Goal: Task Accomplishment & Management: Manage account settings

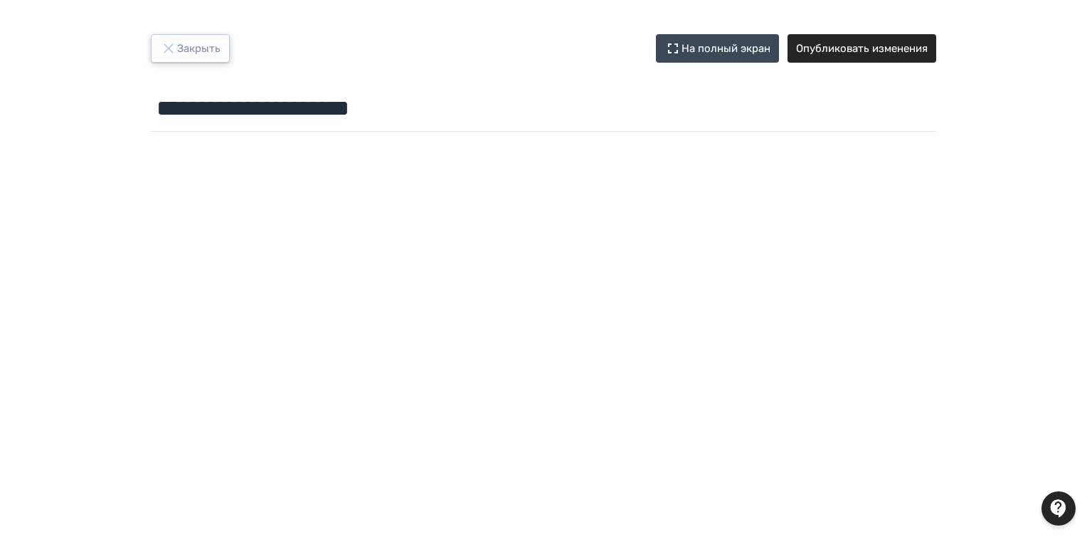
click at [178, 48] on button "Закрыть" at bounding box center [190, 48] width 79 height 28
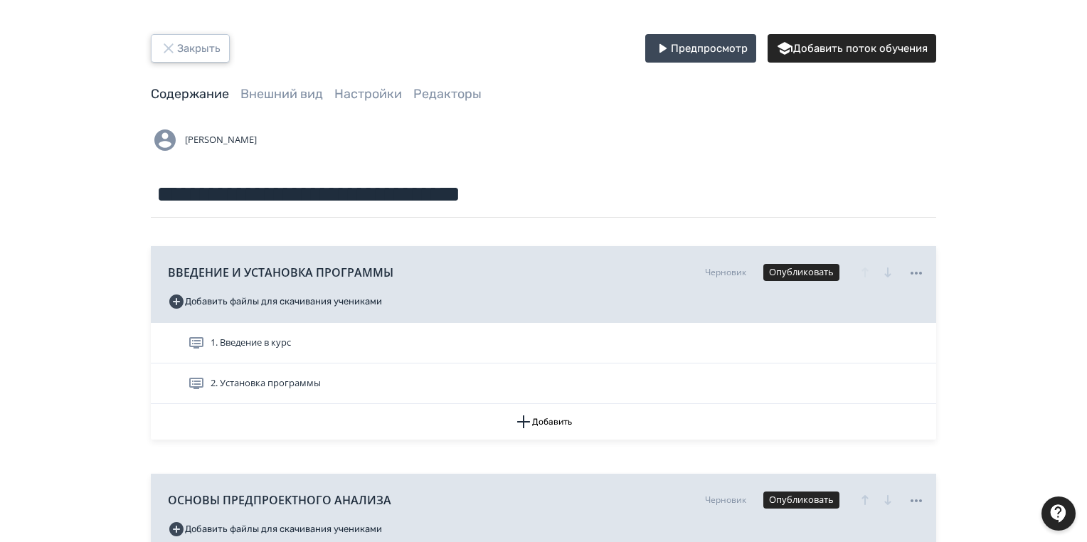
click at [199, 51] on button "Закрыть" at bounding box center [190, 48] width 79 height 28
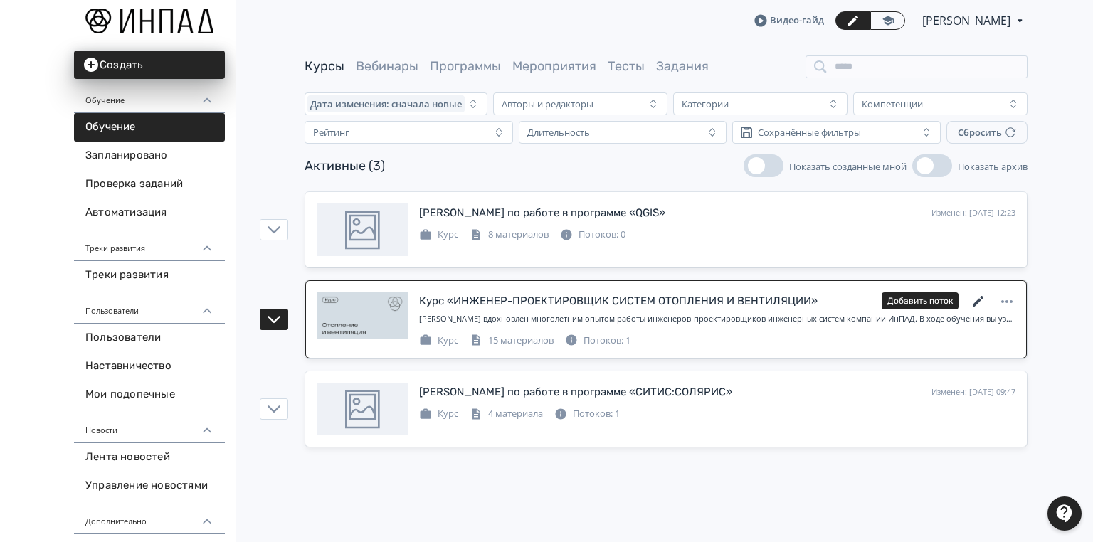
click at [976, 302] on icon at bounding box center [978, 301] width 11 height 11
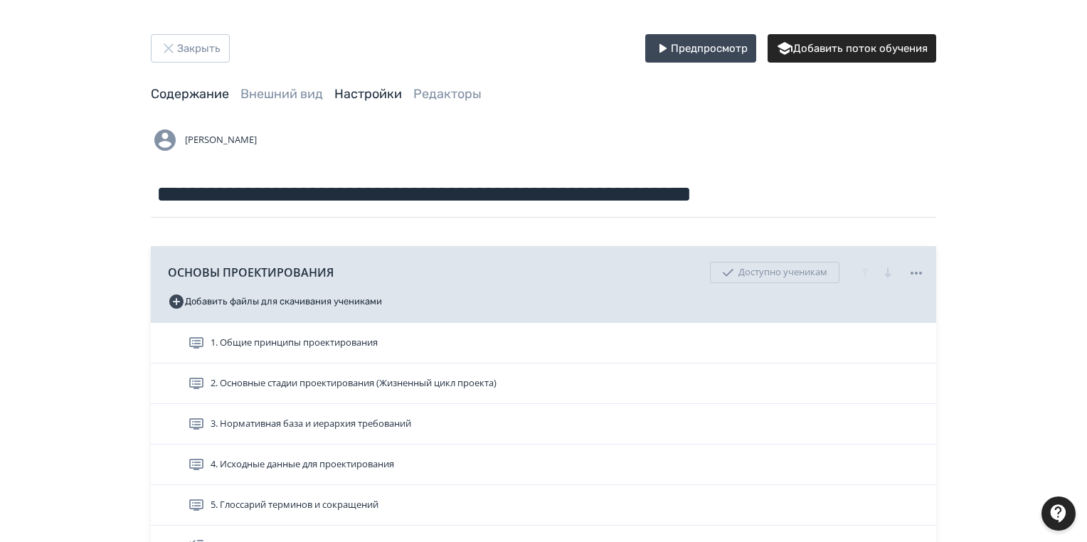
click at [380, 95] on link "Настройки" at bounding box center [368, 94] width 68 height 16
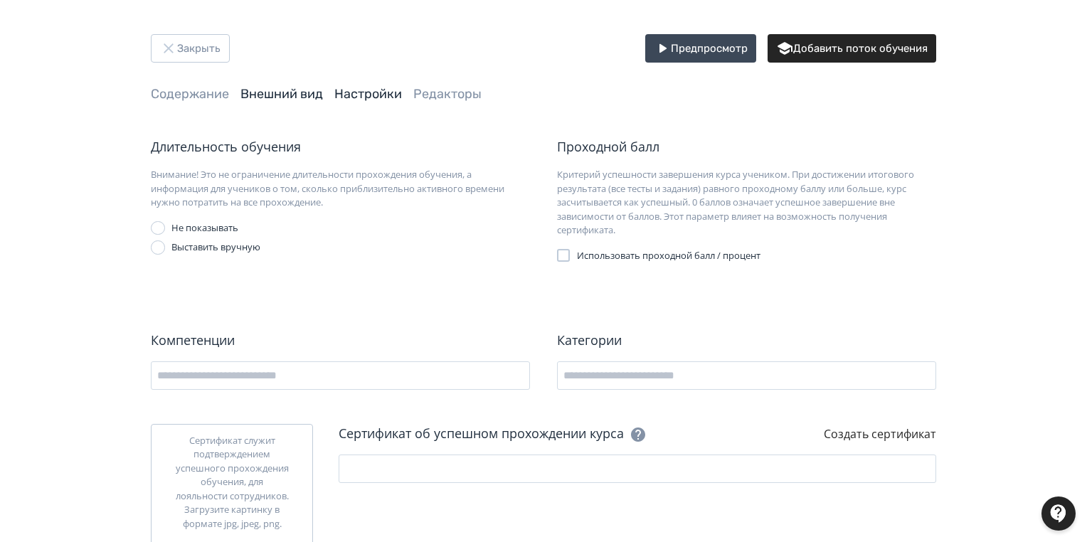
click at [295, 96] on link "Внешний вид" at bounding box center [282, 94] width 83 height 16
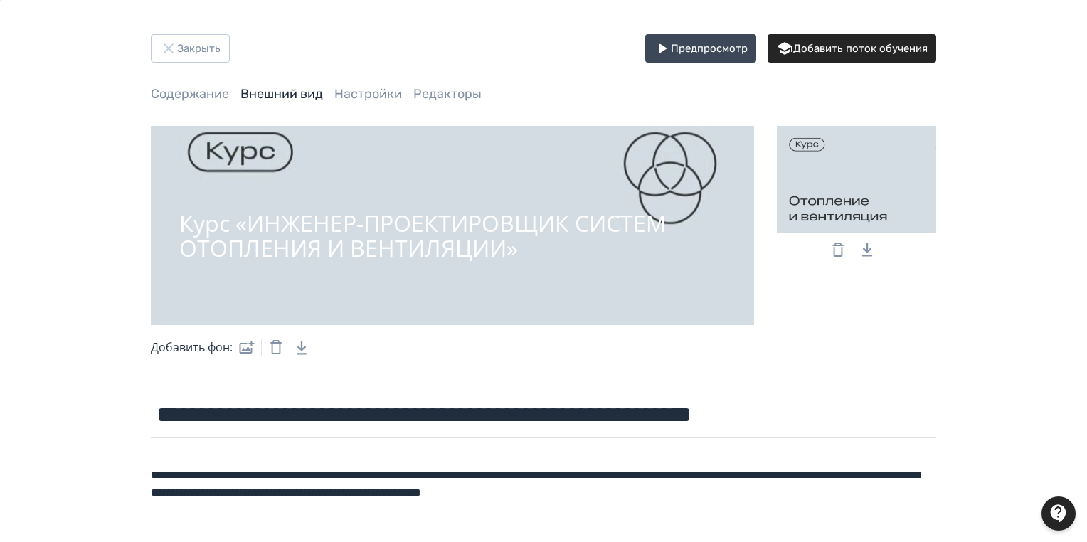
click at [363, 102] on span "Настройки" at bounding box center [368, 94] width 68 height 18
click at [438, 90] on link "Редакторы" at bounding box center [447, 94] width 68 height 16
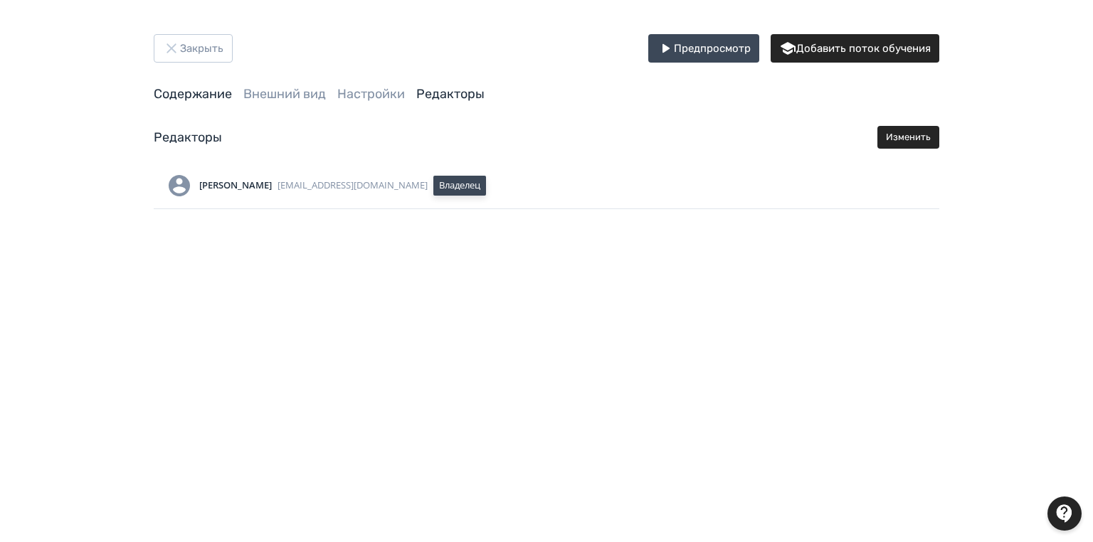
click at [215, 96] on link "Содержание" at bounding box center [193, 94] width 78 height 16
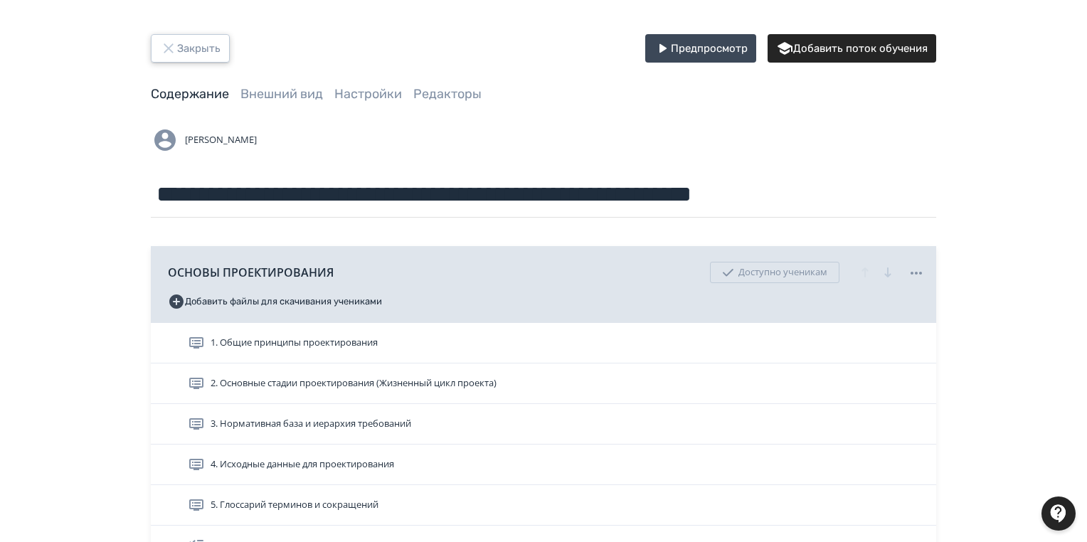
click at [194, 48] on button "Закрыть" at bounding box center [190, 48] width 79 height 28
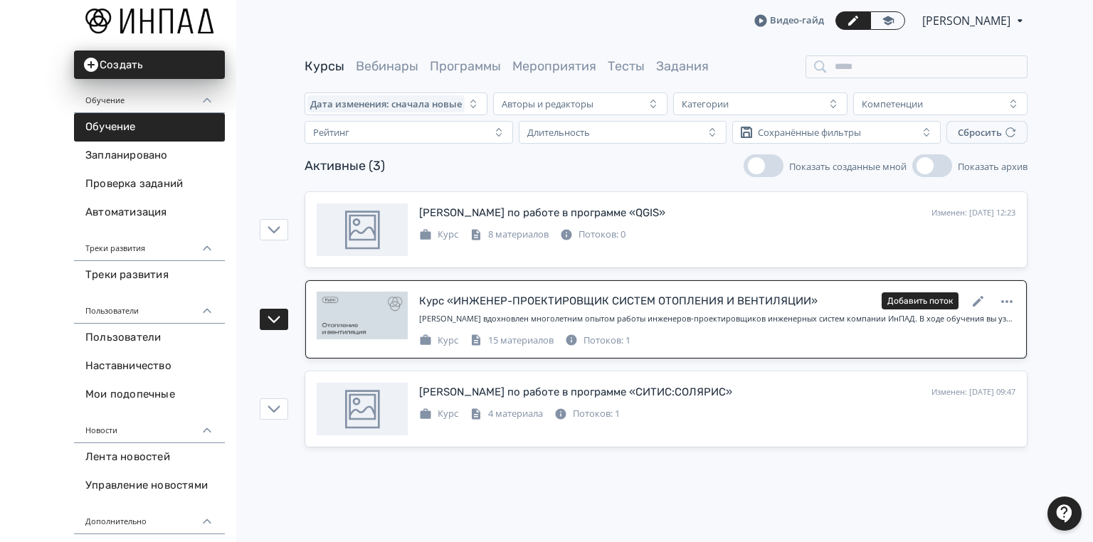
click at [592, 341] on div "Потоков: 1" at bounding box center [597, 341] width 65 height 14
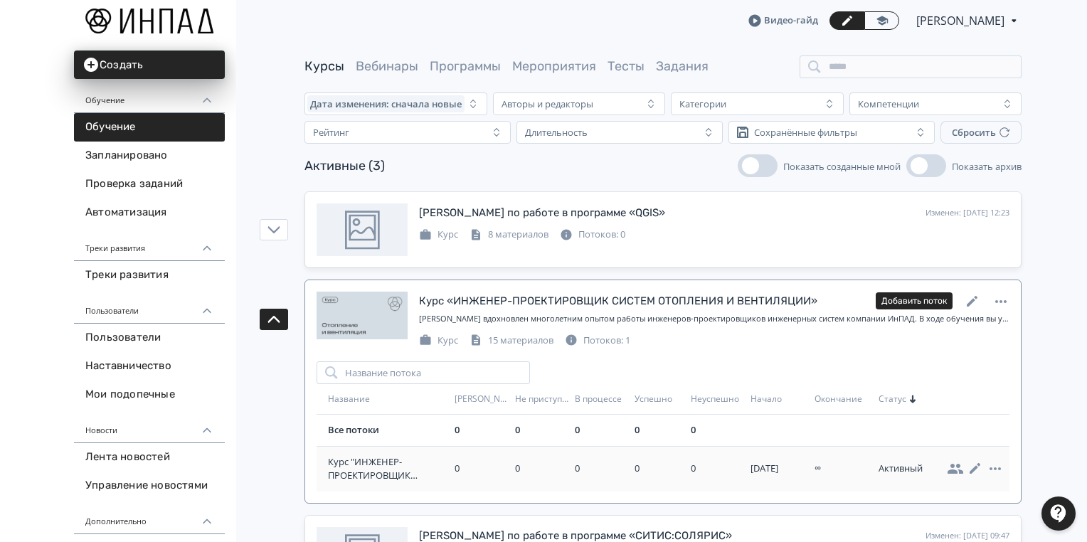
click at [907, 467] on div "Активный" at bounding box center [904, 469] width 51 height 14
click at [958, 470] on icon at bounding box center [955, 468] width 17 height 17
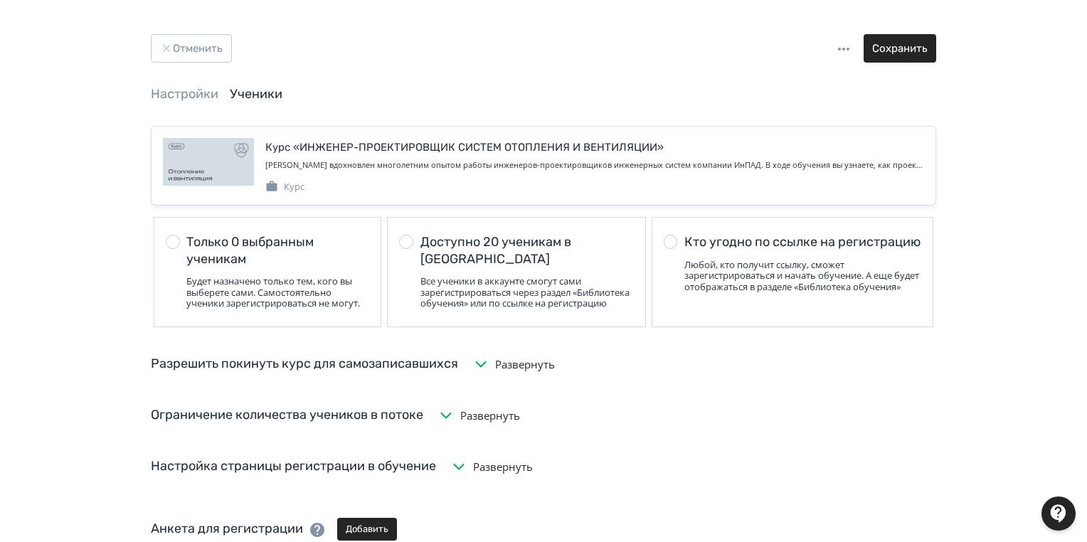
click at [406, 237] on div at bounding box center [406, 242] width 14 height 14
click at [676, 239] on div at bounding box center [671, 242] width 14 height 14
click at [404, 236] on div at bounding box center [406, 242] width 14 height 14
click at [887, 54] on button "Сохранить" at bounding box center [900, 48] width 73 height 28
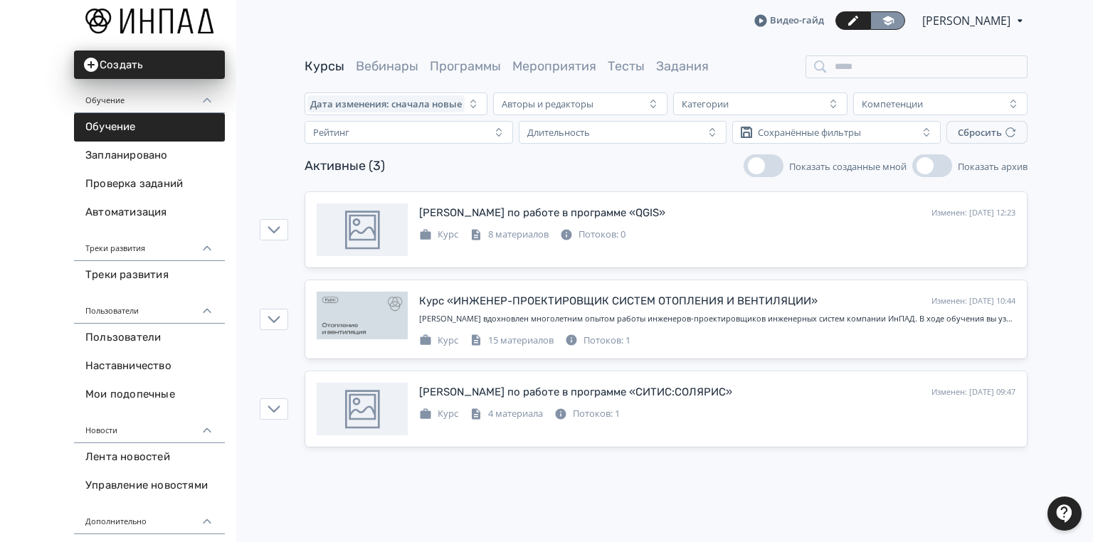
click at [882, 20] on icon at bounding box center [887, 20] width 11 height 9
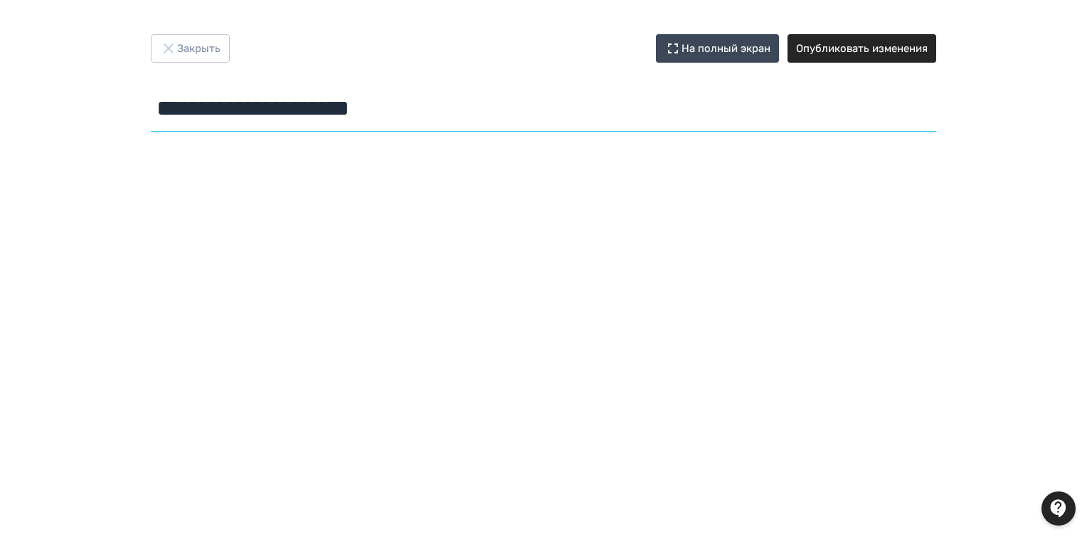
drag, startPoint x: 447, startPoint y: 115, endPoint x: 150, endPoint y: 117, distance: 296.7
click at [150, 117] on div "**********" at bounding box center [544, 85] width 854 height 103
paste input "******"
click at [535, 109] on input "**********" at bounding box center [544, 108] width 786 height 46
type input "**********"
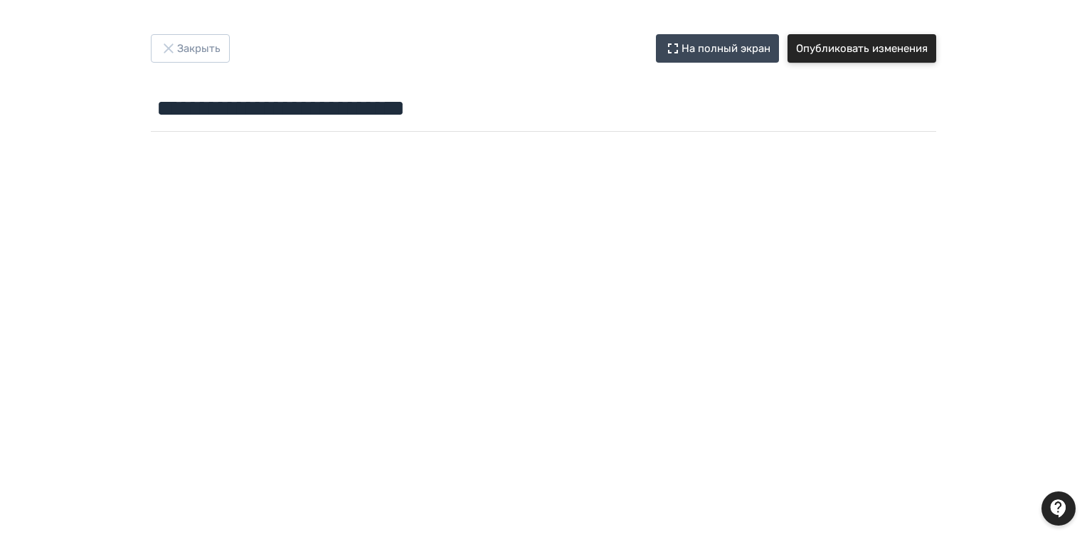
click at [875, 51] on button "Опубликовать изменения" at bounding box center [862, 48] width 149 height 28
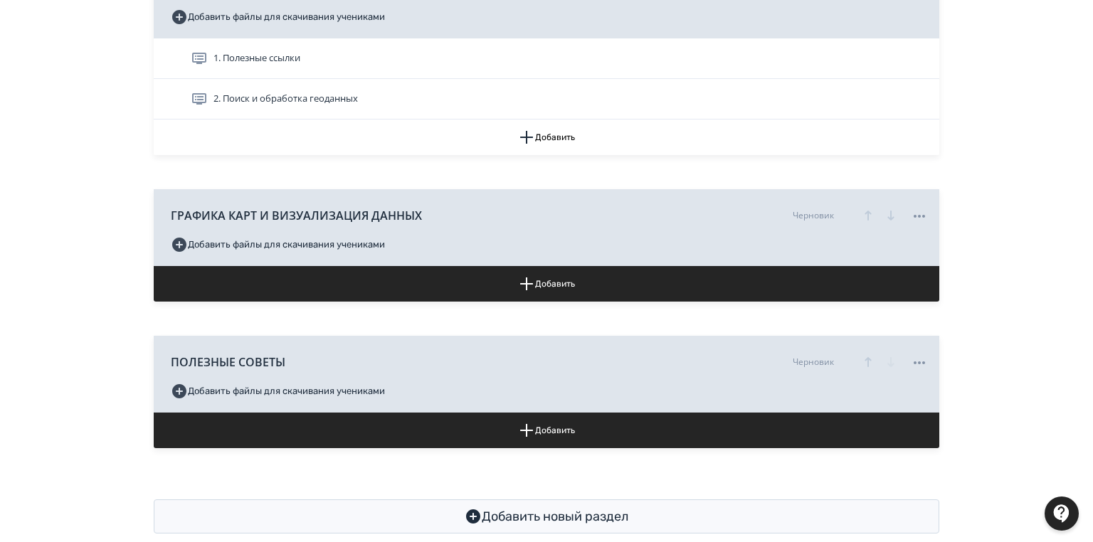
scroll to position [993, 0]
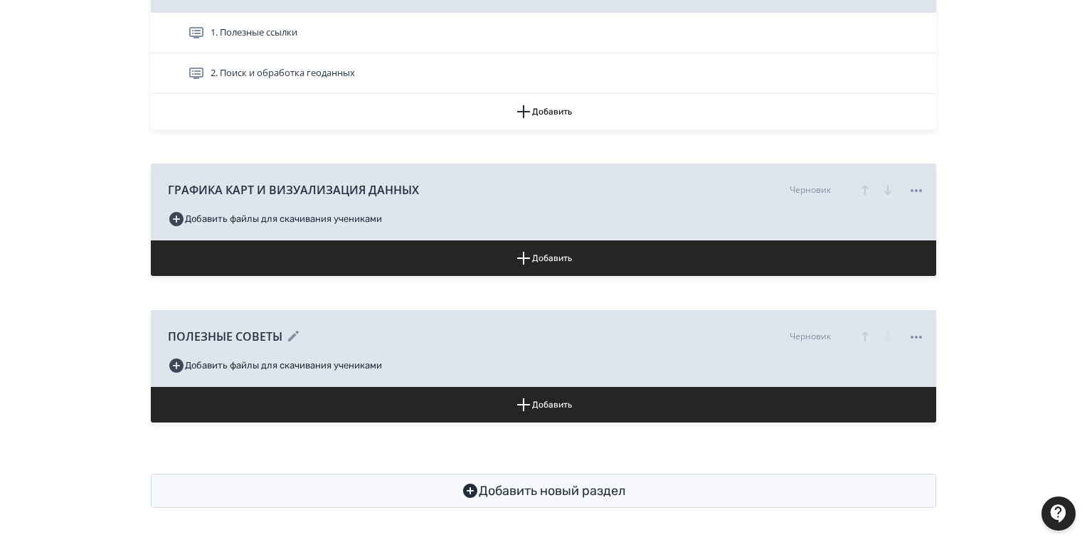
click at [916, 333] on icon at bounding box center [916, 337] width 17 height 17
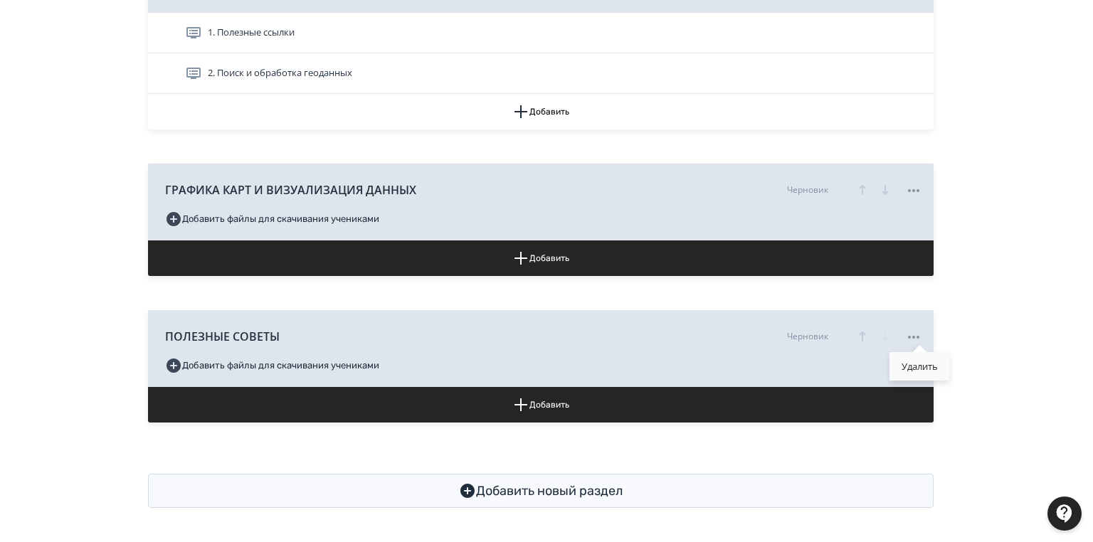
click at [918, 374] on div "Удалить" at bounding box center [919, 366] width 59 height 28
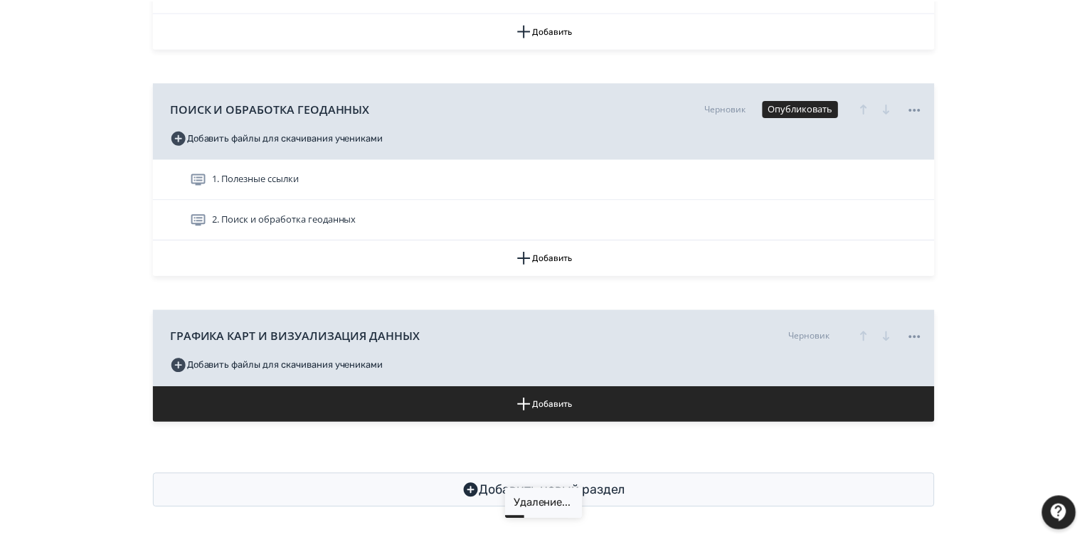
scroll to position [847, 0]
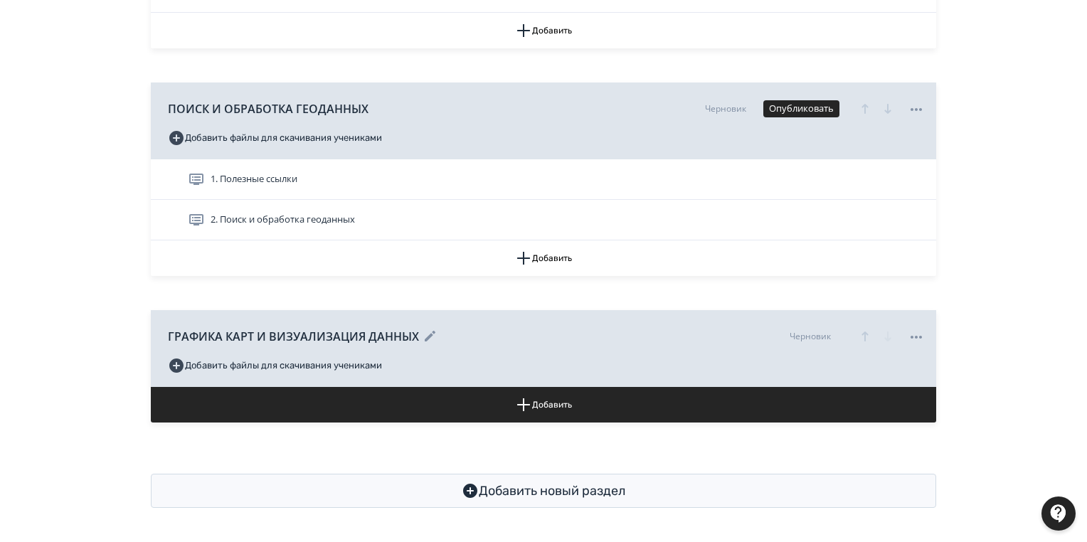
click at [427, 334] on icon at bounding box center [430, 336] width 11 height 11
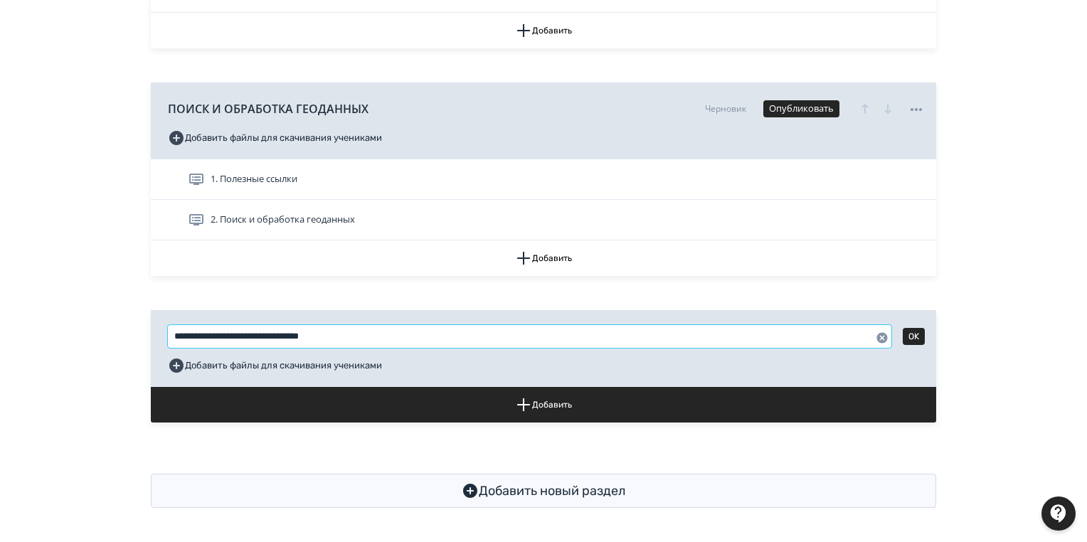
click at [439, 337] on input "**********" at bounding box center [530, 336] width 724 height 23
click at [918, 333] on button "OK" at bounding box center [914, 336] width 22 height 17
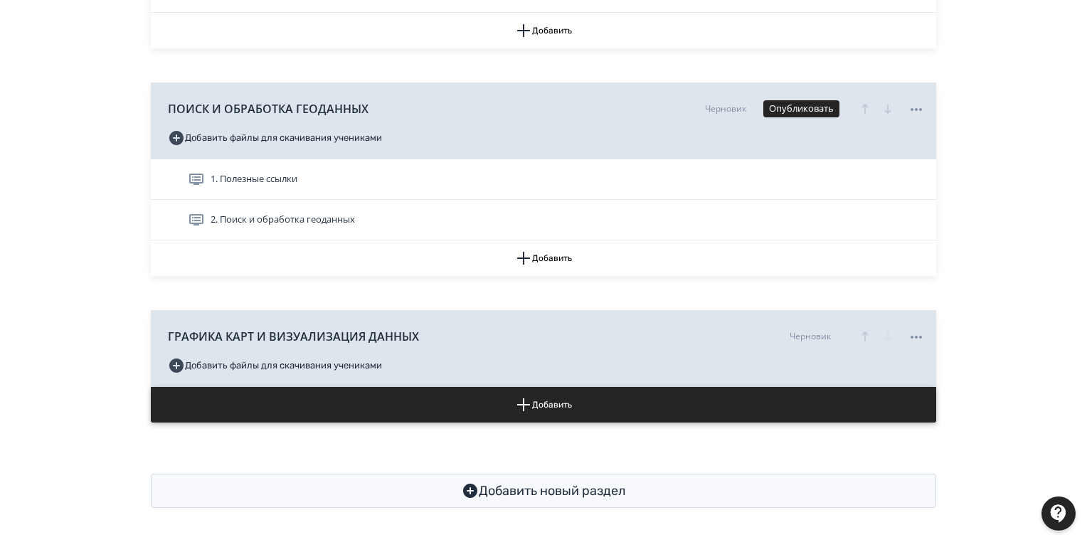
click at [555, 403] on button "Добавить" at bounding box center [544, 405] width 786 height 36
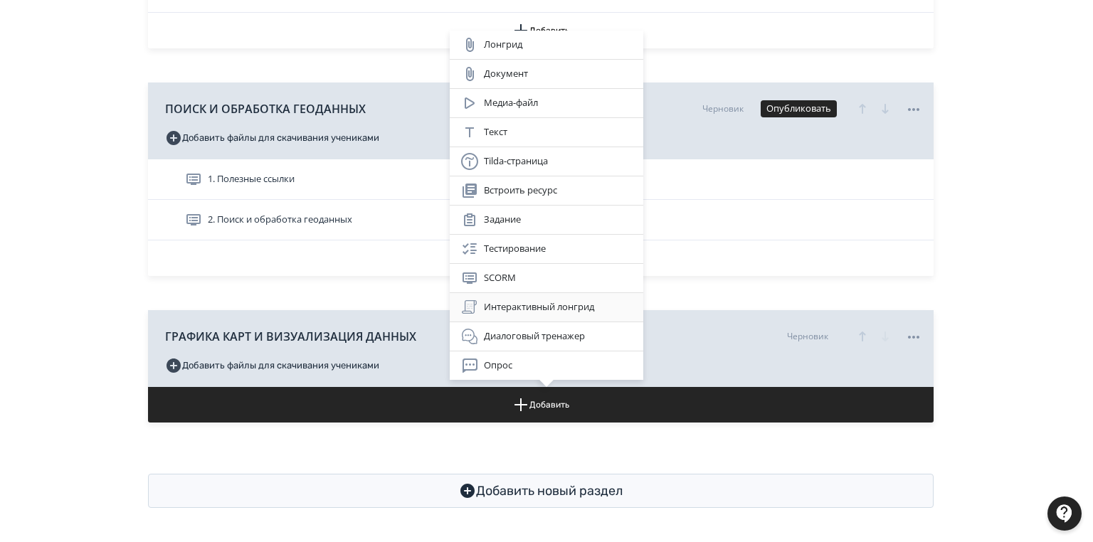
click at [523, 305] on div "Интерактивный лонгрид" at bounding box center [546, 307] width 171 height 17
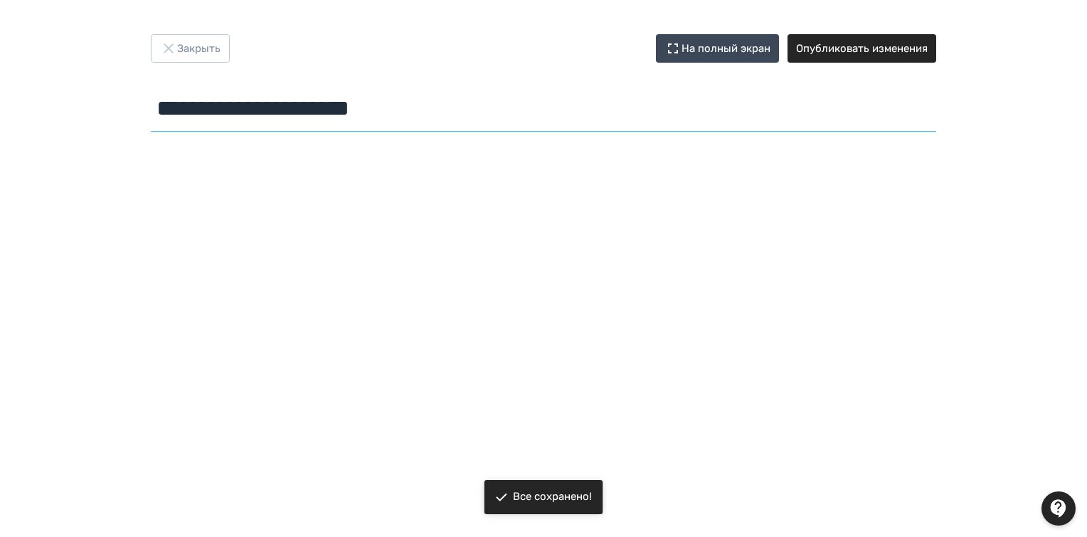
drag, startPoint x: 448, startPoint y: 115, endPoint x: 44, endPoint y: 97, distance: 403.9
click at [44, 97] on div "**********" at bounding box center [543, 268] width 1087 height 468
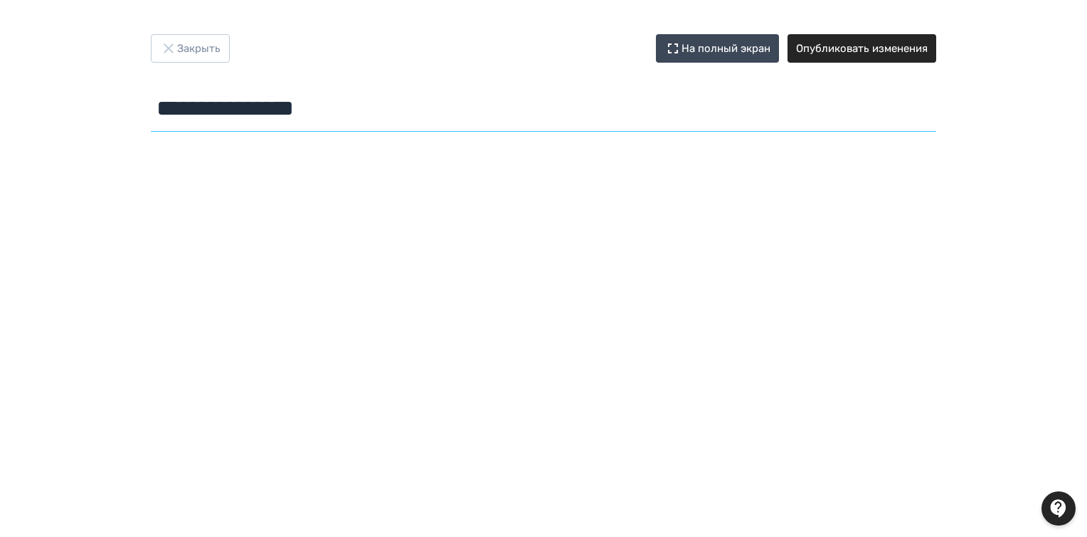
type input "**********"
click at [911, 51] on button "Опубликовать изменения" at bounding box center [862, 48] width 149 height 28
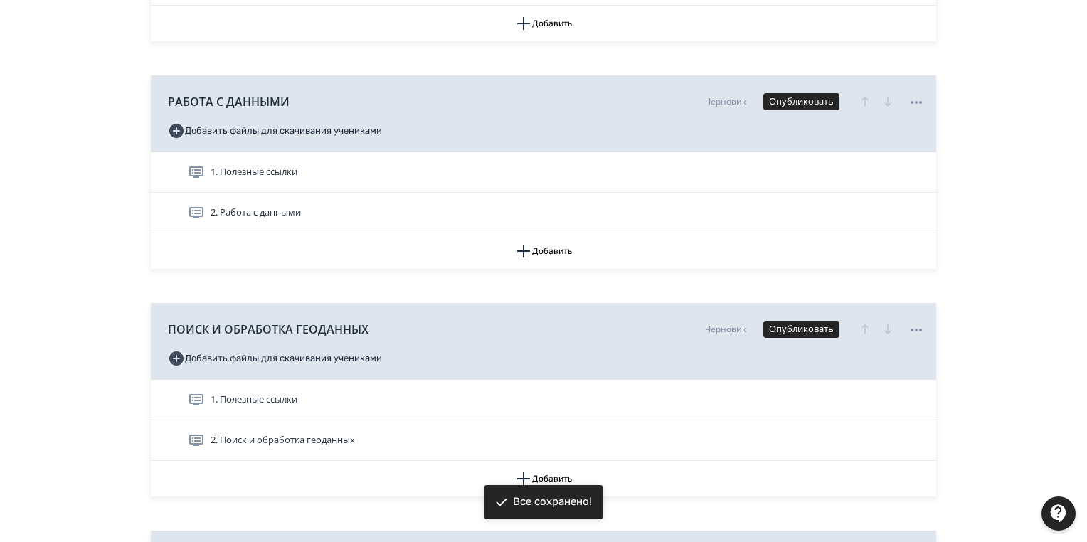
scroll to position [887, 0]
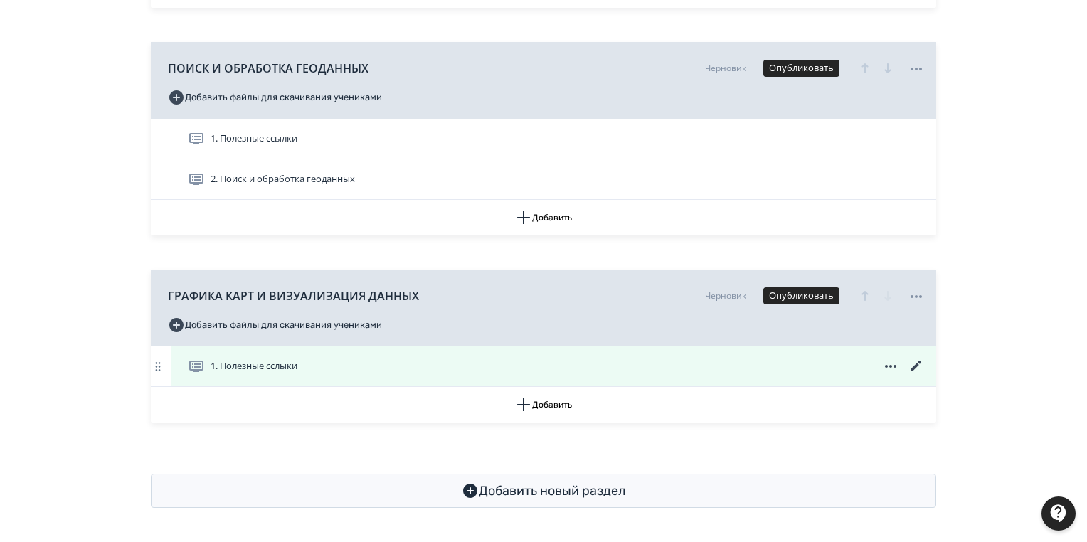
click at [912, 366] on icon at bounding box center [916, 366] width 17 height 17
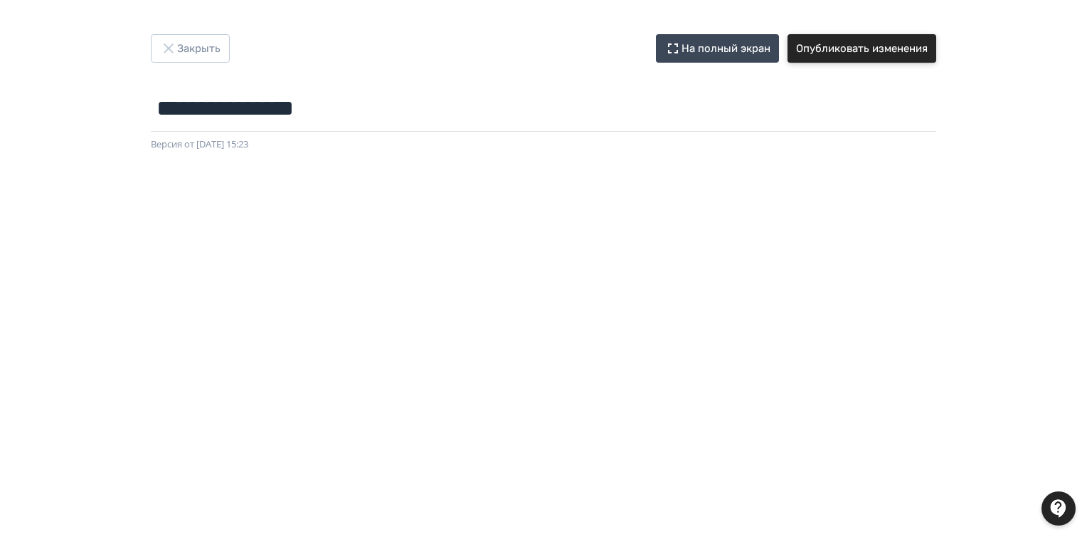
click at [839, 45] on button "Опубликовать изменения" at bounding box center [862, 48] width 149 height 28
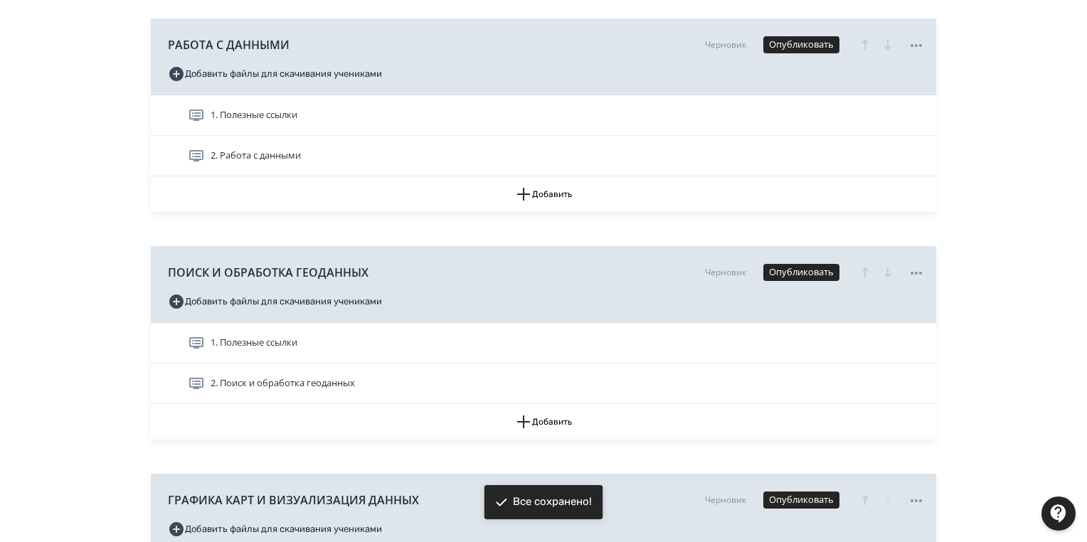
scroll to position [887, 0]
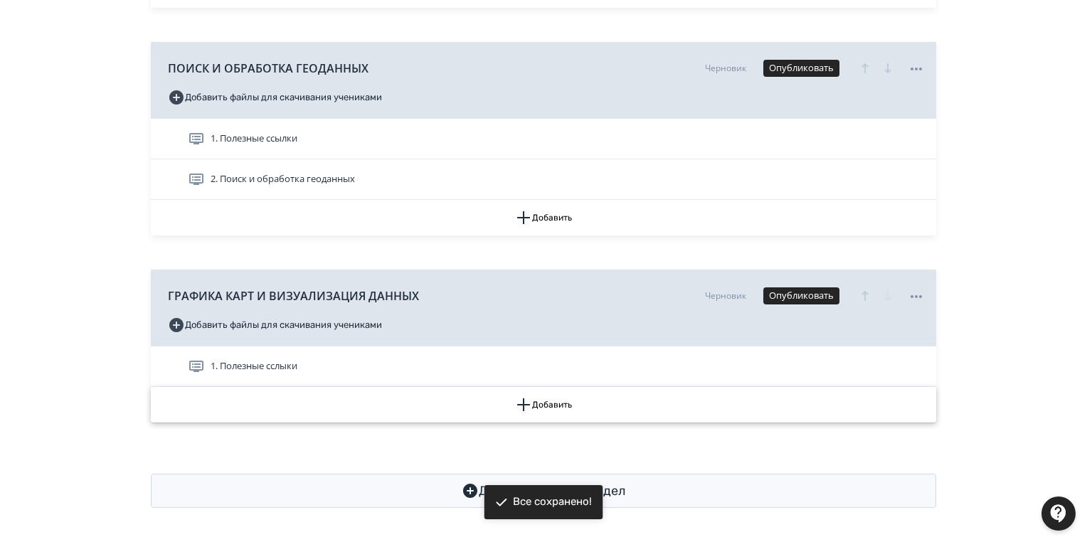
click at [544, 398] on button "Добавить" at bounding box center [544, 405] width 786 height 36
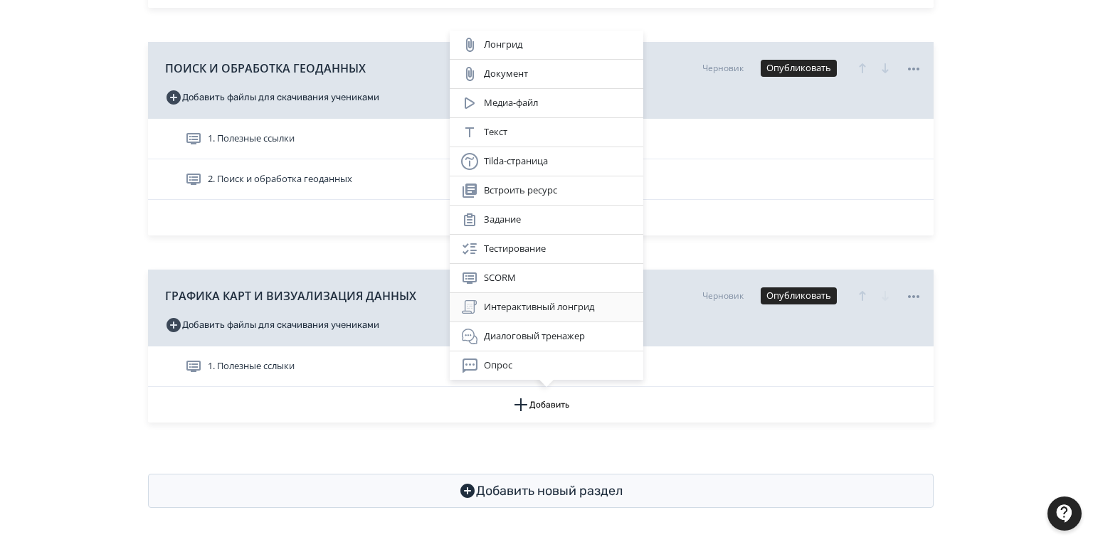
click at [530, 307] on div "Интерактивный лонгрид" at bounding box center [546, 307] width 171 height 17
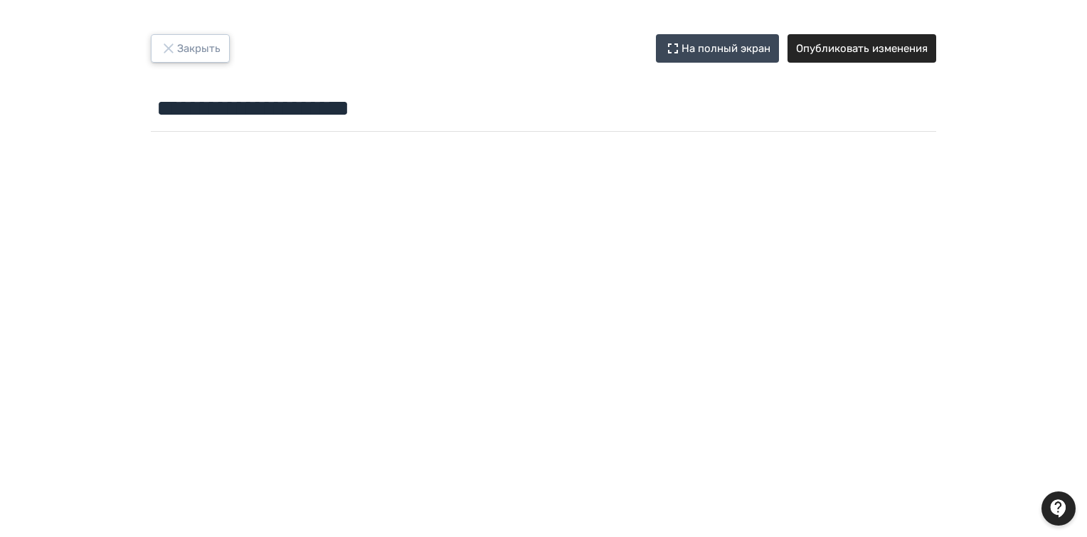
click at [186, 46] on button "Закрыть" at bounding box center [190, 48] width 79 height 28
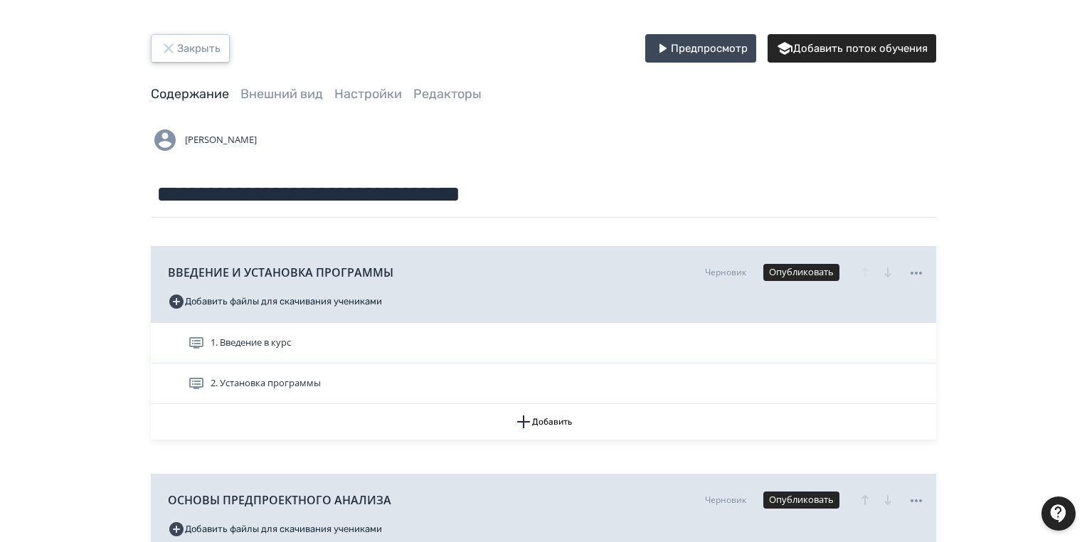
click at [175, 56] on icon "button" at bounding box center [168, 48] width 17 height 17
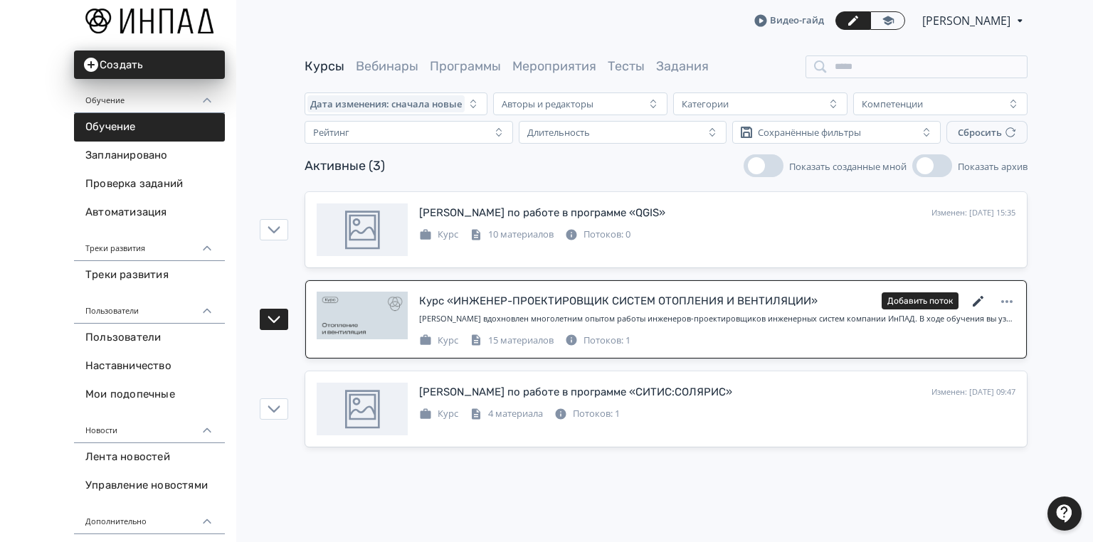
click at [976, 299] on icon at bounding box center [978, 301] width 17 height 17
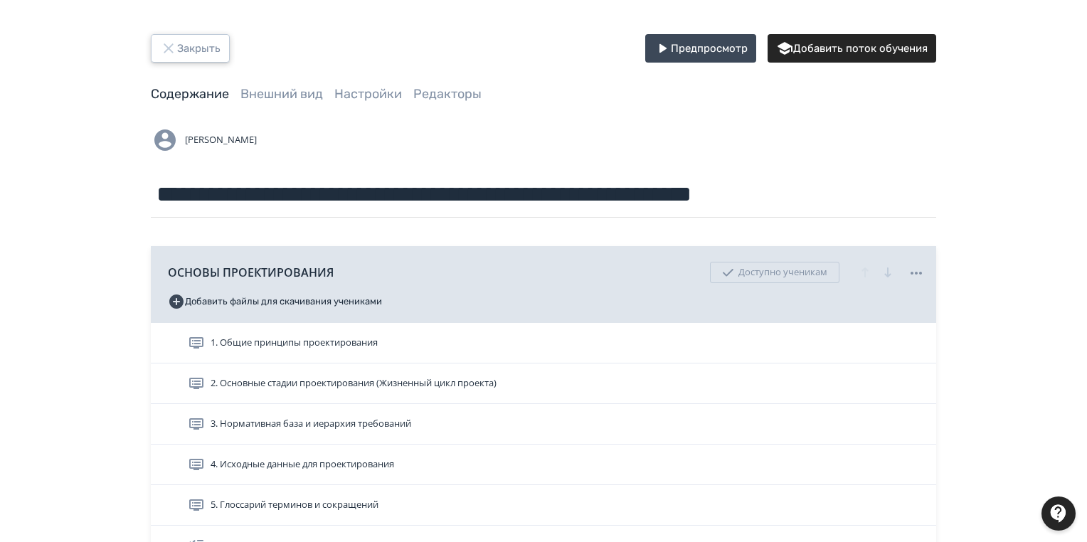
click at [191, 46] on button "Закрыть" at bounding box center [190, 48] width 79 height 28
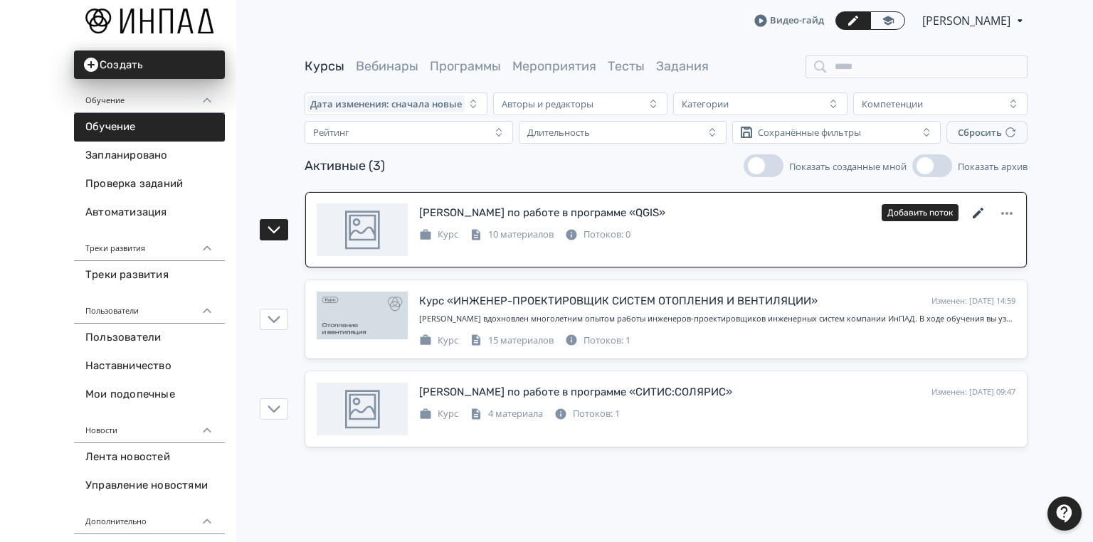
click at [980, 206] on icon at bounding box center [978, 213] width 17 height 17
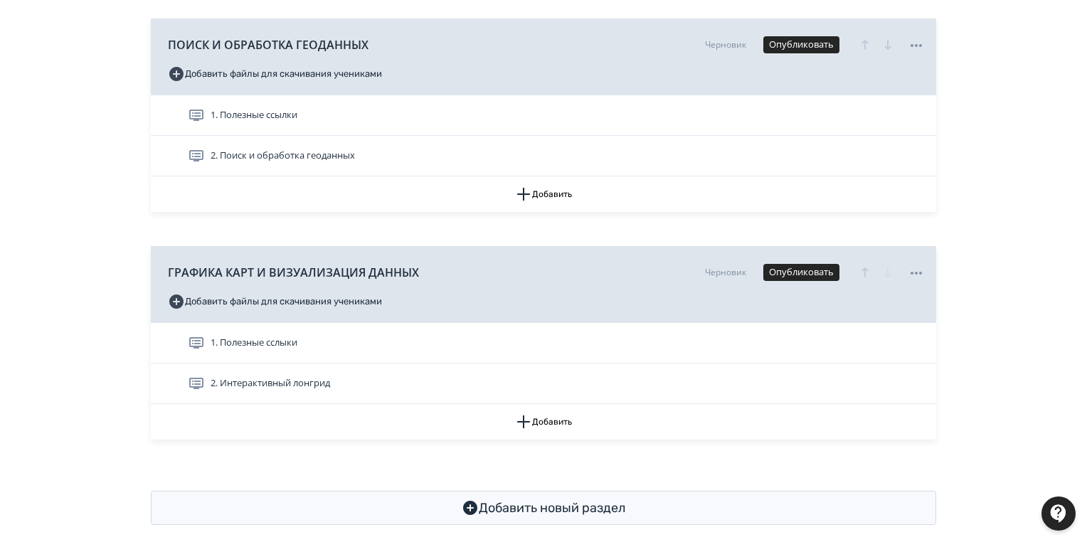
scroll to position [928, 0]
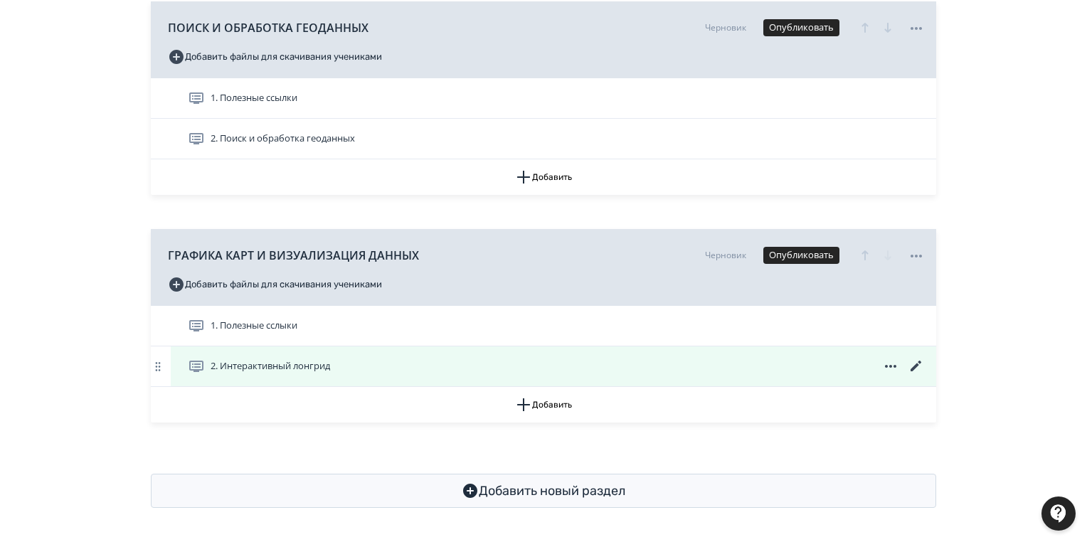
click at [914, 364] on icon at bounding box center [916, 366] width 17 height 17
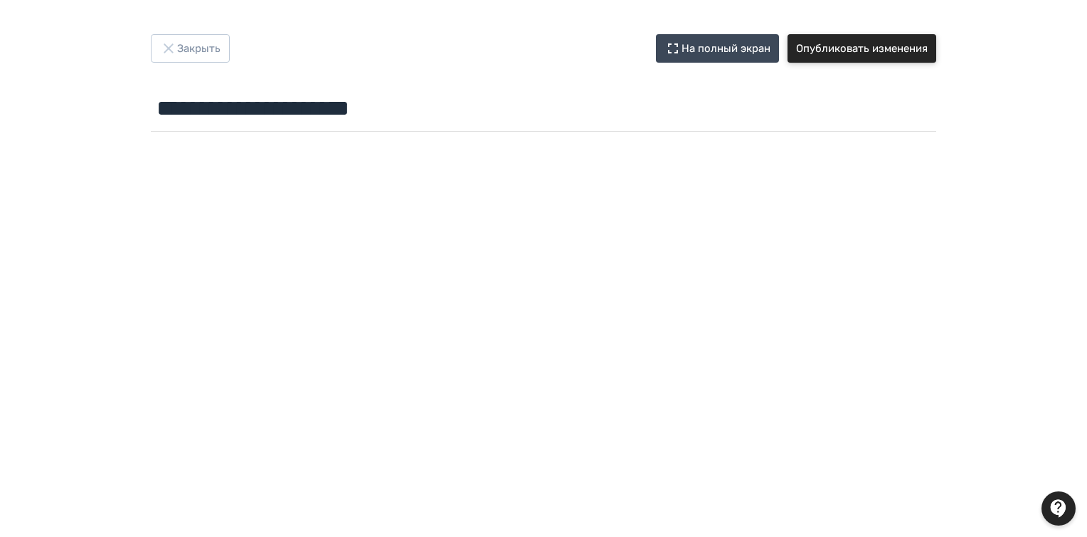
click at [896, 47] on button "Опубликовать изменения" at bounding box center [862, 48] width 149 height 28
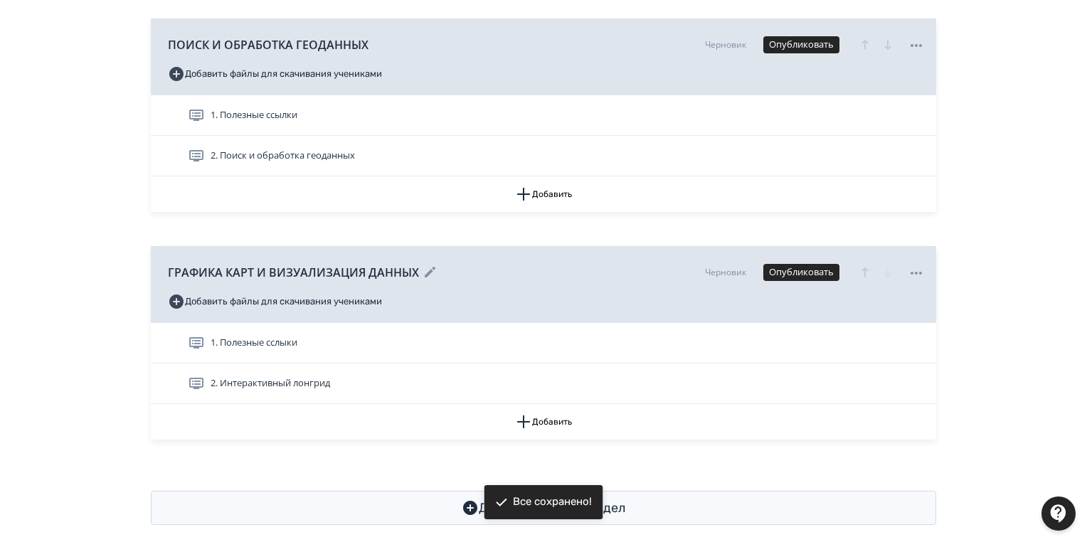
scroll to position [928, 0]
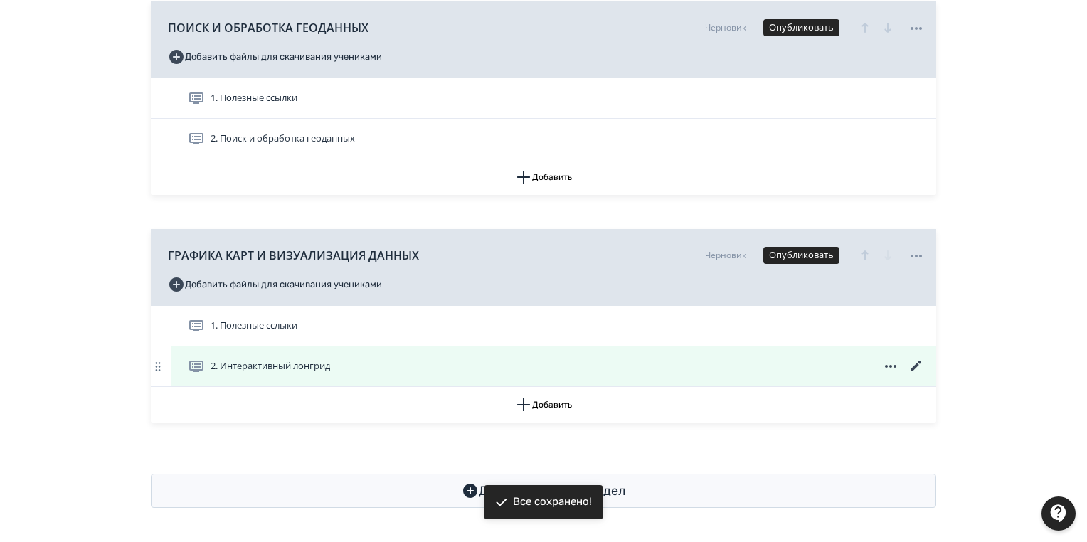
click at [244, 369] on span "2. Интерактивный лонгрид" at bounding box center [271, 366] width 120 height 14
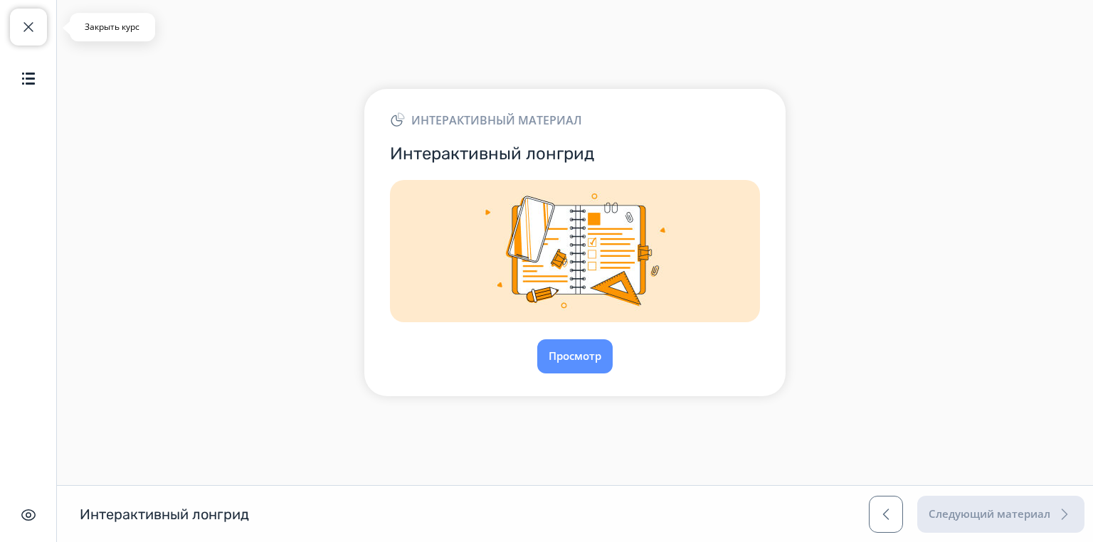
click at [18, 23] on button "Закрыть курс" at bounding box center [28, 27] width 37 height 37
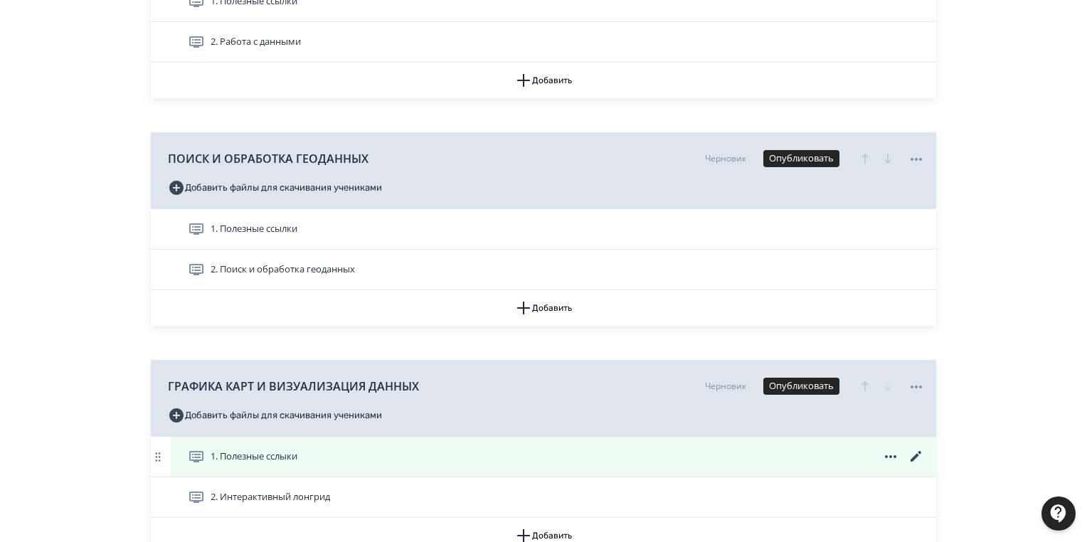
scroll to position [928, 0]
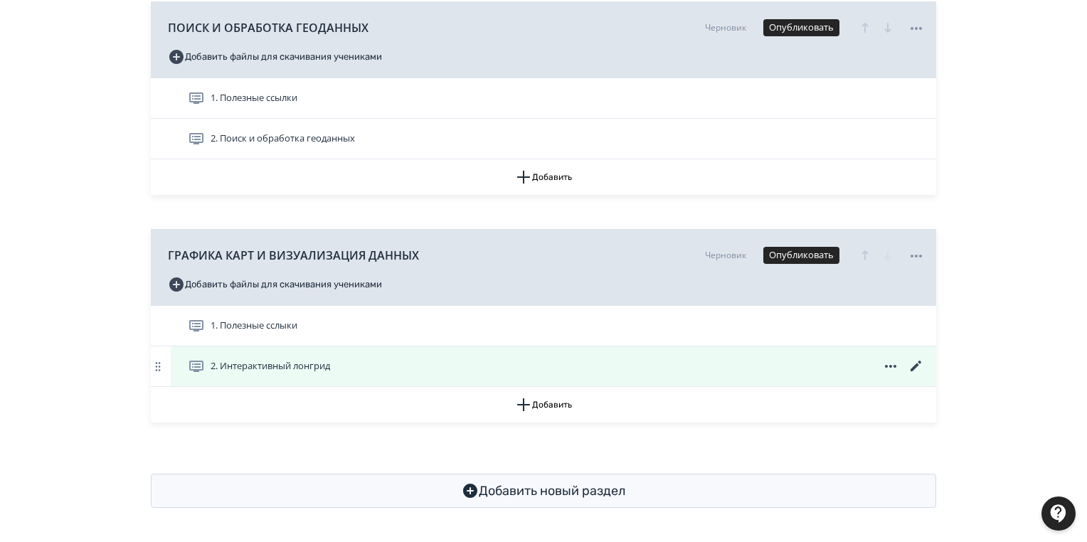
click at [916, 364] on icon at bounding box center [916, 366] width 11 height 11
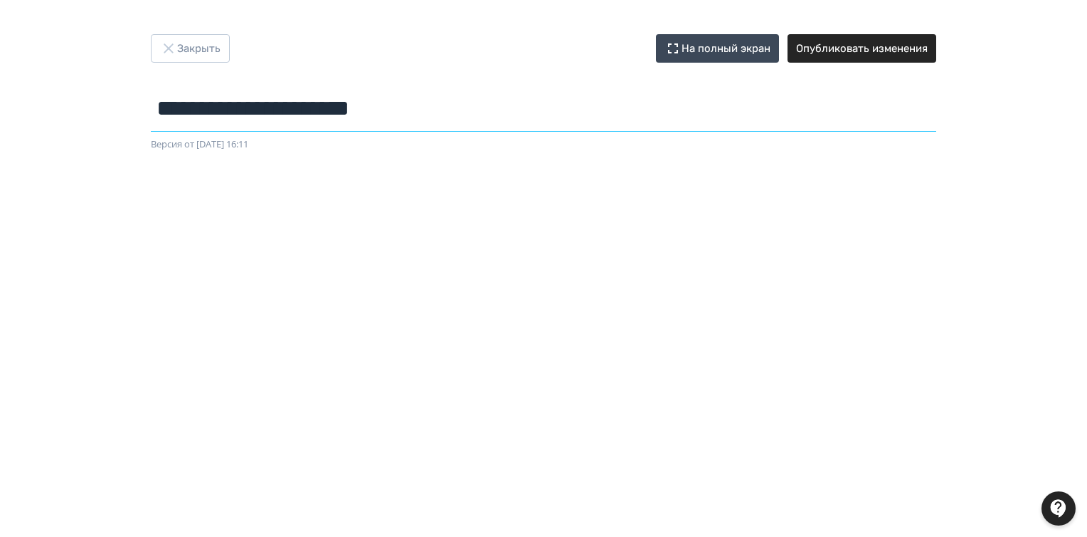
drag, startPoint x: 158, startPoint y: 107, endPoint x: 398, endPoint y: 117, distance: 240.0
click at [505, 119] on input "**********" at bounding box center [544, 108] width 786 height 46
paste input "**********"
type input "**********"
click at [851, 48] on button "Опубликовать изменения" at bounding box center [862, 48] width 149 height 28
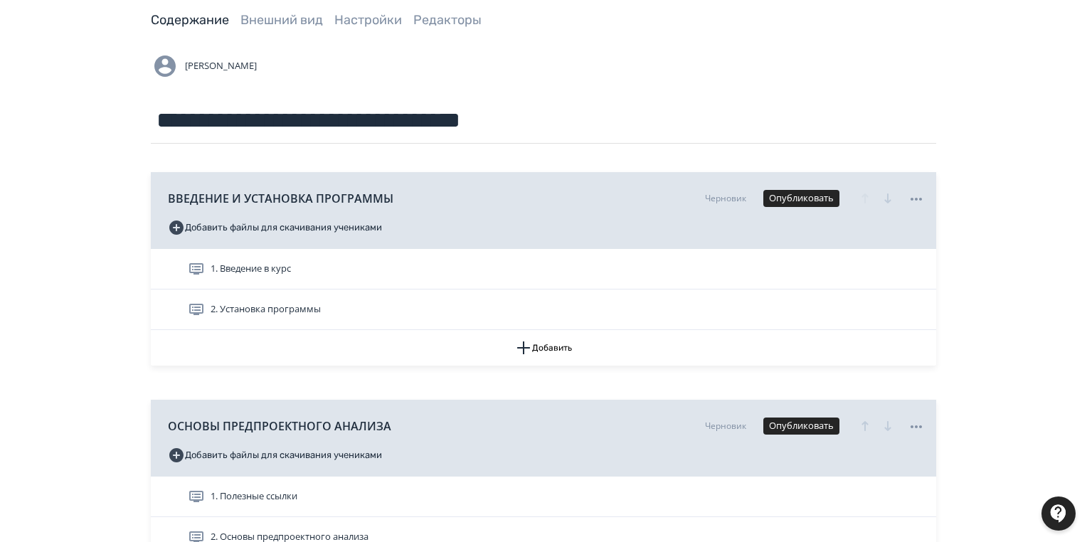
scroll to position [245, 0]
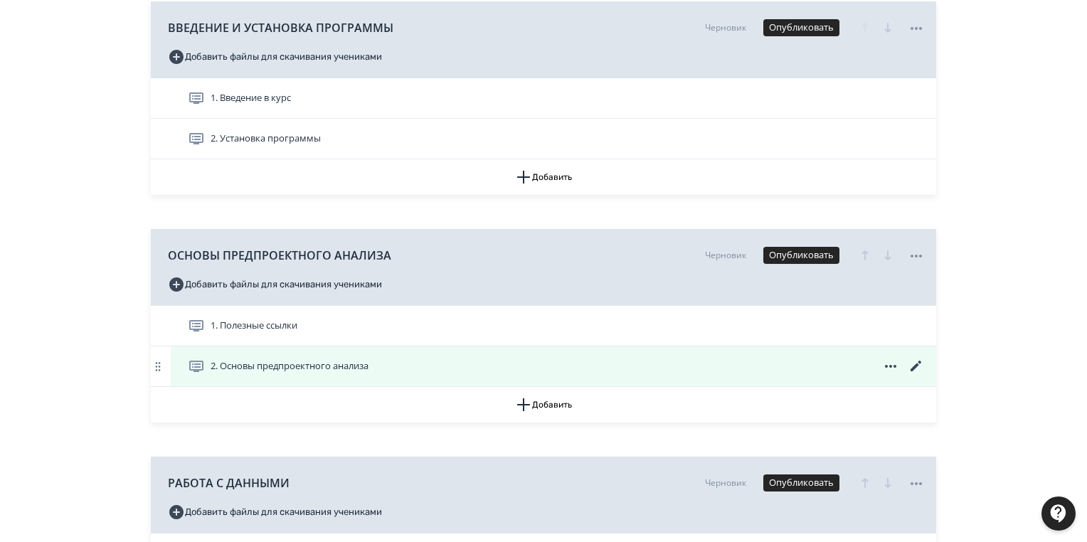
click at [916, 369] on icon at bounding box center [916, 366] width 17 height 17
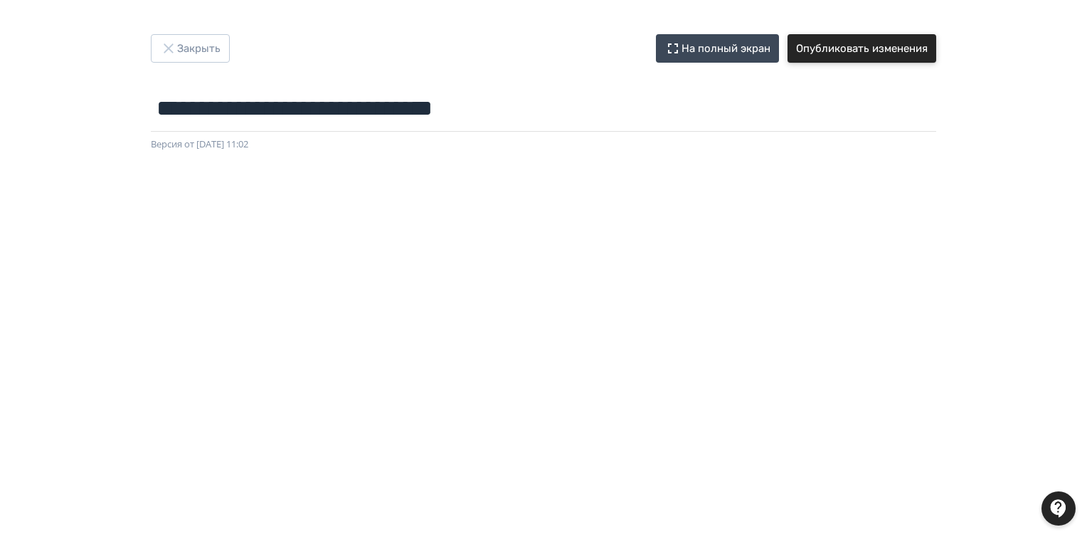
click at [831, 47] on button "Опубликовать изменения" at bounding box center [862, 48] width 149 height 28
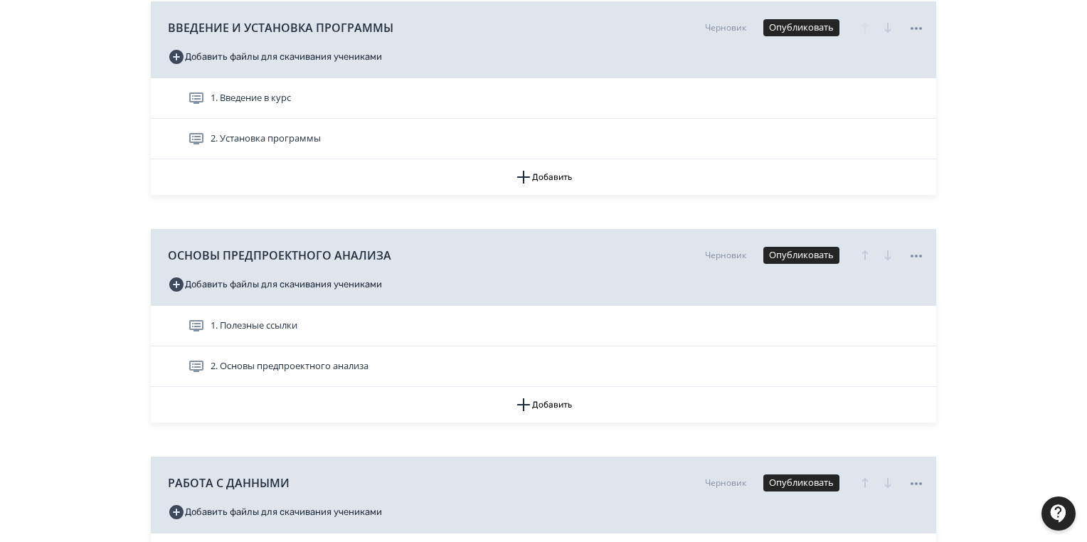
scroll to position [359, 0]
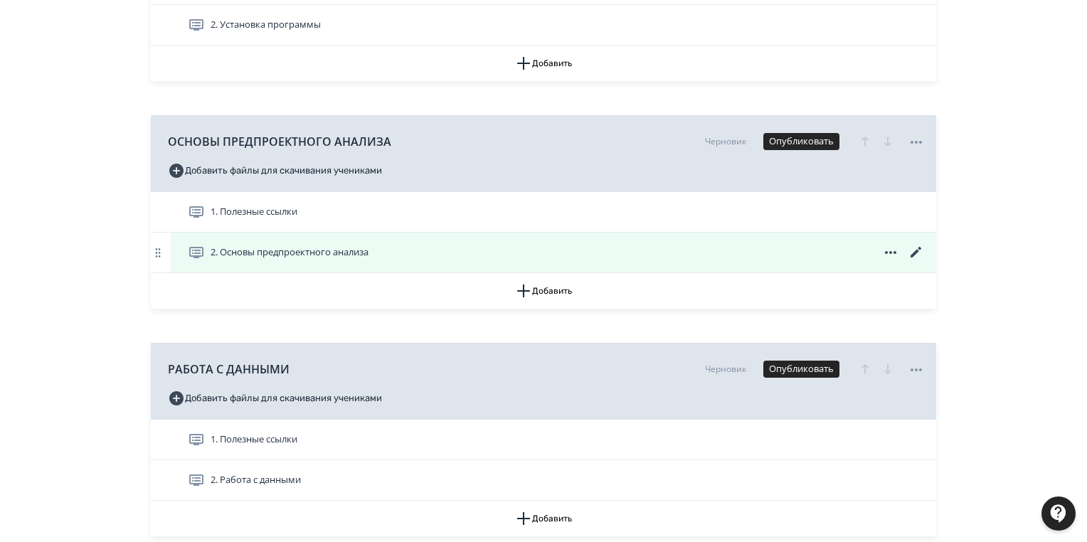
click at [917, 242] on div "2. Основы предпроектного анализа" at bounding box center [554, 253] width 766 height 40
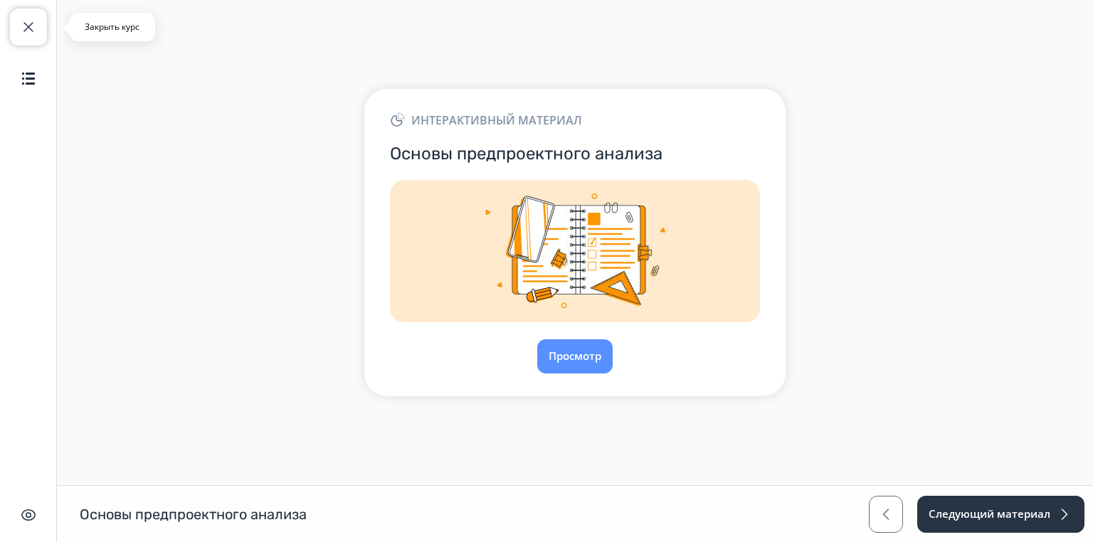
drag, startPoint x: 31, startPoint y: 31, endPoint x: 44, endPoint y: 31, distance: 12.8
click at [31, 31] on span "button" at bounding box center [28, 27] width 17 height 17
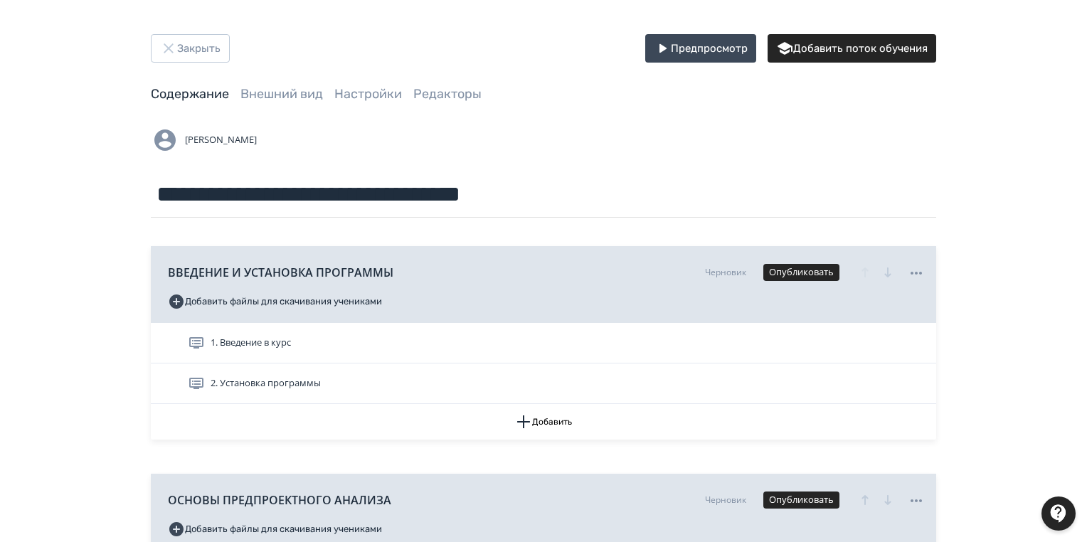
scroll to position [342, 0]
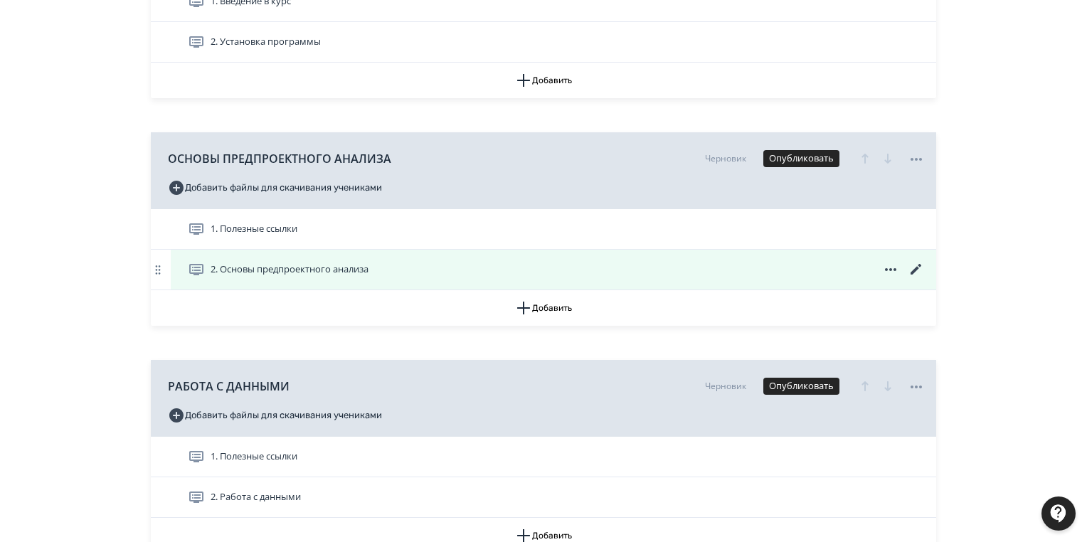
click at [919, 269] on icon at bounding box center [916, 269] width 17 height 17
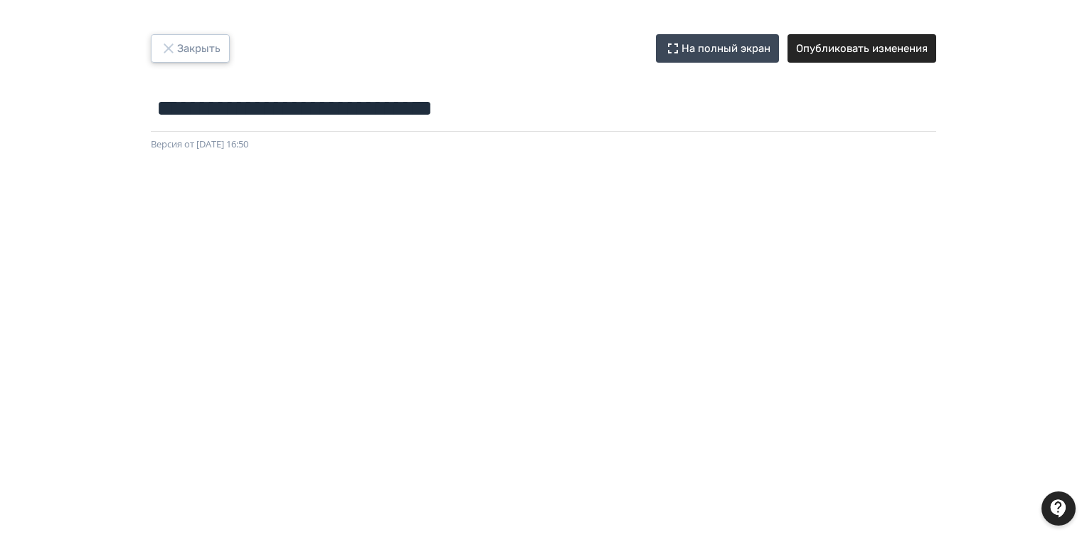
click at [187, 51] on button "Закрыть" at bounding box center [190, 48] width 79 height 28
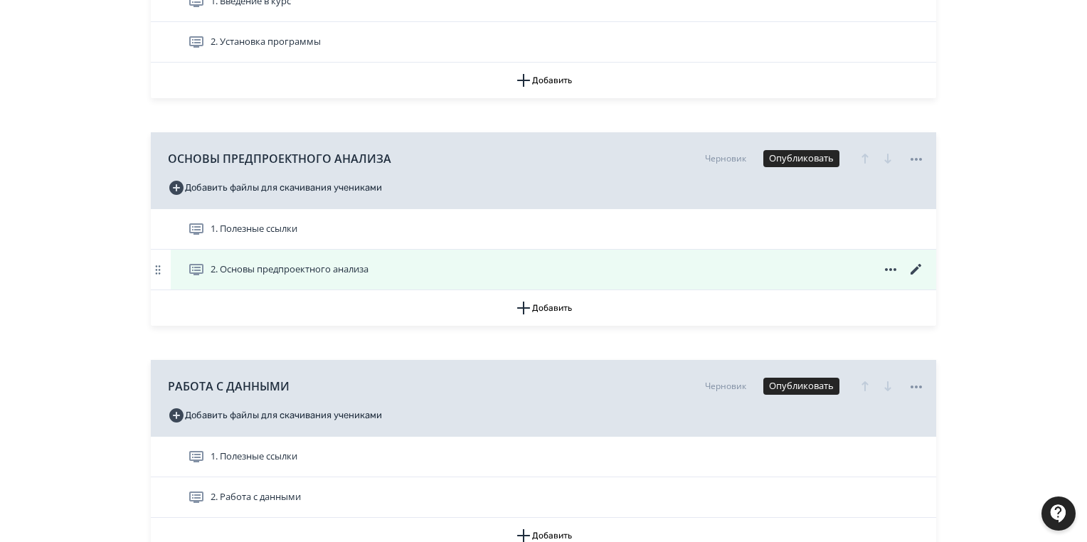
scroll to position [512, 0]
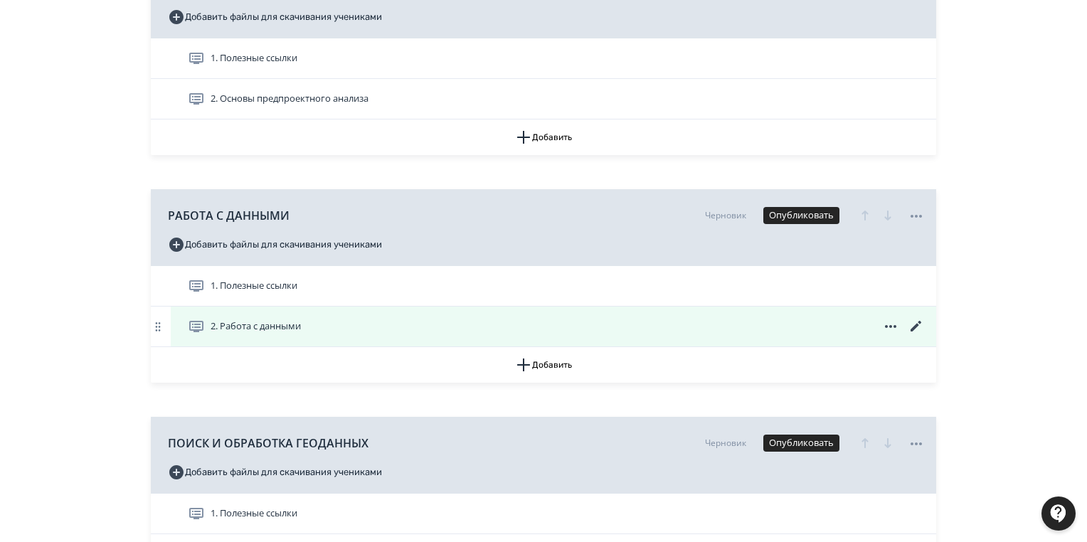
click at [919, 326] on icon at bounding box center [916, 326] width 17 height 17
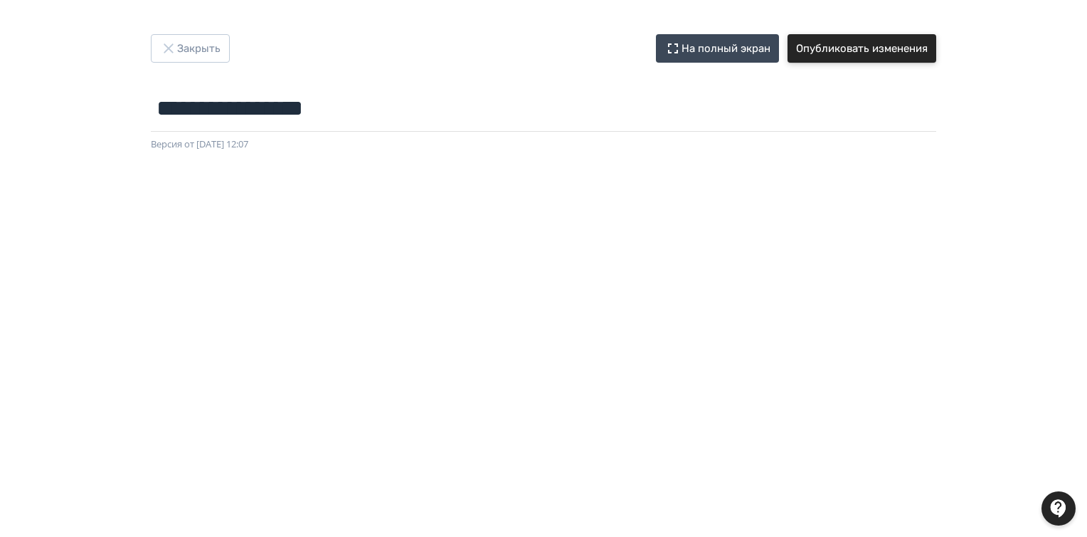
click at [879, 55] on button "Опубликовать изменения" at bounding box center [862, 48] width 149 height 28
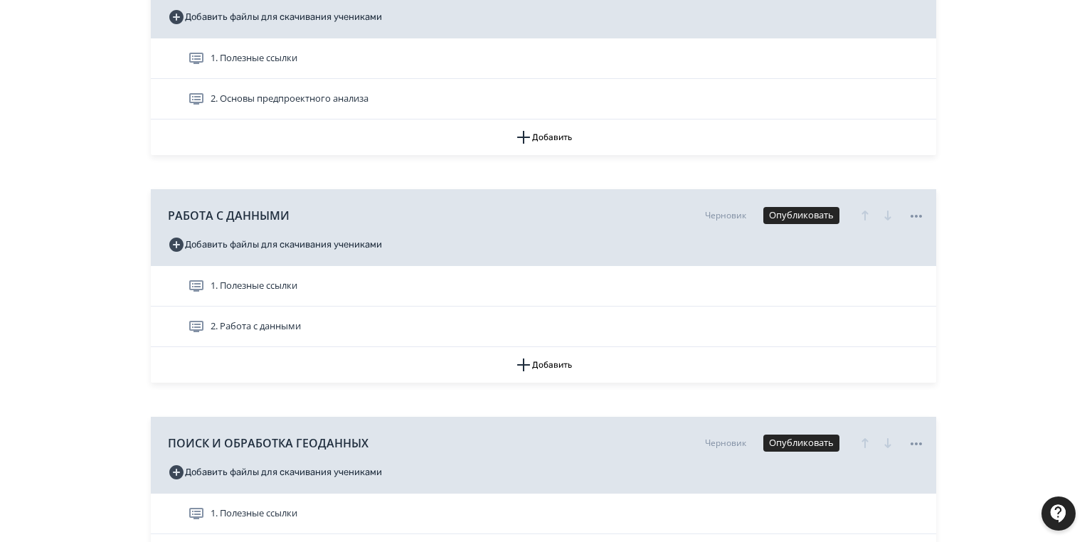
scroll to position [683, 0]
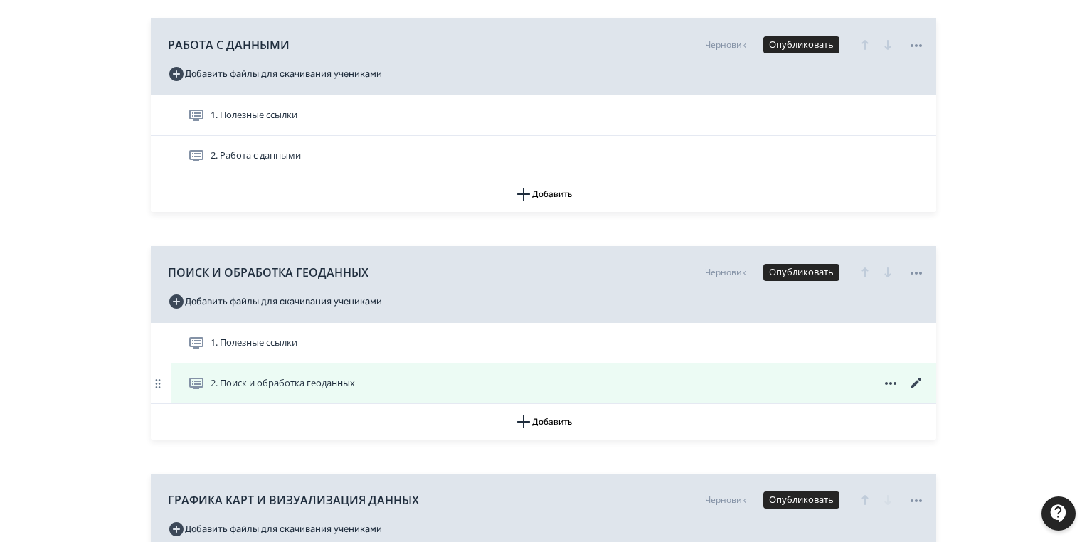
click at [914, 384] on icon at bounding box center [916, 383] width 11 height 11
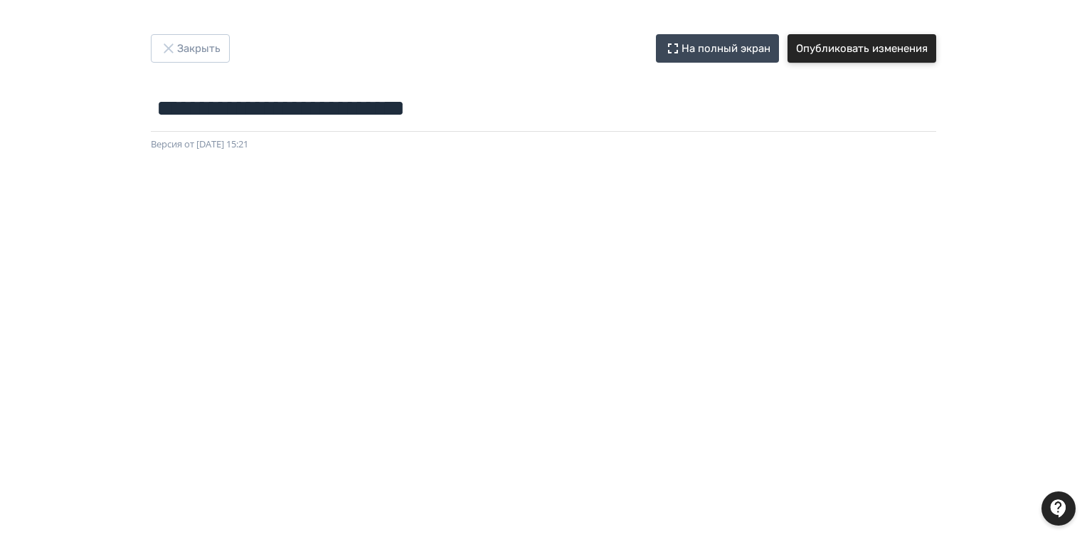
click at [868, 48] on button "Опубликовать изменения" at bounding box center [862, 48] width 149 height 28
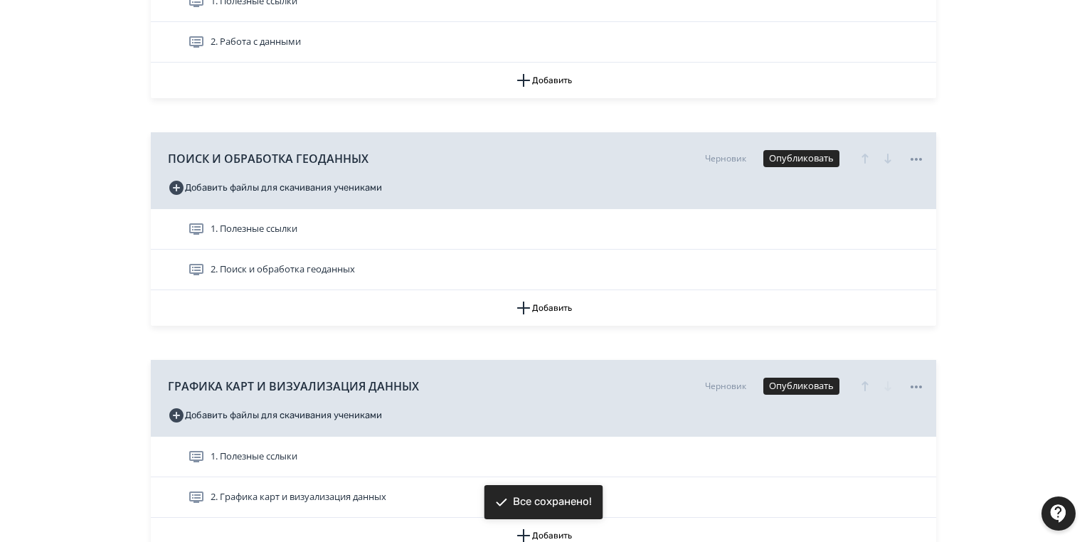
scroll to position [928, 0]
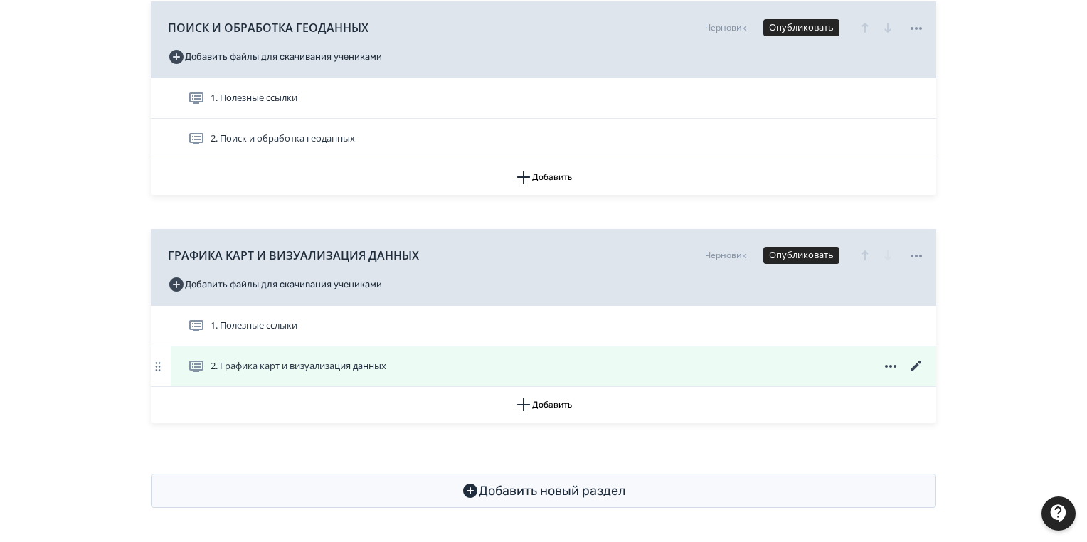
click at [917, 366] on icon at bounding box center [916, 366] width 11 height 11
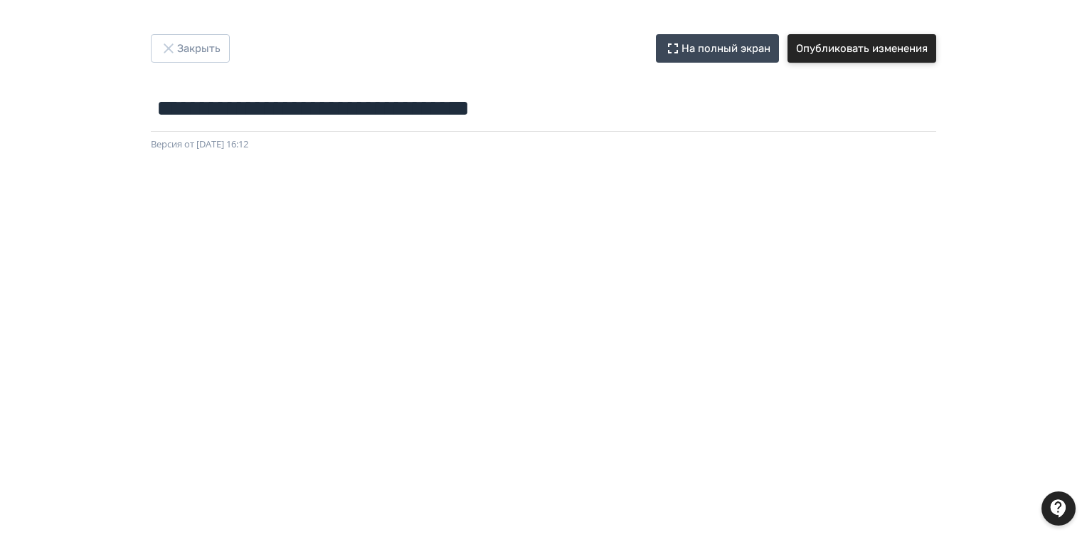
drag, startPoint x: 868, startPoint y: 43, endPoint x: 959, endPoint y: 66, distance: 93.4
click at [868, 43] on button "Опубликовать изменения" at bounding box center [862, 48] width 149 height 28
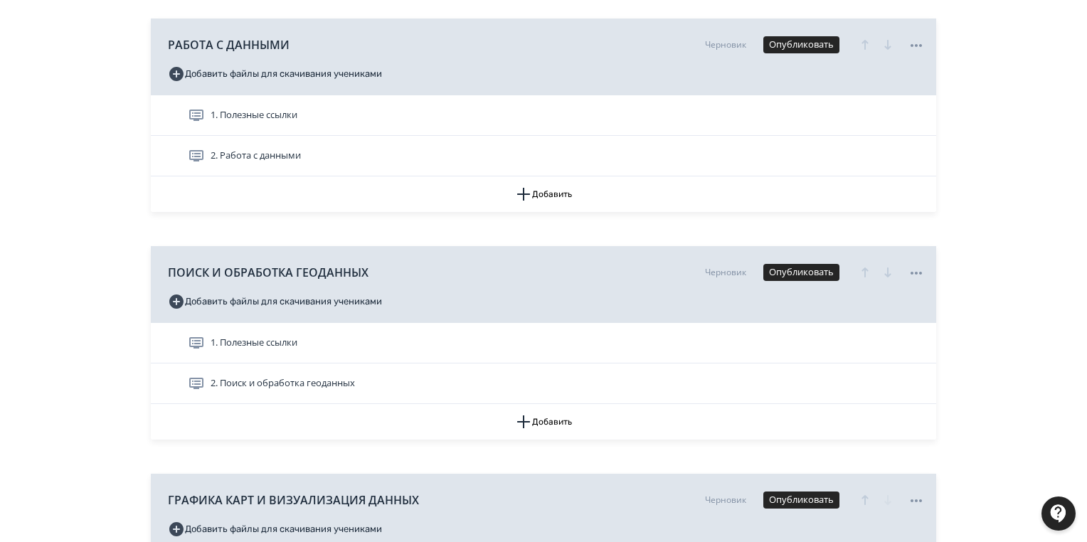
scroll to position [928, 0]
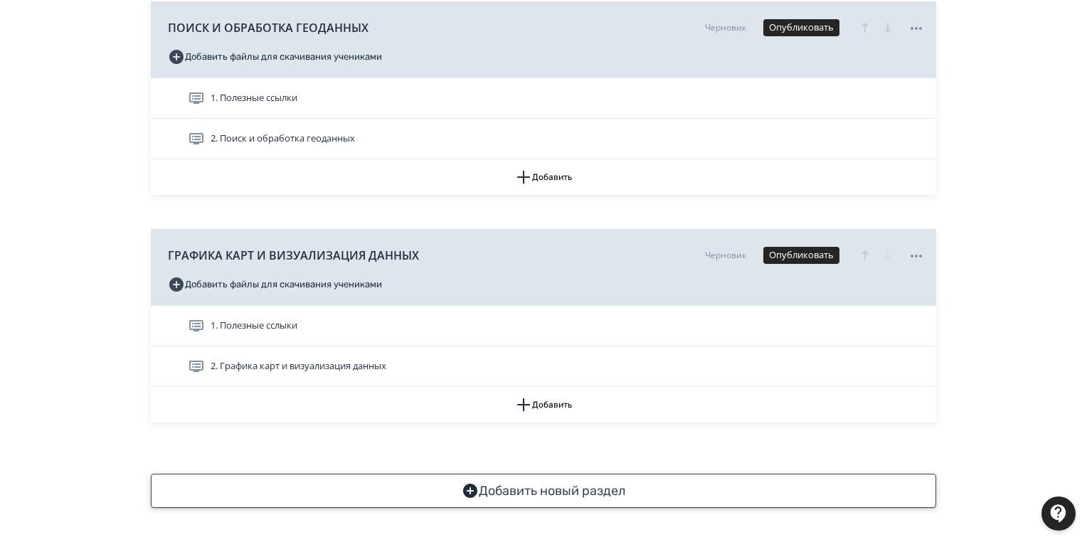
click at [504, 492] on button "Добавить новый раздел" at bounding box center [544, 491] width 786 height 34
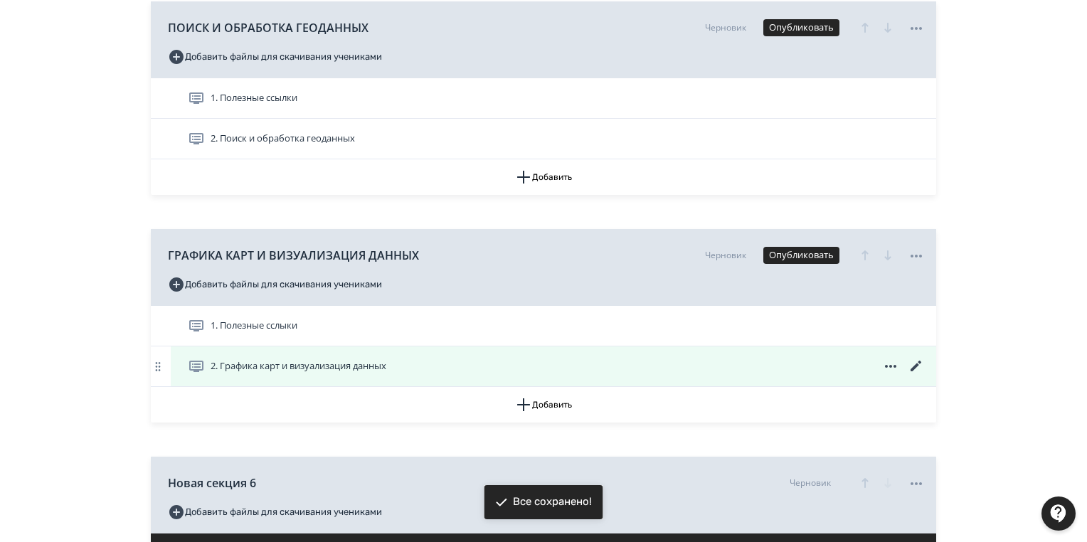
scroll to position [1074, 0]
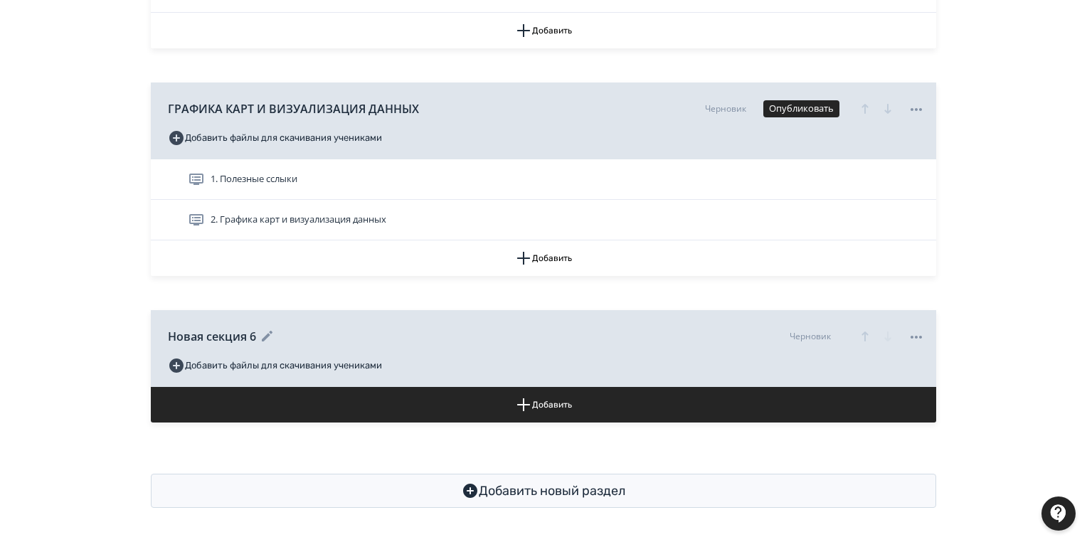
click at [268, 335] on icon at bounding box center [267, 336] width 11 height 11
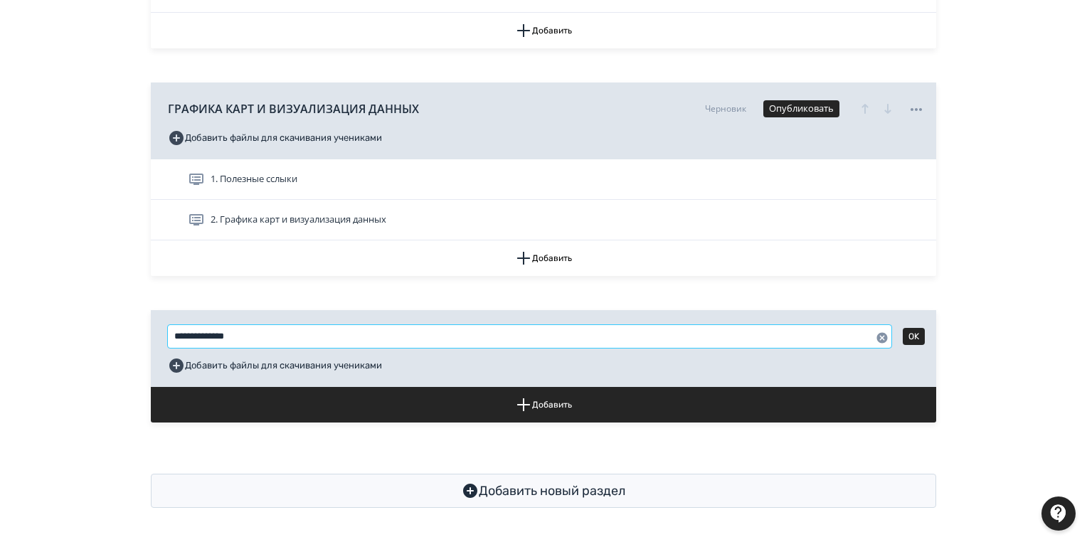
drag, startPoint x: 274, startPoint y: 333, endPoint x: 115, endPoint y: 333, distance: 159.4
type input "**********"
click at [912, 339] on button "OK" at bounding box center [914, 336] width 22 height 17
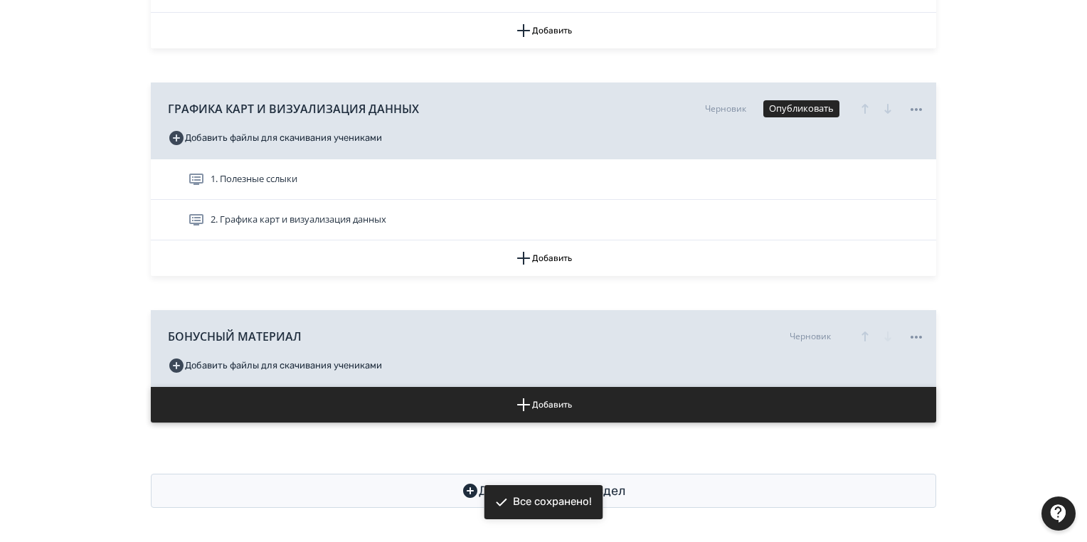
click at [567, 405] on button "Добавить" at bounding box center [544, 405] width 786 height 36
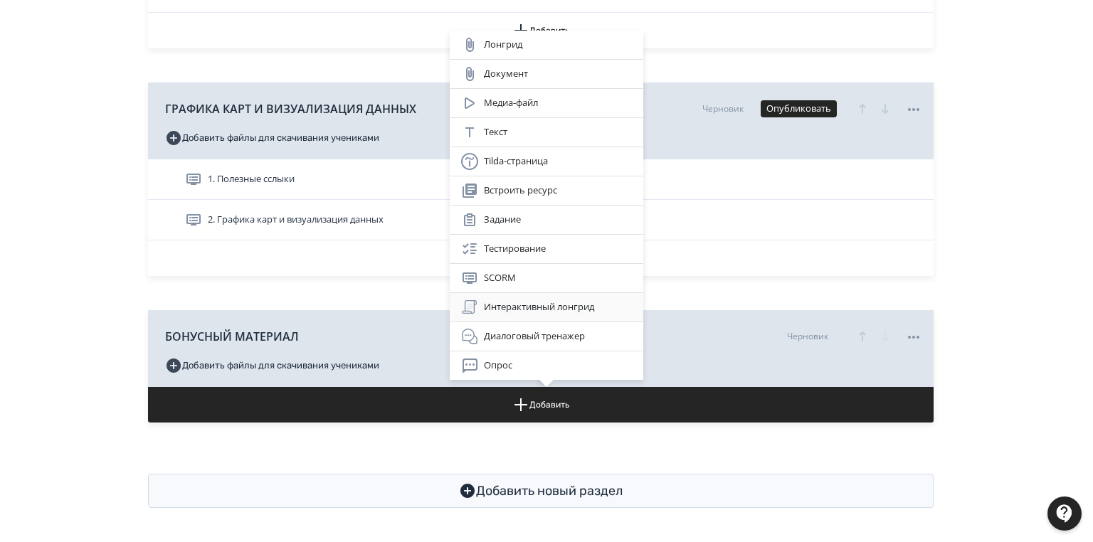
click at [546, 313] on div "Интерактивный лонгрид" at bounding box center [546, 307] width 171 height 17
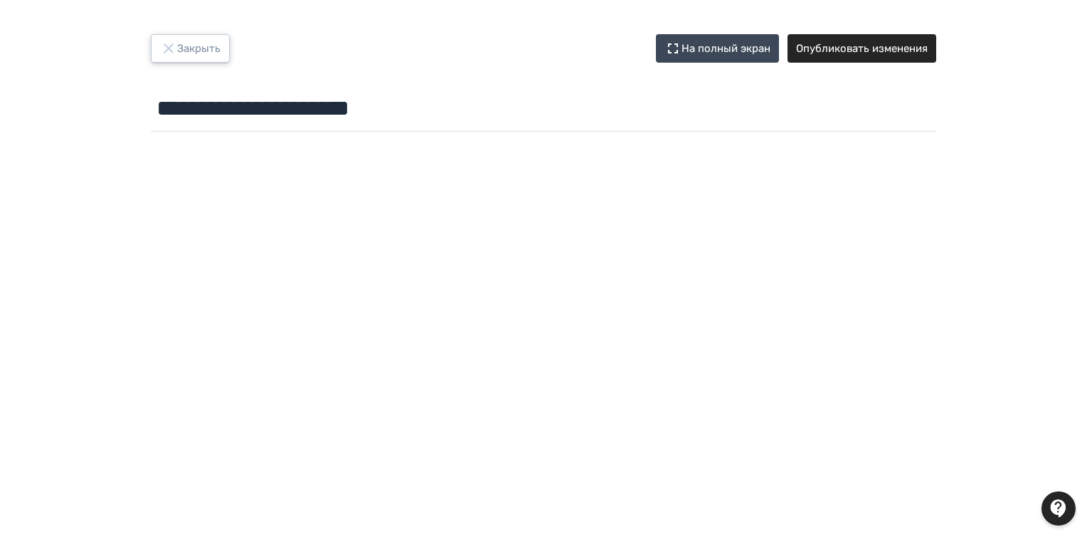
click at [195, 46] on button "Закрыть" at bounding box center [190, 48] width 79 height 28
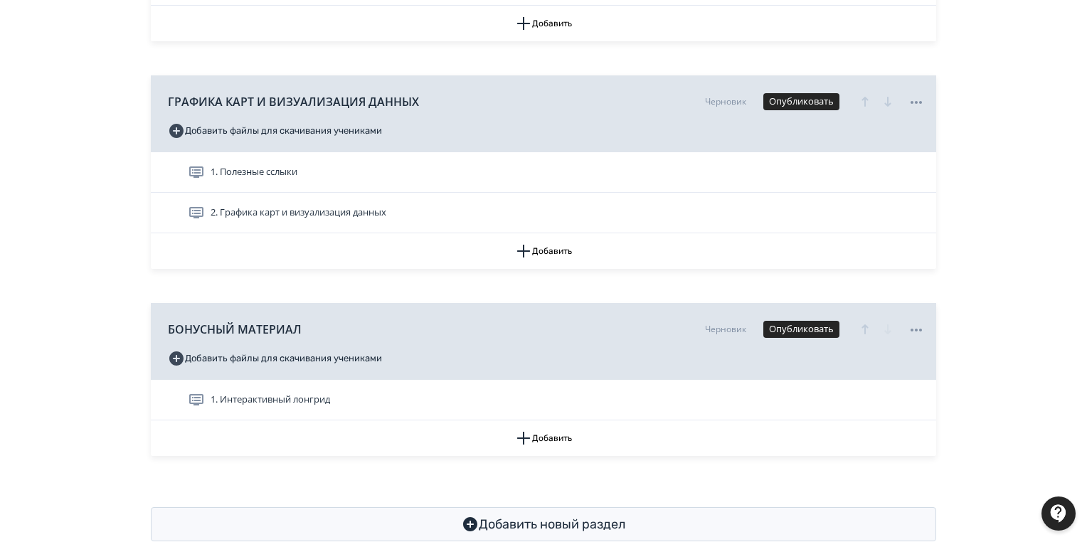
scroll to position [1115, 0]
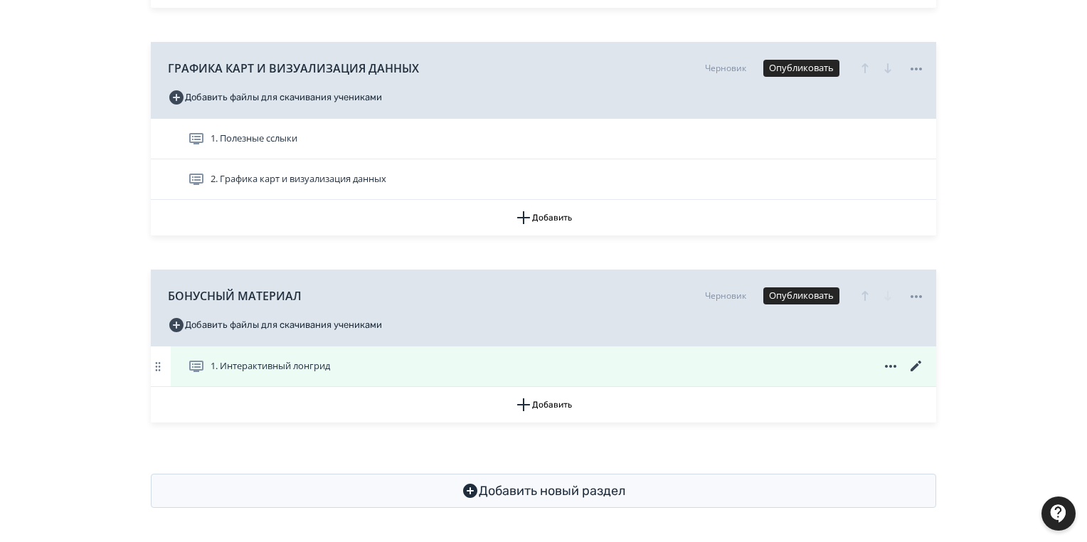
click at [914, 360] on icon at bounding box center [916, 366] width 17 height 17
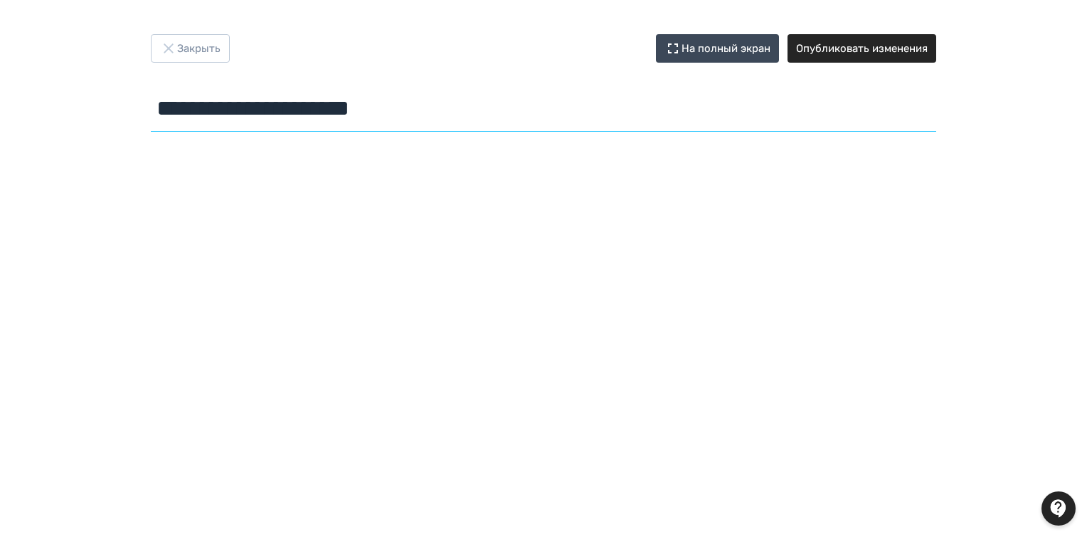
drag, startPoint x: 439, startPoint y: 114, endPoint x: 125, endPoint y: 94, distance: 314.4
click at [116, 110] on div "**********" at bounding box center [543, 268] width 1087 height 468
type input "**********"
click at [844, 49] on button "Опубликовать изменения" at bounding box center [862, 48] width 149 height 28
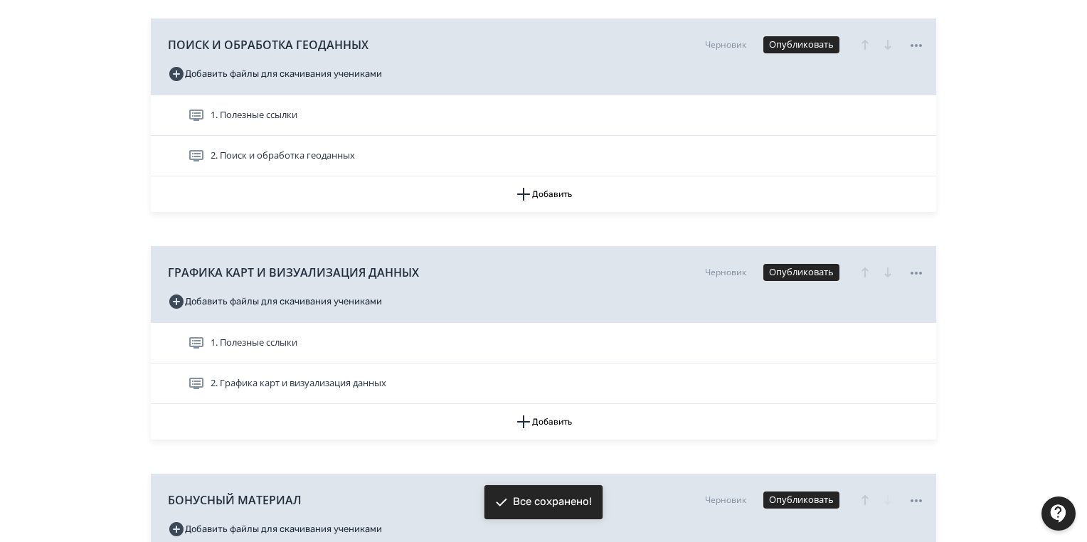
scroll to position [1115, 0]
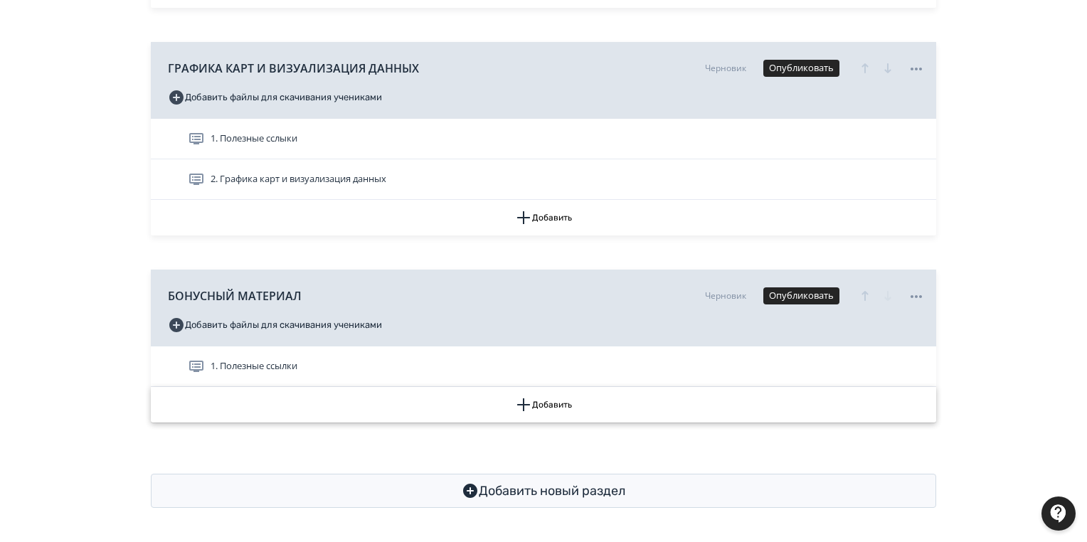
click at [547, 407] on button "Добавить" at bounding box center [544, 405] width 786 height 36
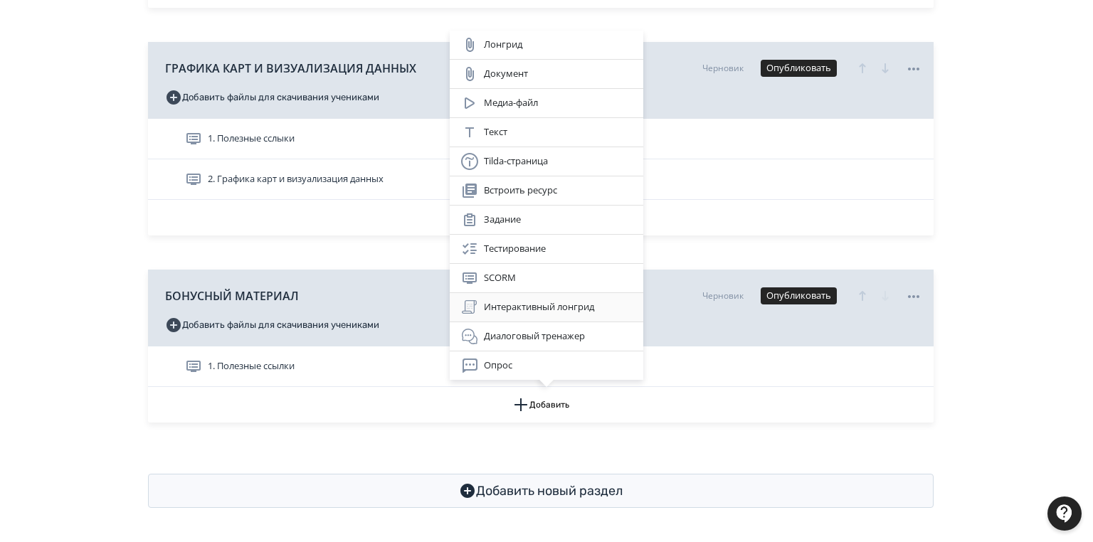
click at [549, 307] on div "Интерактивный лонгрид" at bounding box center [546, 307] width 171 height 17
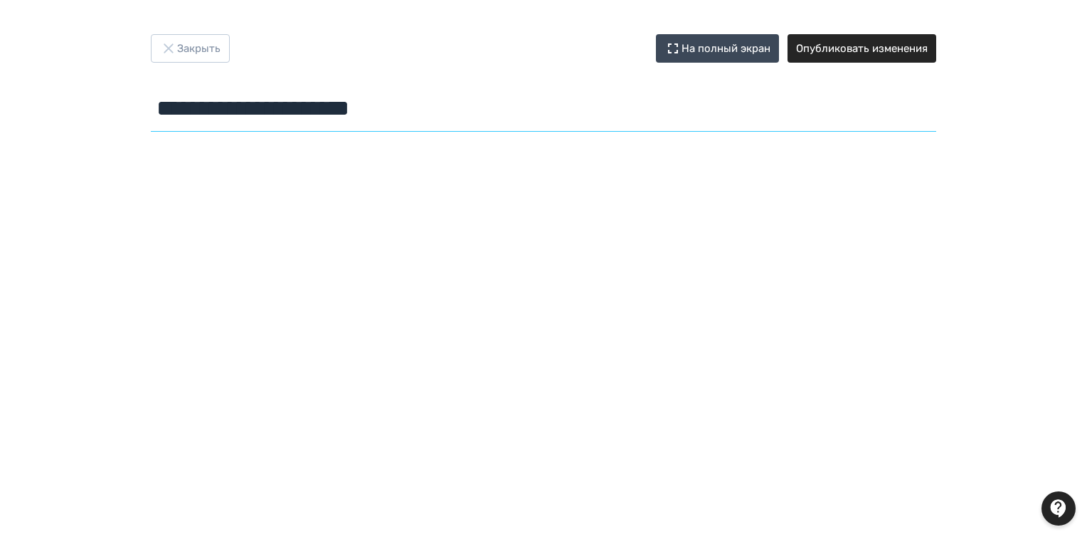
drag, startPoint x: 438, startPoint y: 107, endPoint x: 207, endPoint y: 105, distance: 231.3
click at [144, 114] on div "**********" at bounding box center [544, 85] width 854 height 103
paste input "**********"
click at [174, 105] on input "**********" at bounding box center [544, 108] width 786 height 46
click at [248, 111] on input "**********" at bounding box center [544, 108] width 786 height 46
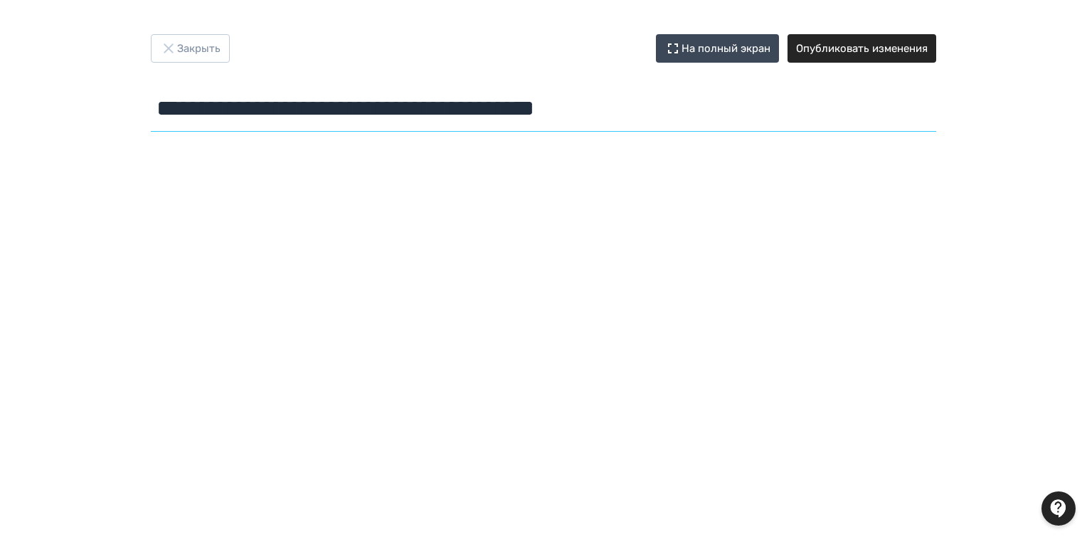
click at [677, 107] on input "**********" at bounding box center [544, 108] width 786 height 46
drag, startPoint x: 249, startPoint y: 101, endPoint x: 257, endPoint y: 103, distance: 8.1
click at [257, 103] on input "**********" at bounding box center [544, 108] width 786 height 46
paste input "text"
click at [674, 105] on input "**********" at bounding box center [544, 108] width 786 height 46
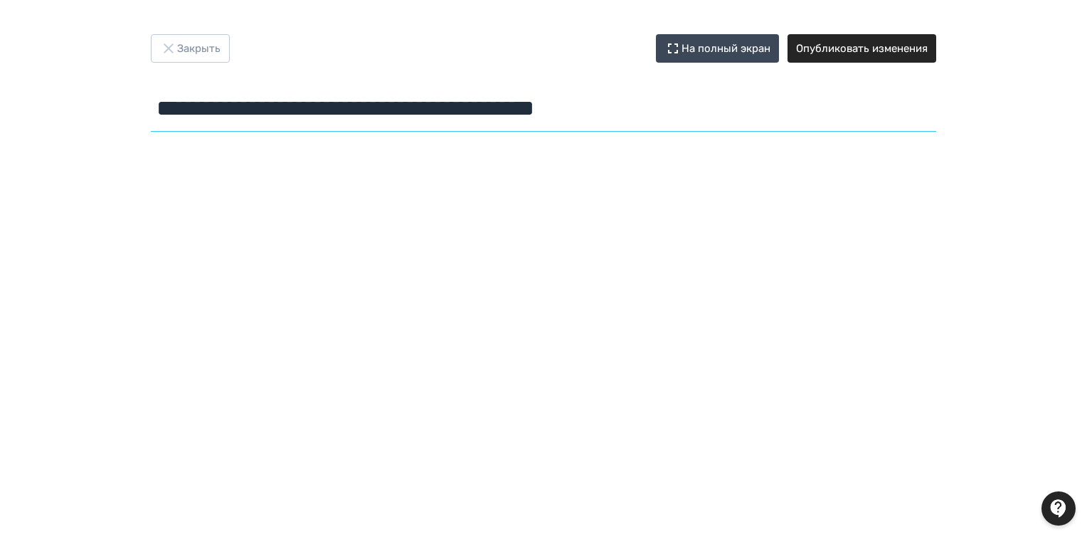
paste input "*"
drag, startPoint x: 208, startPoint y: 102, endPoint x: 179, endPoint y: 116, distance: 31.5
click at [207, 105] on input "**********" at bounding box center [544, 108] width 786 height 46
drag, startPoint x: 157, startPoint y: 103, endPoint x: 670, endPoint y: 110, distance: 512.4
click at [697, 110] on input "**********" at bounding box center [544, 108] width 786 height 46
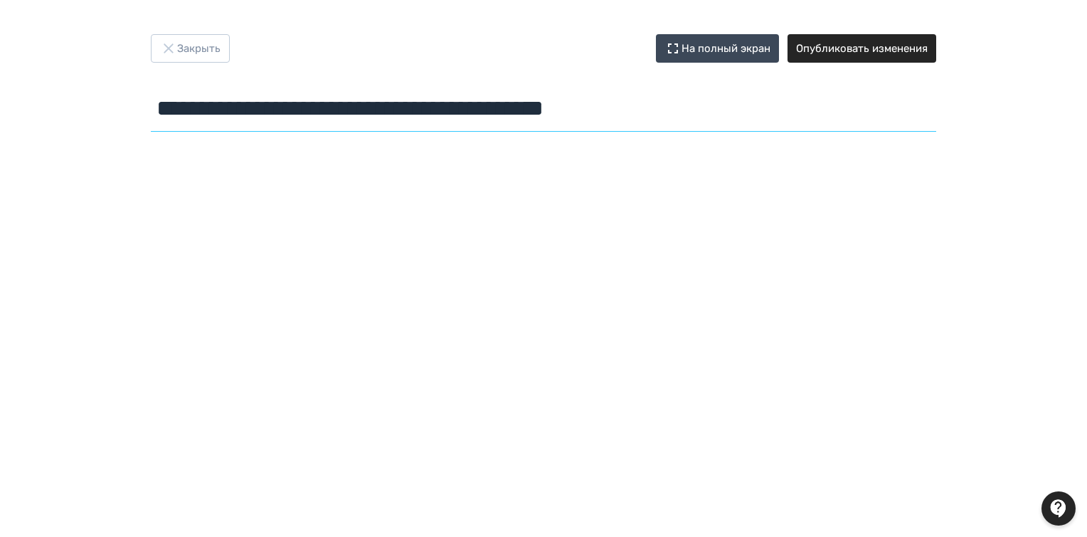
type input "**********"
click at [881, 48] on button "Опубликовать изменения" at bounding box center [862, 48] width 149 height 28
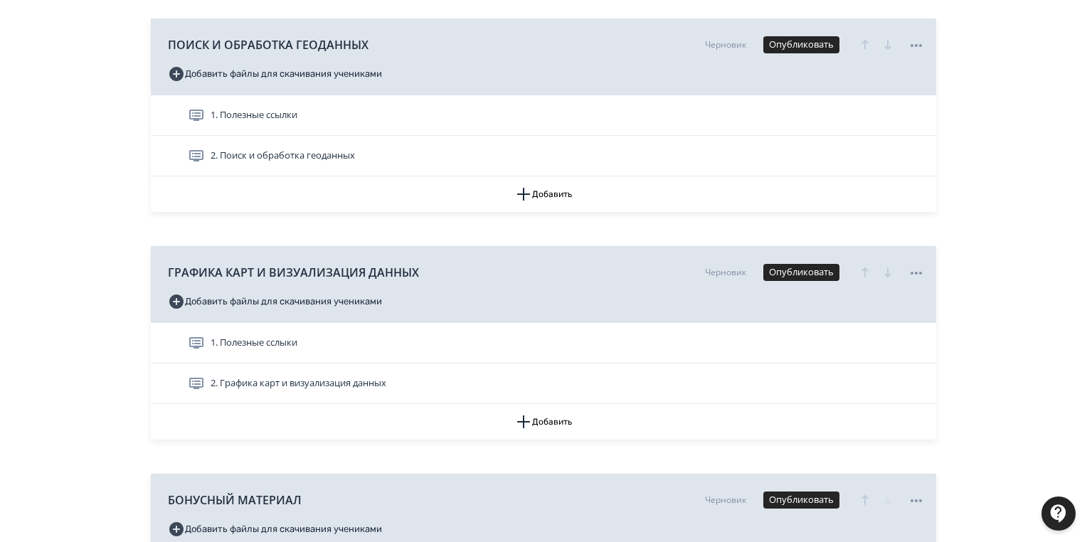
scroll to position [1156, 0]
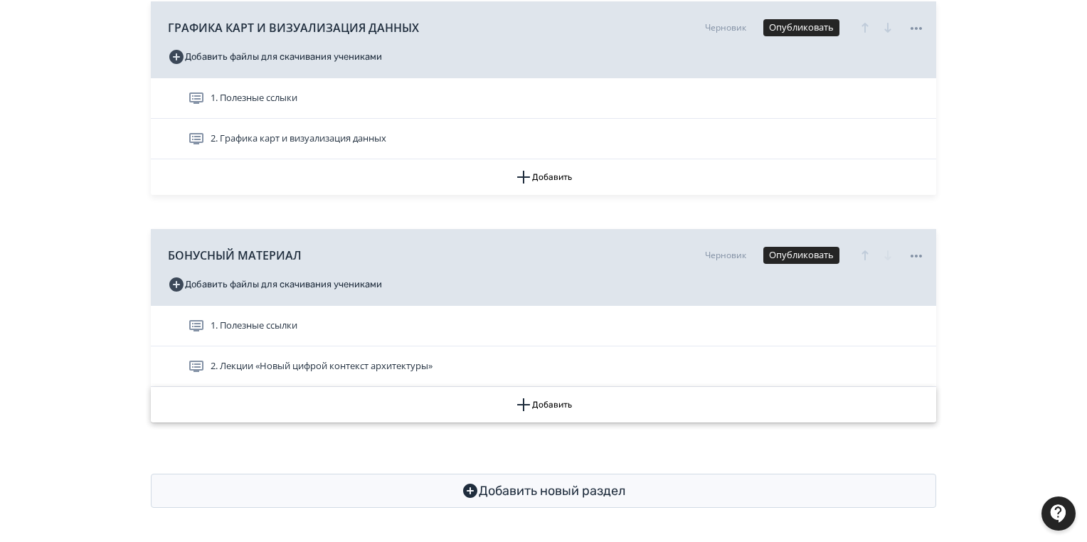
click at [533, 408] on button "Добавить" at bounding box center [544, 405] width 786 height 36
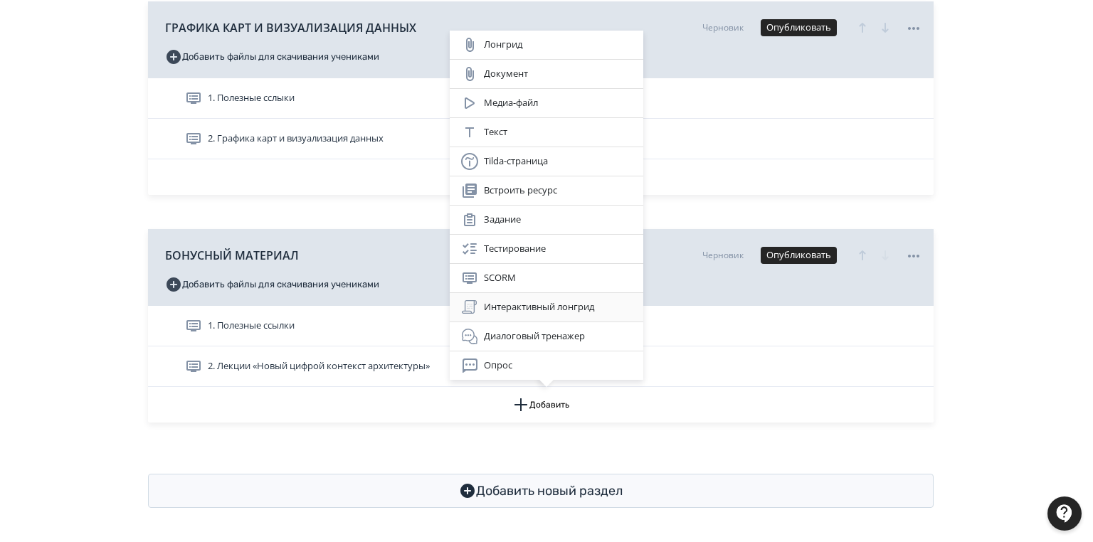
click at [529, 307] on div "Интерактивный лонгрид" at bounding box center [546, 307] width 171 height 17
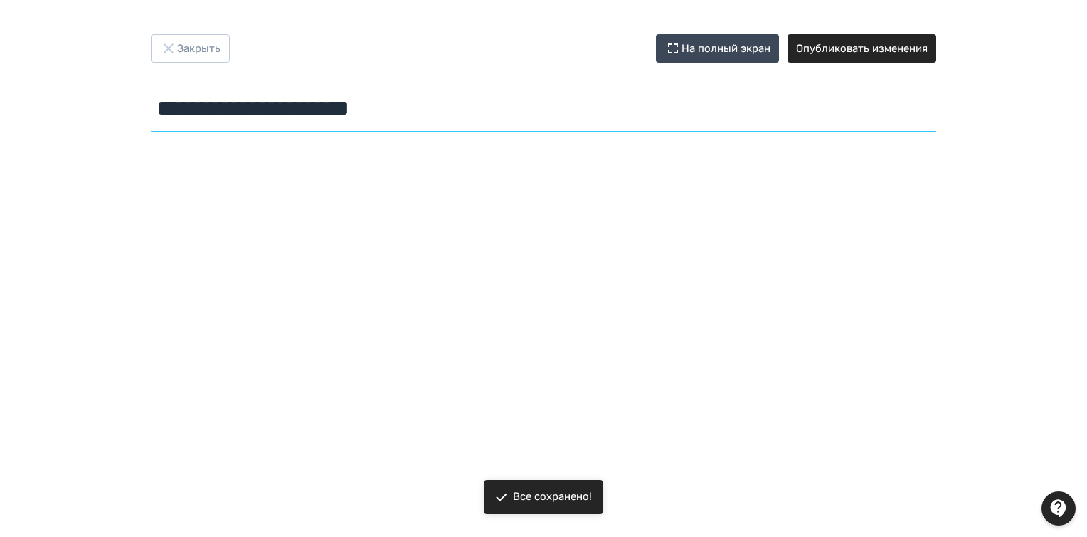
drag, startPoint x: 443, startPoint y: 112, endPoint x: 54, endPoint y: 112, distance: 388.5
click at [54, 112] on div "**********" at bounding box center [543, 268] width 1087 height 468
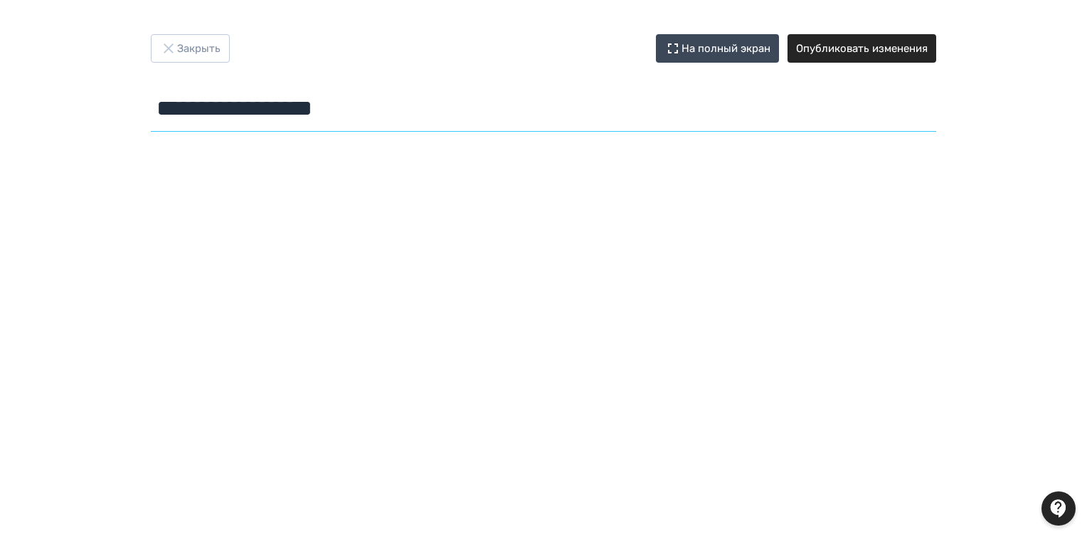
drag, startPoint x: 384, startPoint y: 104, endPoint x: 155, endPoint y: 105, distance: 228.4
click at [142, 107] on div "**********" at bounding box center [544, 85] width 854 height 103
type input "**********"
click at [881, 49] on button "Опубликовать изменения" at bounding box center [862, 48] width 149 height 28
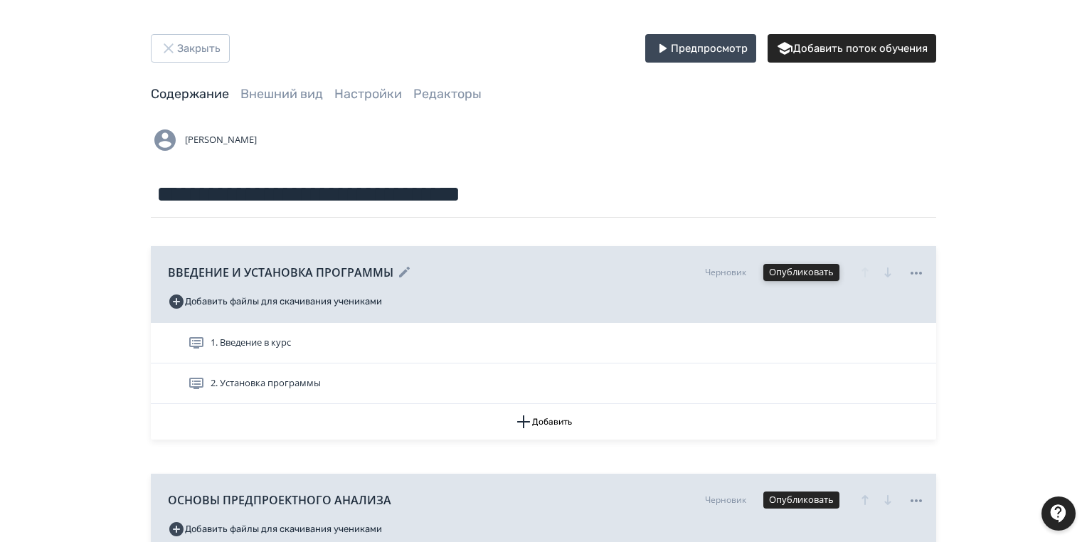
click at [820, 273] on button "Опубликовать" at bounding box center [802, 272] width 76 height 17
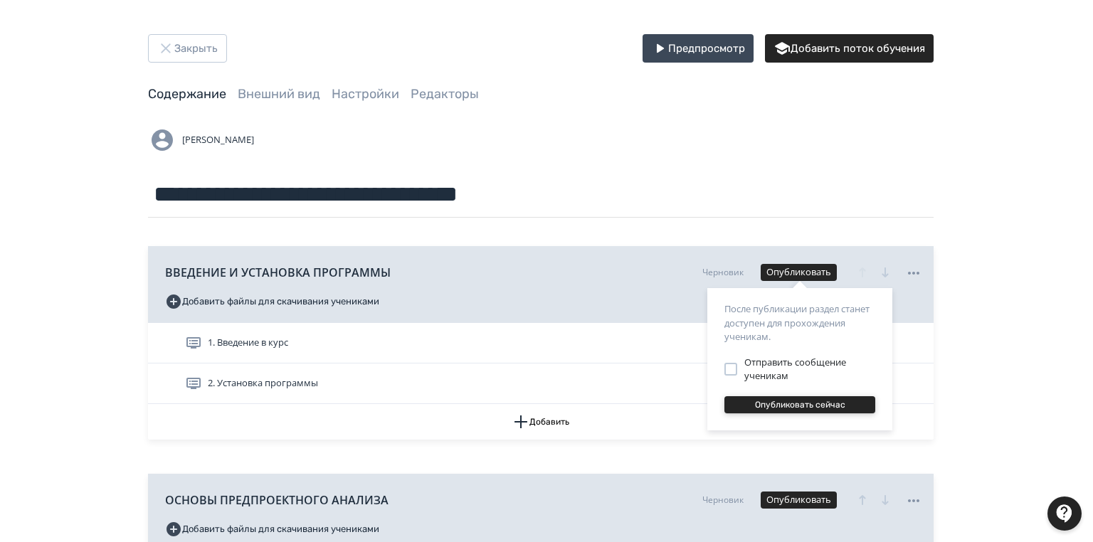
click at [785, 401] on button "Опубликовать сейчас" at bounding box center [799, 404] width 151 height 17
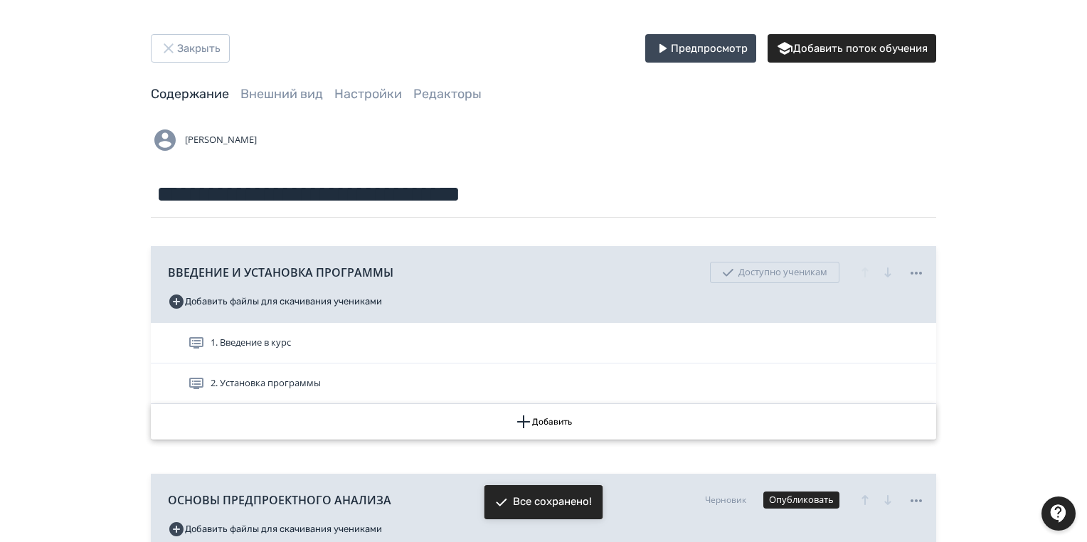
scroll to position [228, 0]
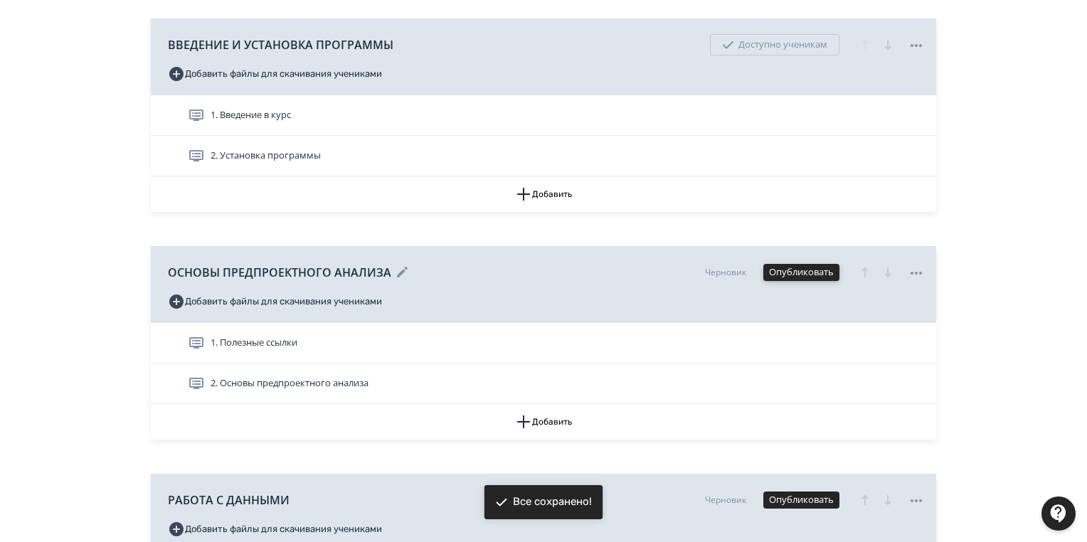
click at [816, 269] on button "Опубликовать" at bounding box center [802, 272] width 76 height 17
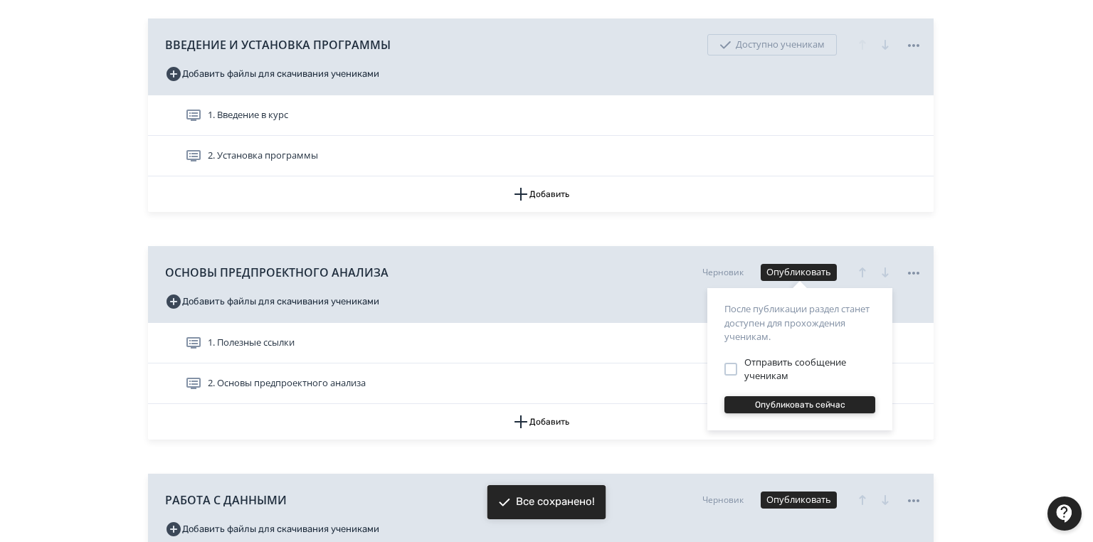
click at [790, 403] on button "Опубликовать сейчас" at bounding box center [799, 404] width 151 height 17
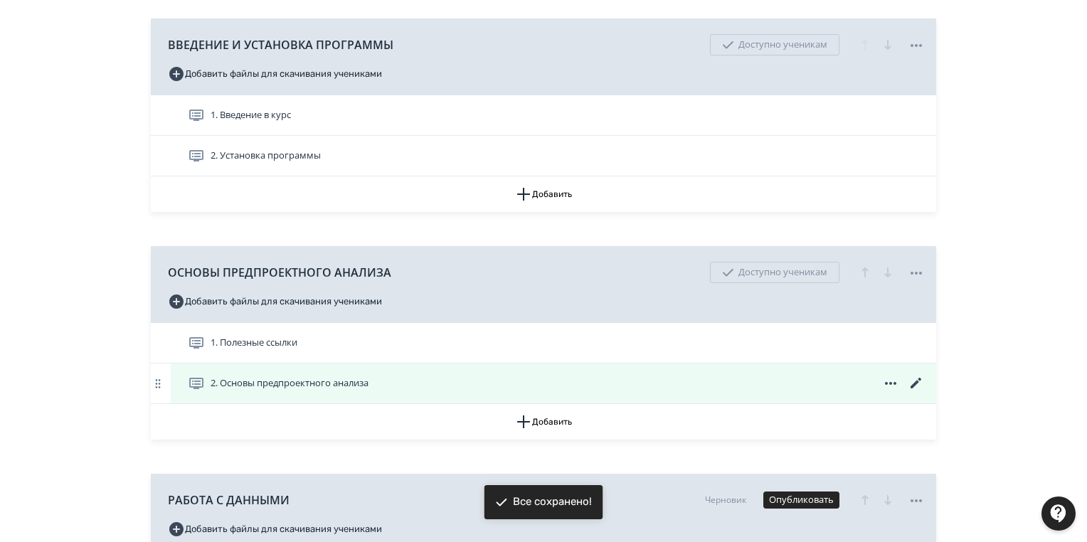
scroll to position [455, 0]
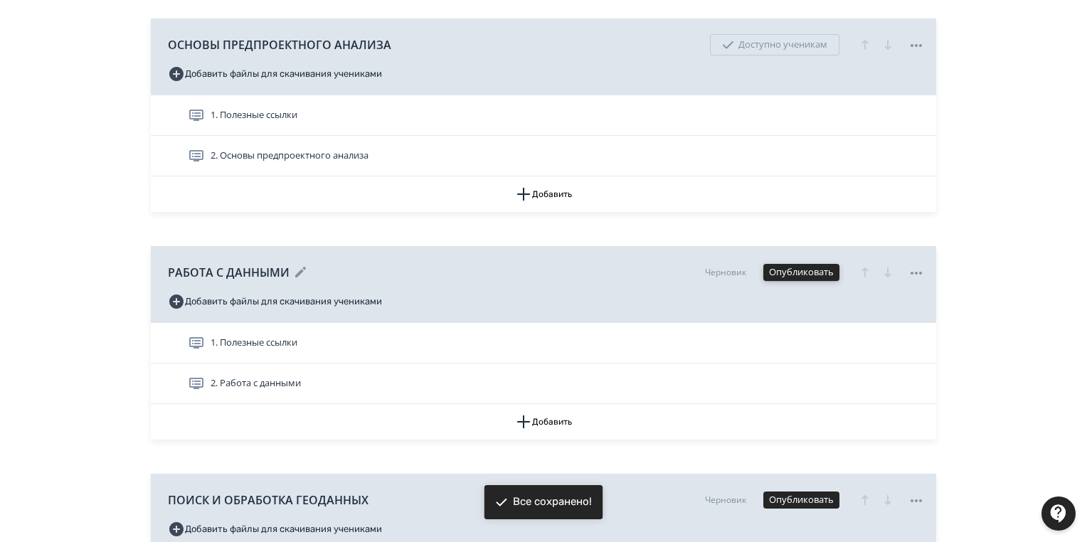
click at [820, 268] on button "Опубликовать" at bounding box center [802, 272] width 76 height 17
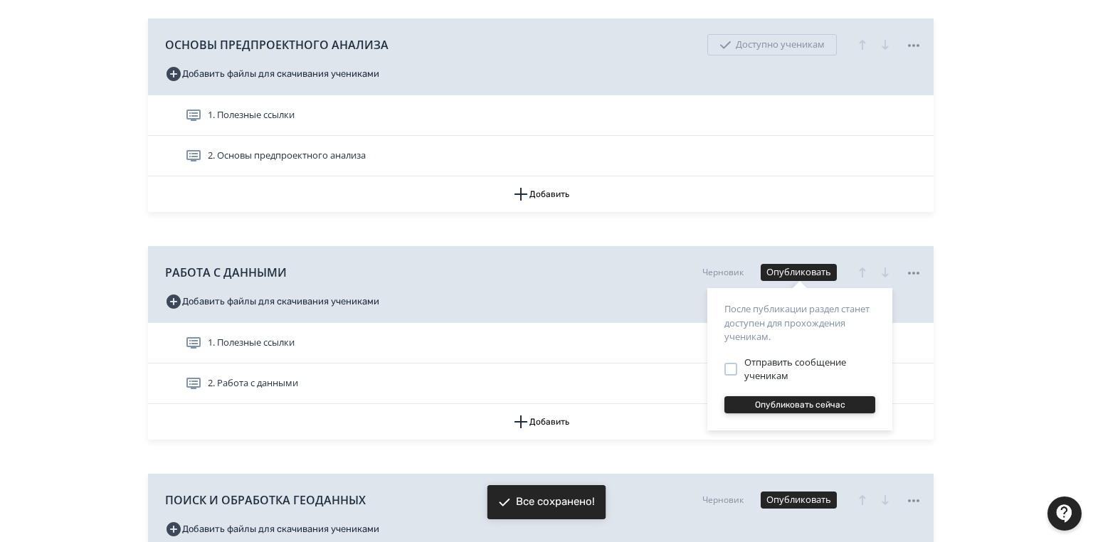
click at [809, 403] on button "Опубликовать сейчас" at bounding box center [799, 404] width 151 height 17
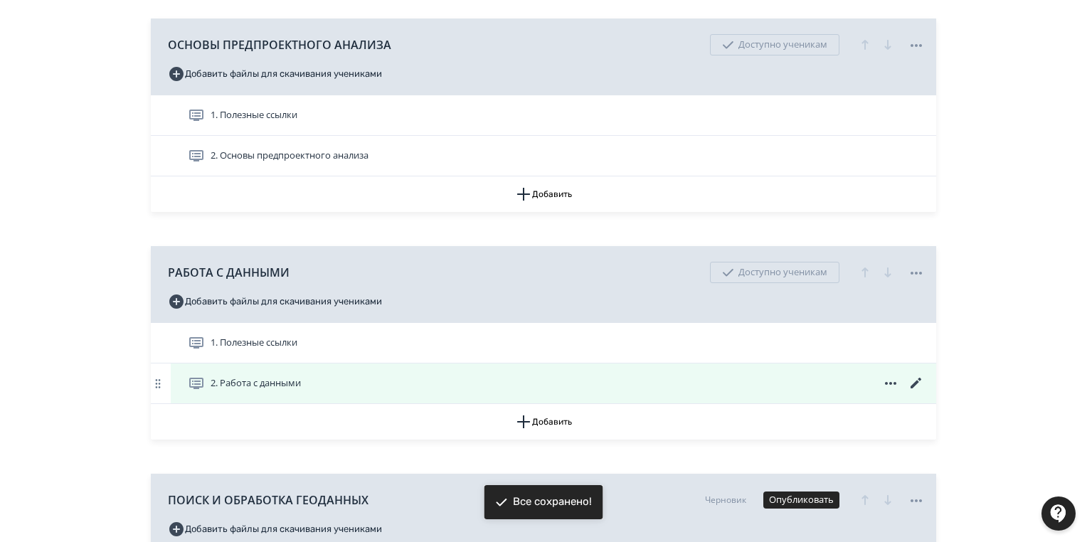
scroll to position [626, 0]
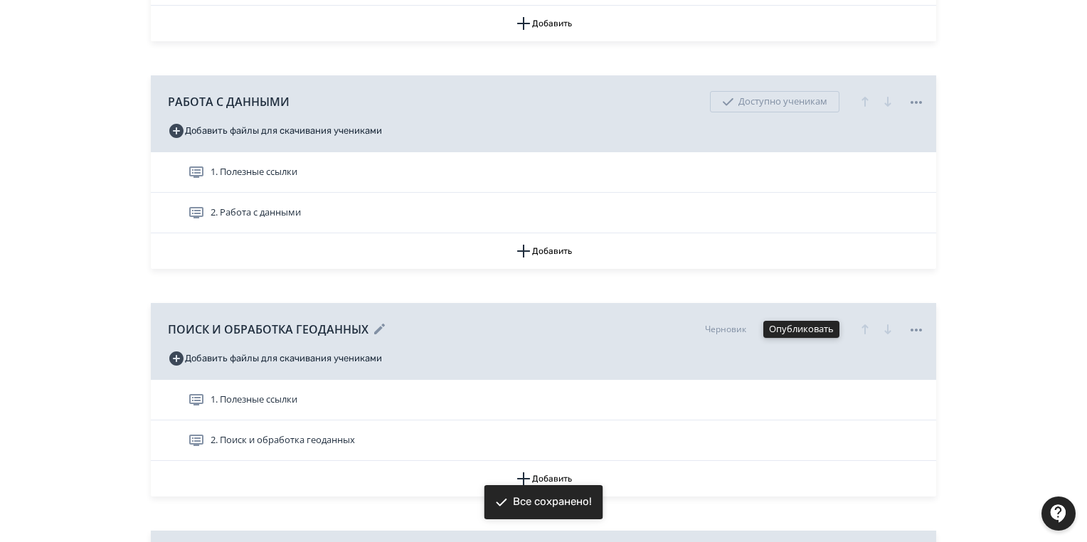
click at [801, 330] on button "Опубликовать" at bounding box center [802, 329] width 76 height 17
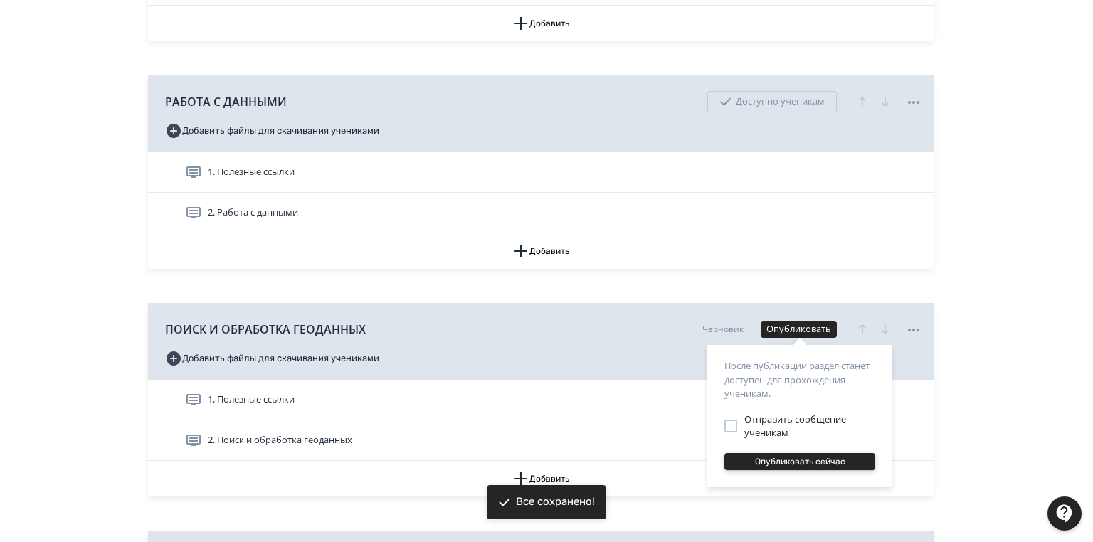
click at [796, 464] on button "Опубликовать сейчас" at bounding box center [799, 461] width 151 height 17
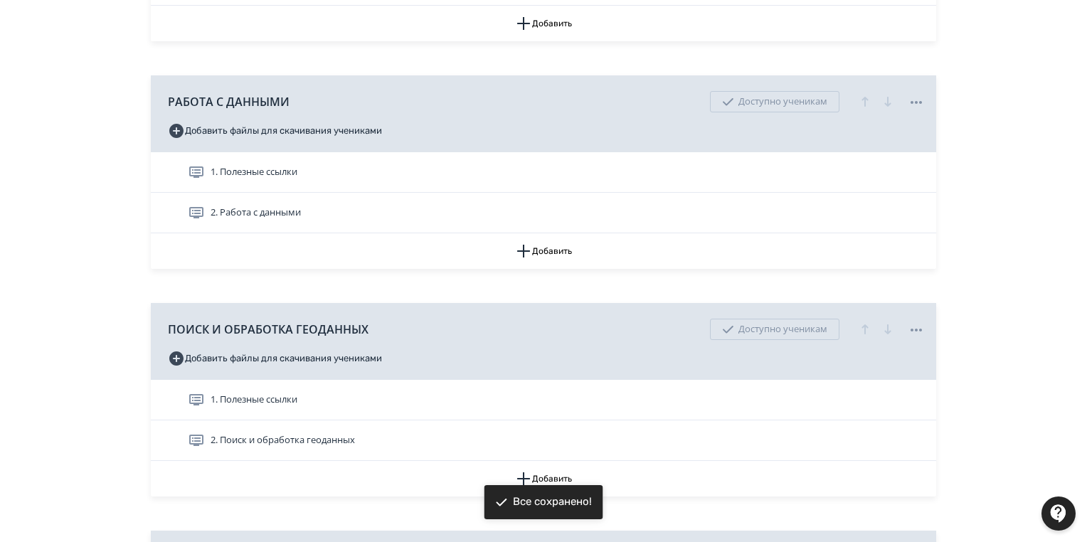
scroll to position [797, 0]
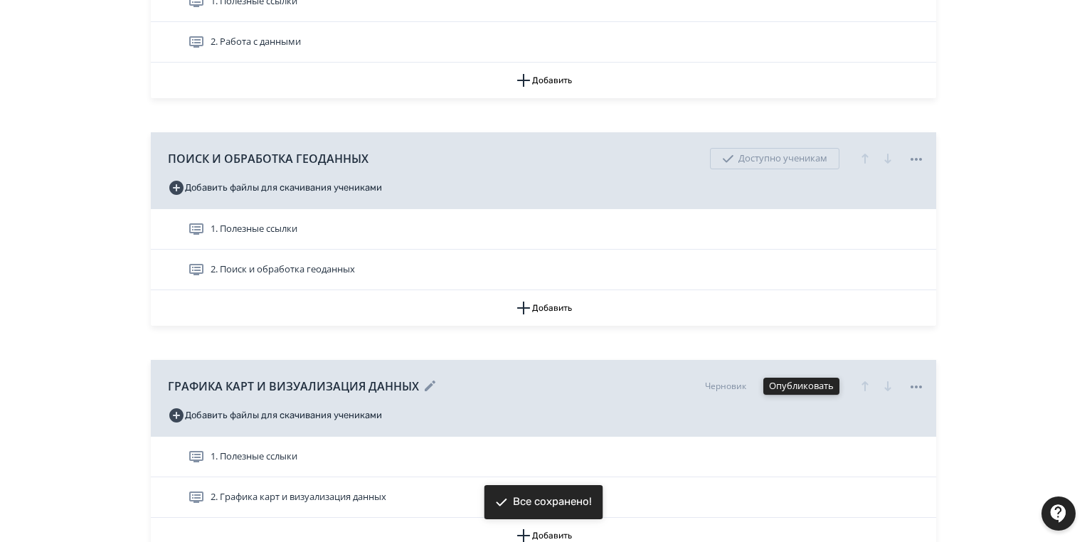
click at [791, 379] on button "Опубликовать" at bounding box center [802, 386] width 76 height 17
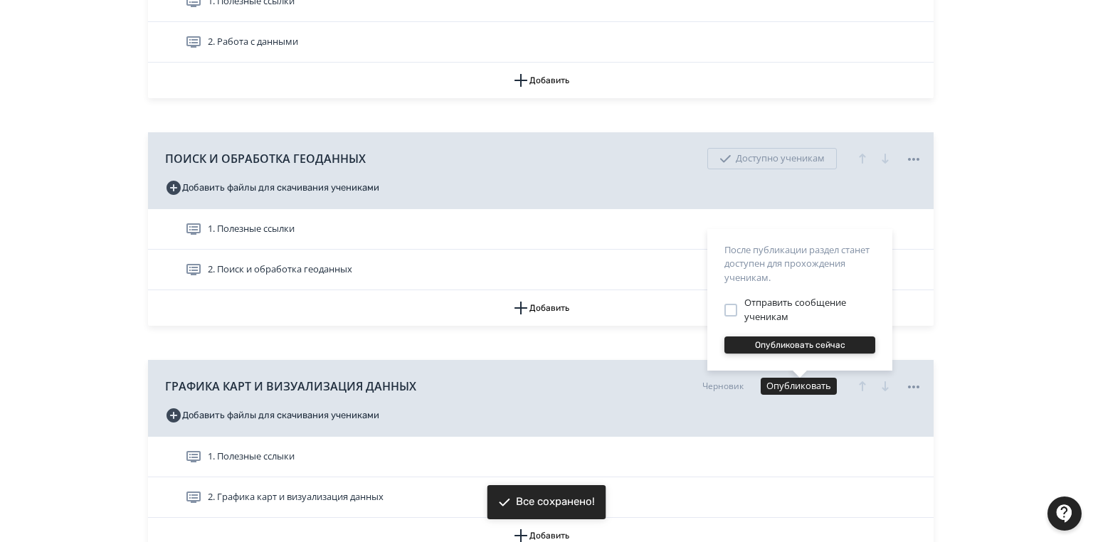
click at [803, 344] on button "Опубликовать сейчас" at bounding box center [799, 345] width 151 height 17
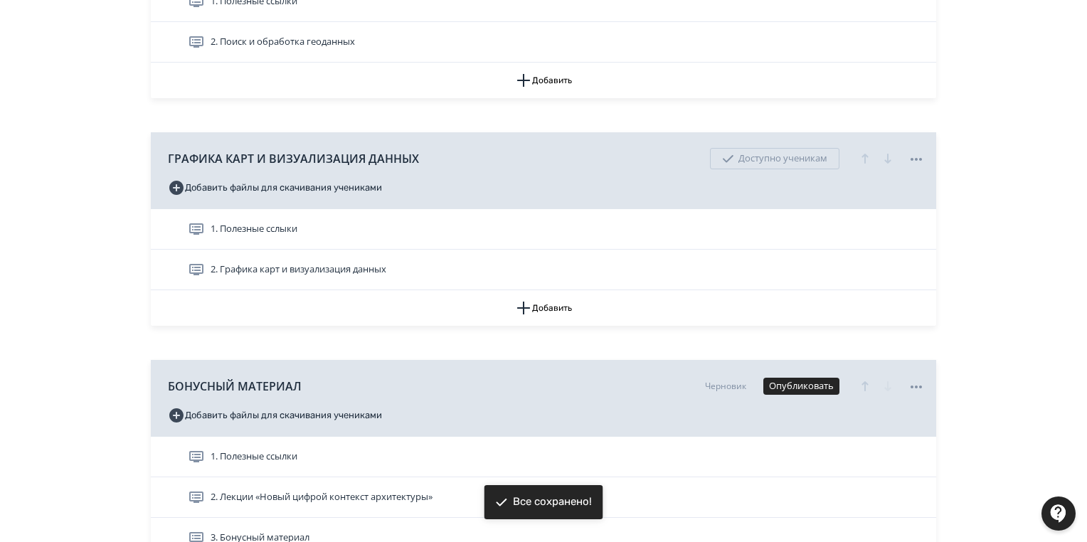
scroll to position [1082, 0]
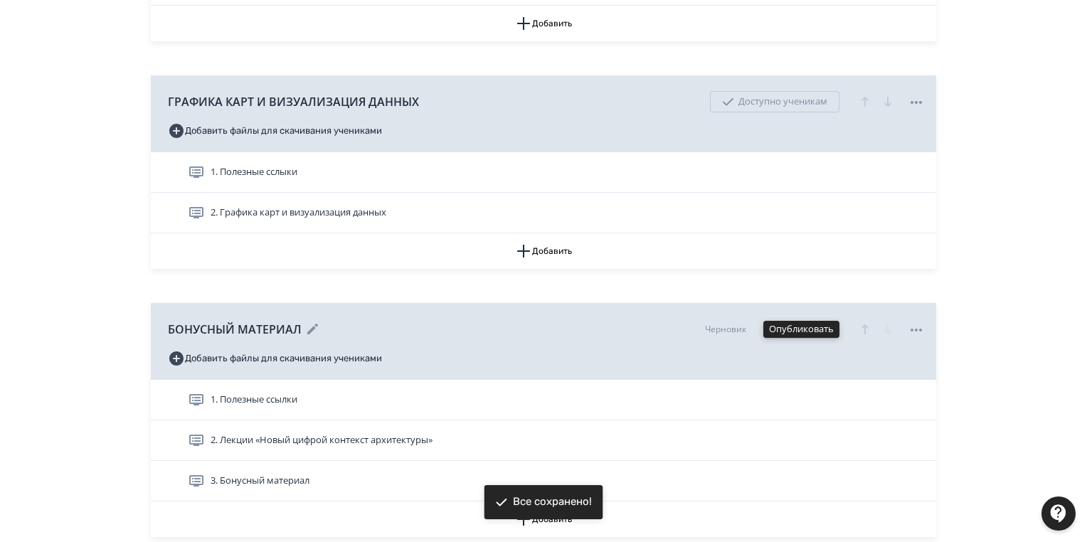
click at [823, 330] on button "Опубликовать" at bounding box center [802, 329] width 76 height 17
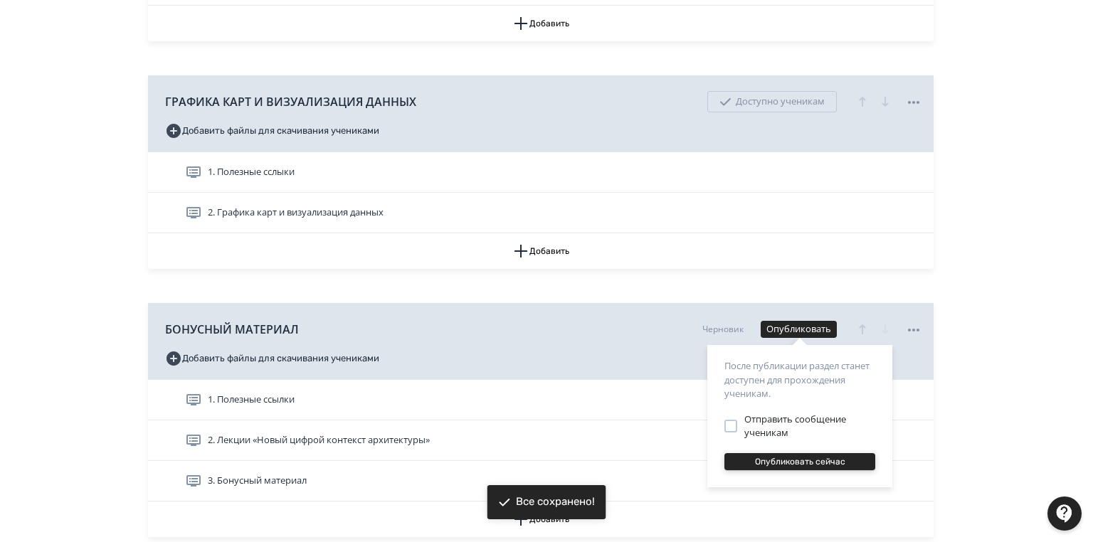
click at [820, 467] on button "Опубликовать сейчас" at bounding box center [799, 461] width 151 height 17
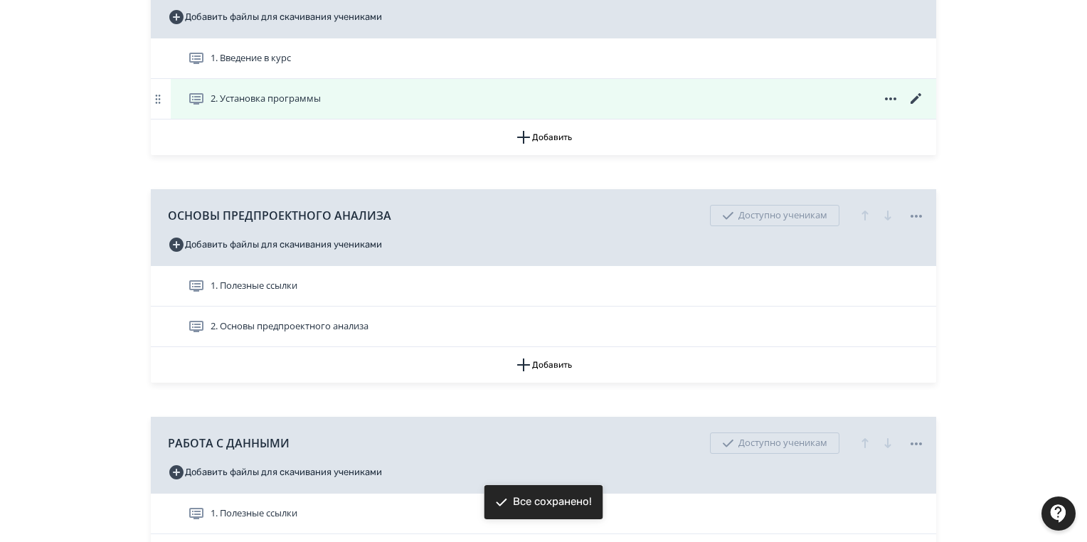
scroll to position [0, 0]
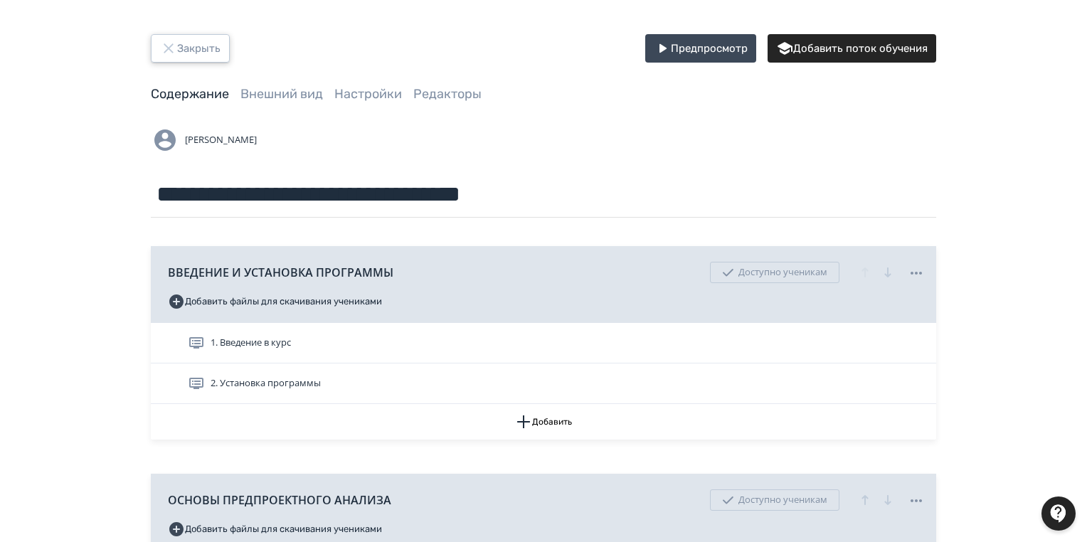
click at [196, 43] on button "Закрыть" at bounding box center [190, 48] width 79 height 28
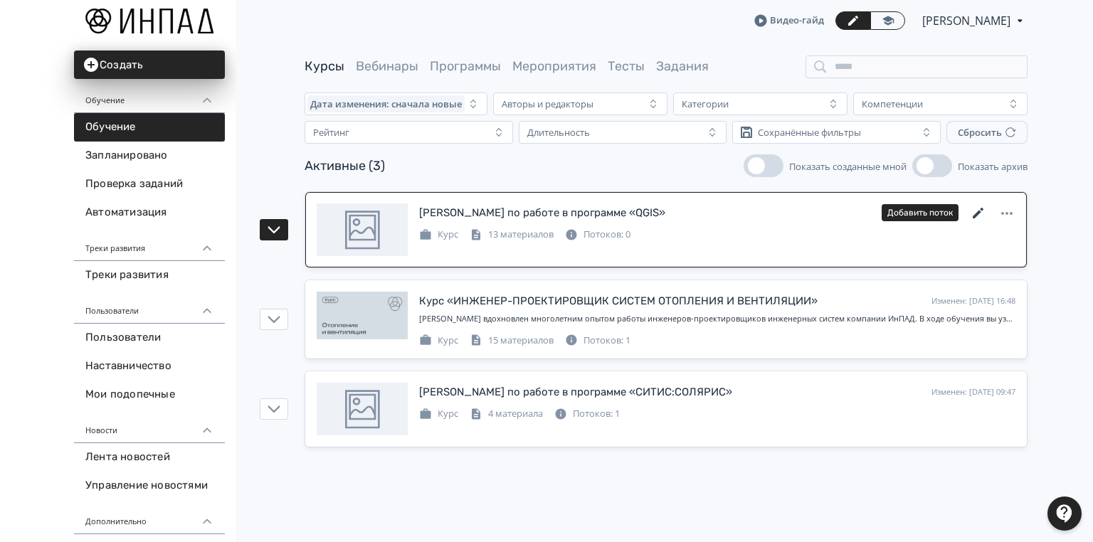
click at [975, 210] on icon at bounding box center [978, 213] width 17 height 17
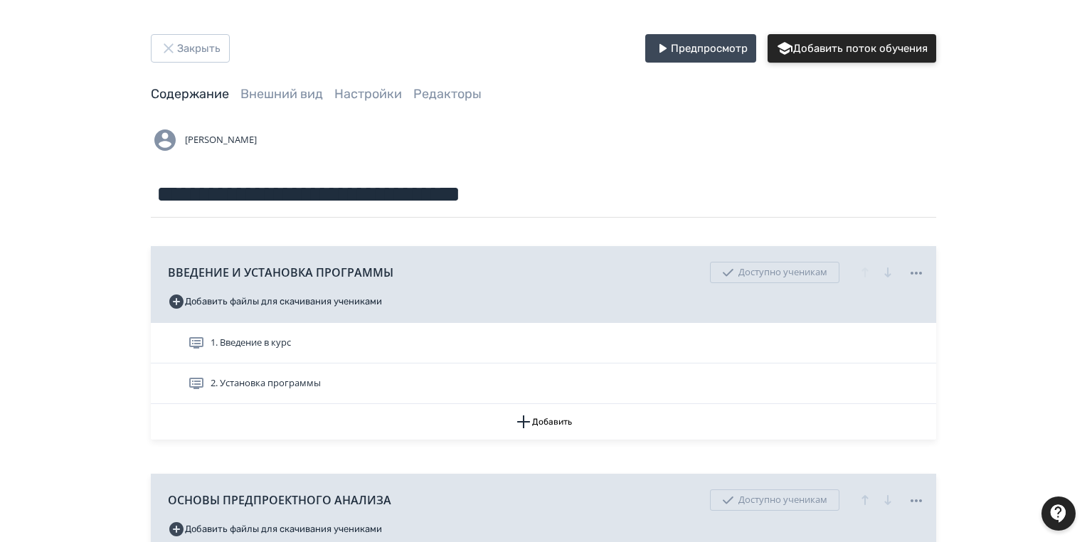
click at [849, 53] on button "Добавить поток обучения" at bounding box center [852, 48] width 169 height 28
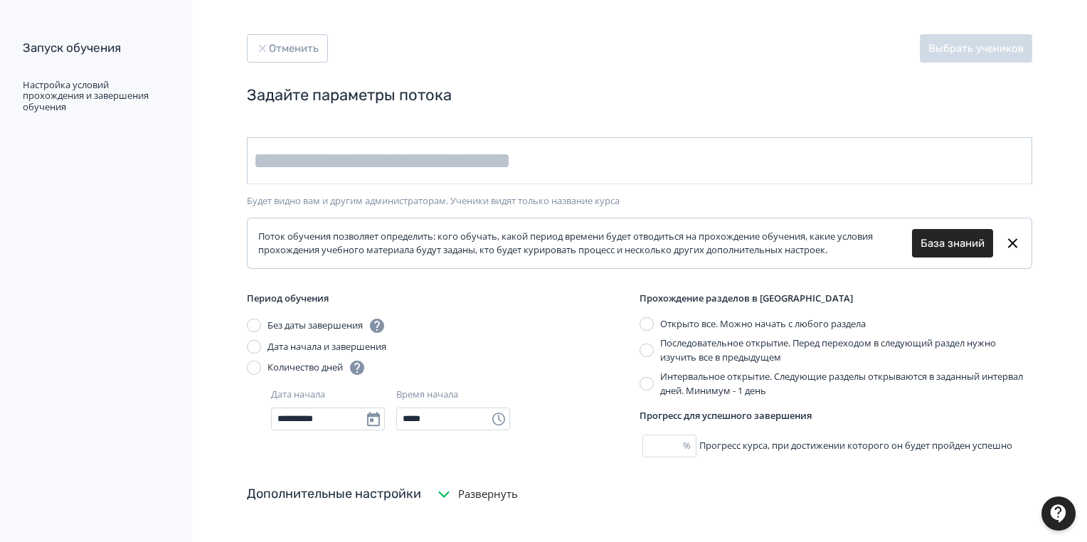
click at [262, 157] on input "text" at bounding box center [640, 160] width 786 height 47
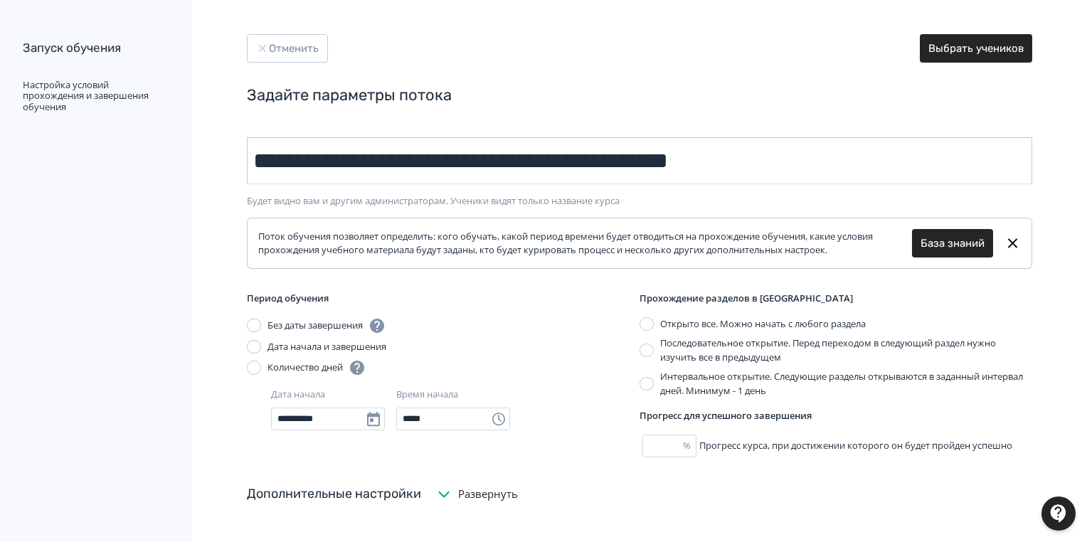
drag, startPoint x: 588, startPoint y: 157, endPoint x: 791, endPoint y: 159, distance: 202.1
click at [791, 159] on input "**********" at bounding box center [640, 160] width 786 height 47
click at [742, 143] on input "**********" at bounding box center [640, 160] width 786 height 47
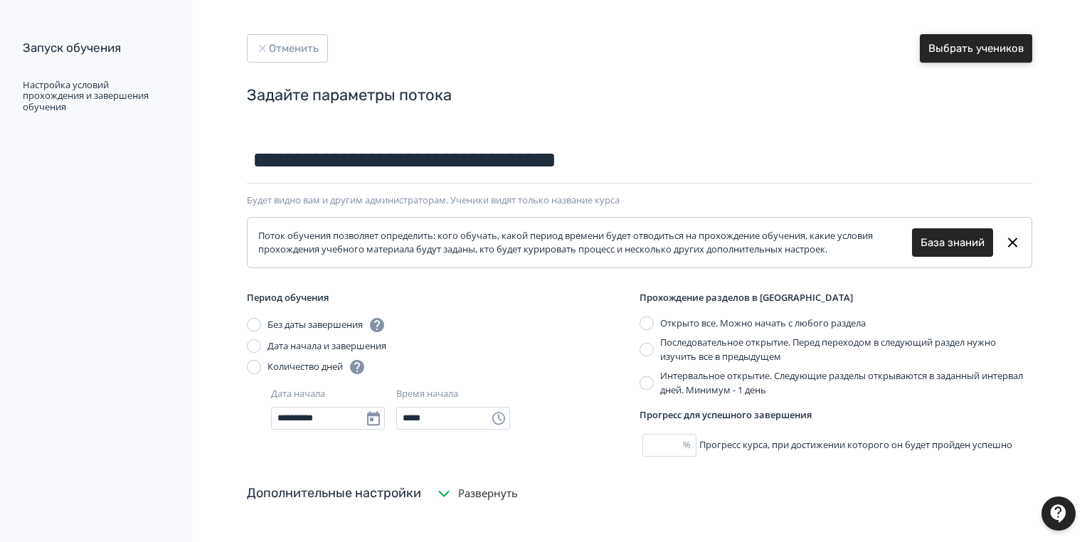
type input "**********"
click at [976, 46] on button "Выбрать учеников" at bounding box center [976, 48] width 112 height 28
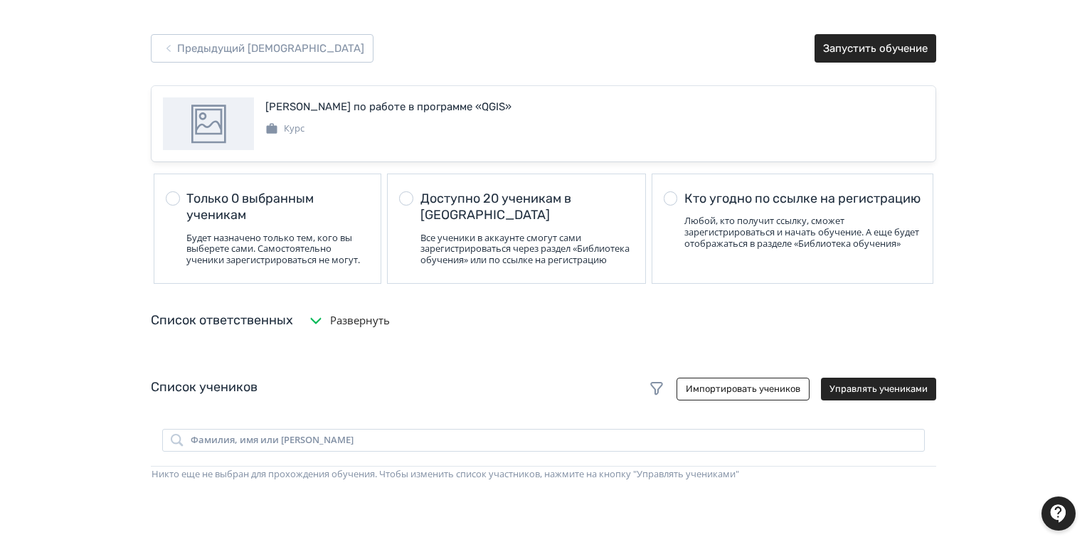
click at [407, 196] on div at bounding box center [406, 198] width 14 height 14
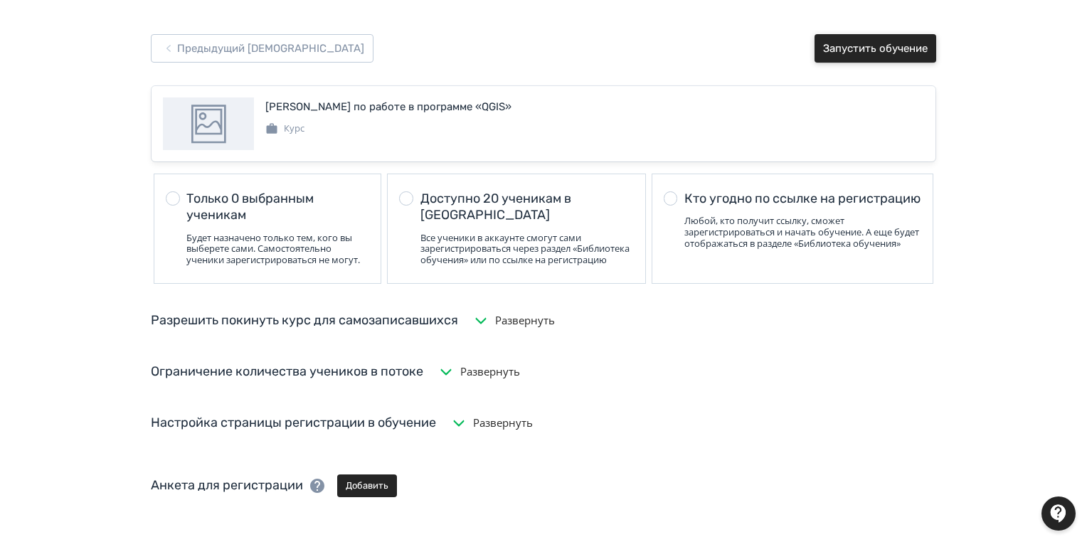
click at [875, 46] on button "Запустить обучение" at bounding box center [876, 48] width 122 height 28
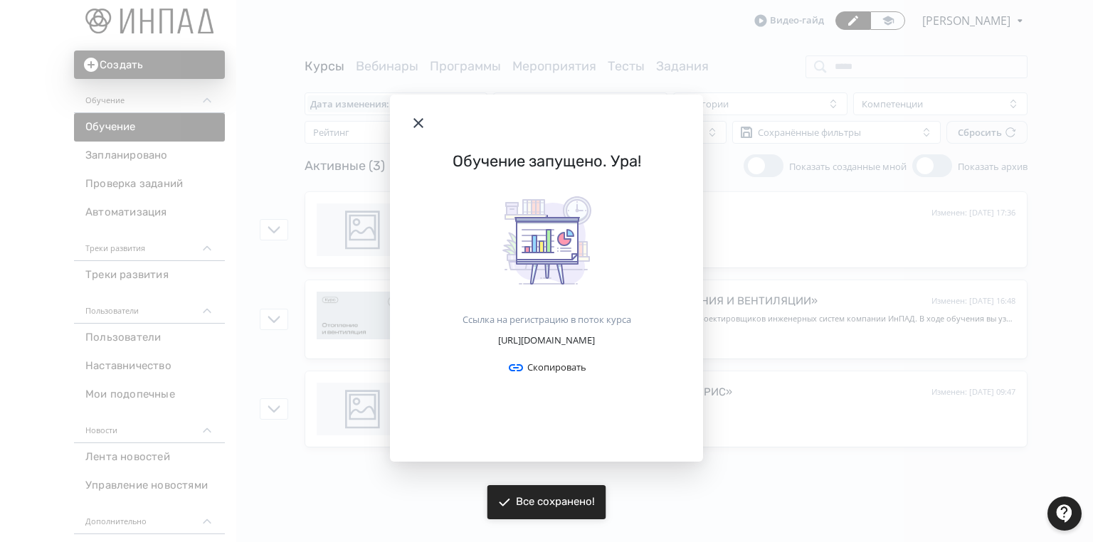
click at [418, 118] on icon "Modal" at bounding box center [418, 123] width 10 height 10
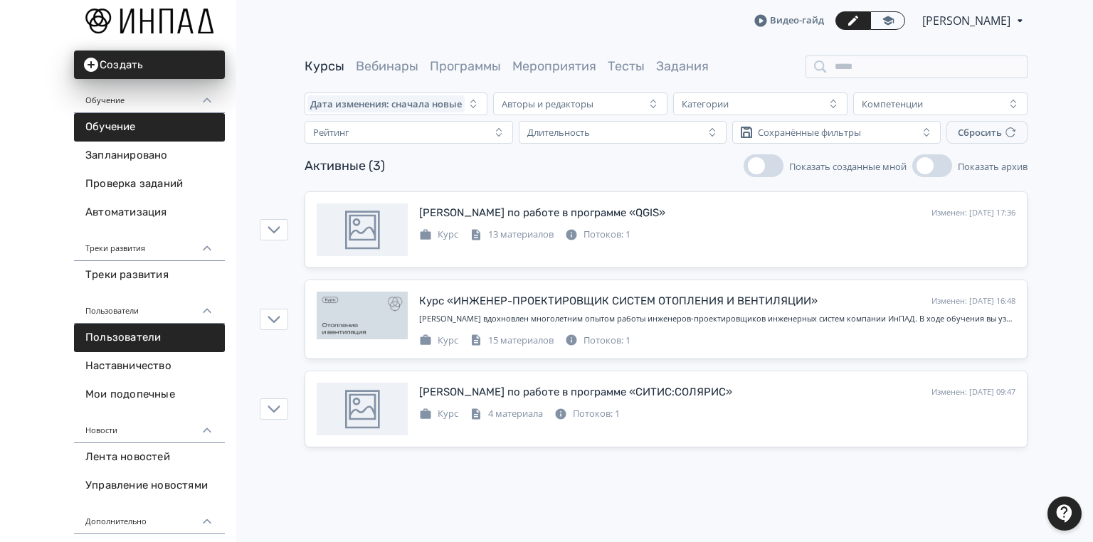
click at [136, 339] on link "Пользователи" at bounding box center [149, 338] width 151 height 28
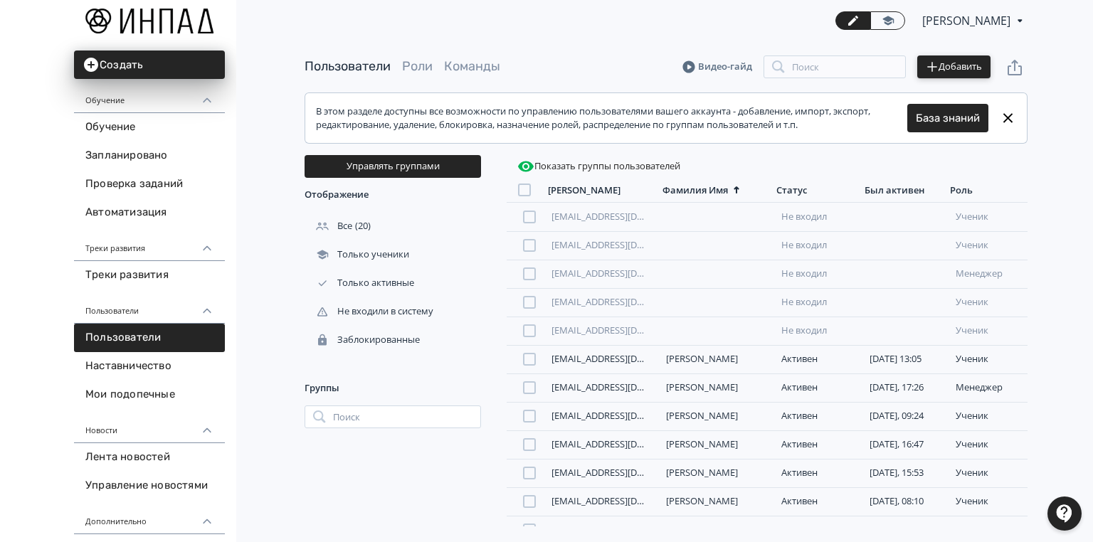
click at [956, 63] on button "Добавить" at bounding box center [953, 67] width 73 height 23
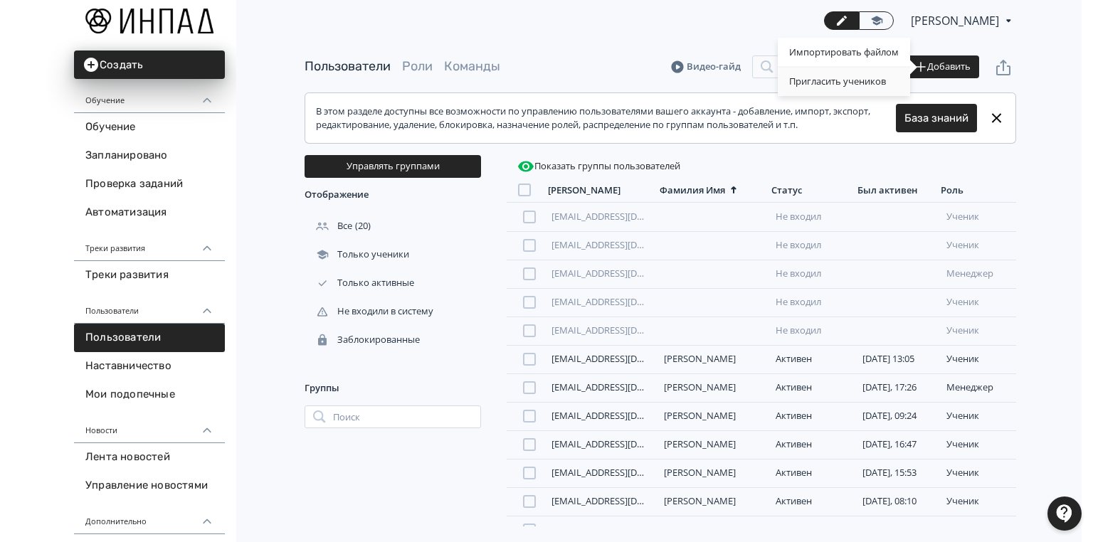
click at [848, 80] on div "Пригласить учеников" at bounding box center [844, 82] width 132 height 28
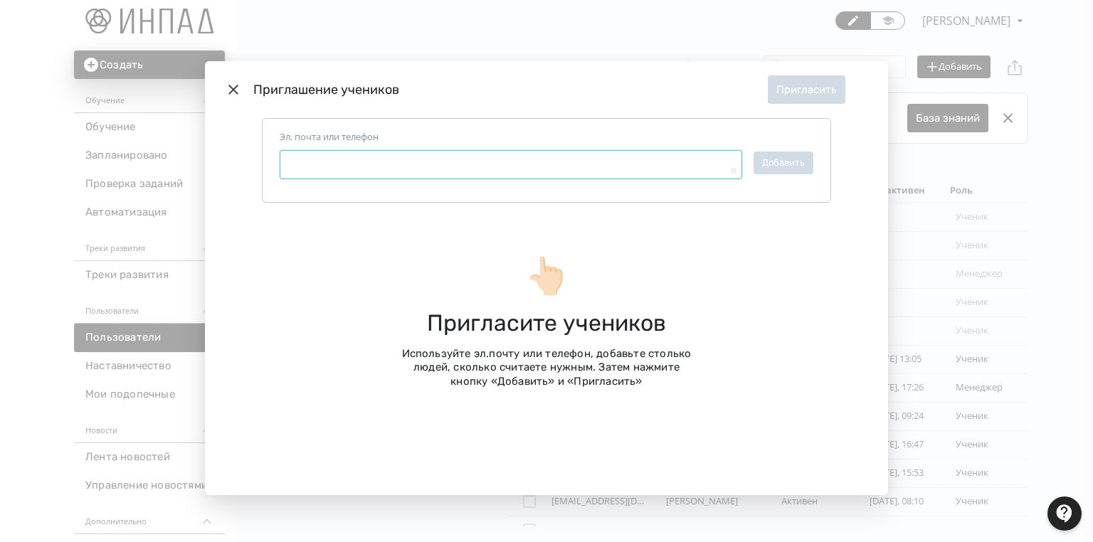
paste textarea "**********"
type textarea "*"
type textarea "**********"
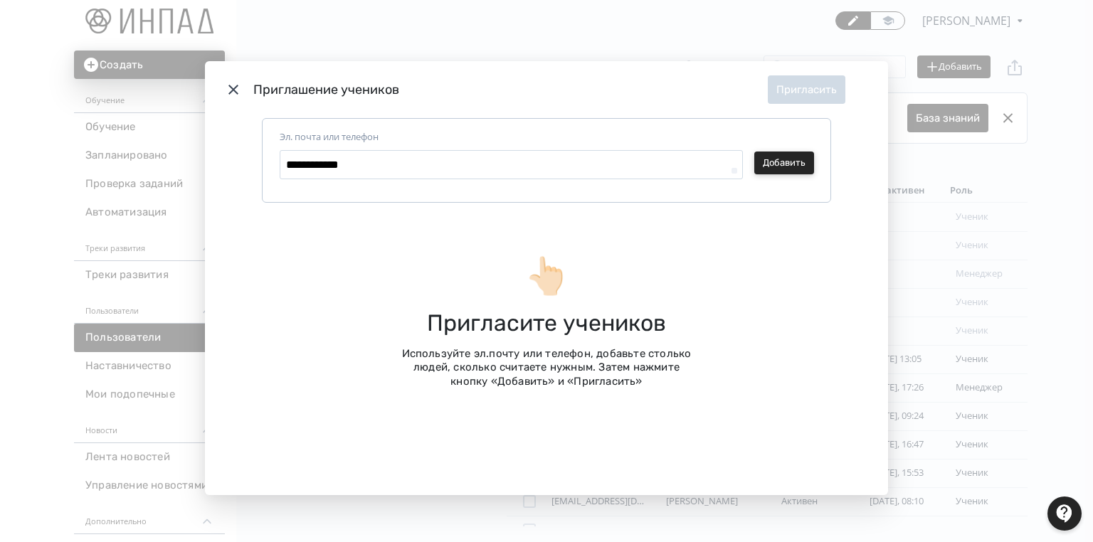
click at [778, 158] on button "Добавить" at bounding box center [784, 163] width 60 height 23
type textarea "*"
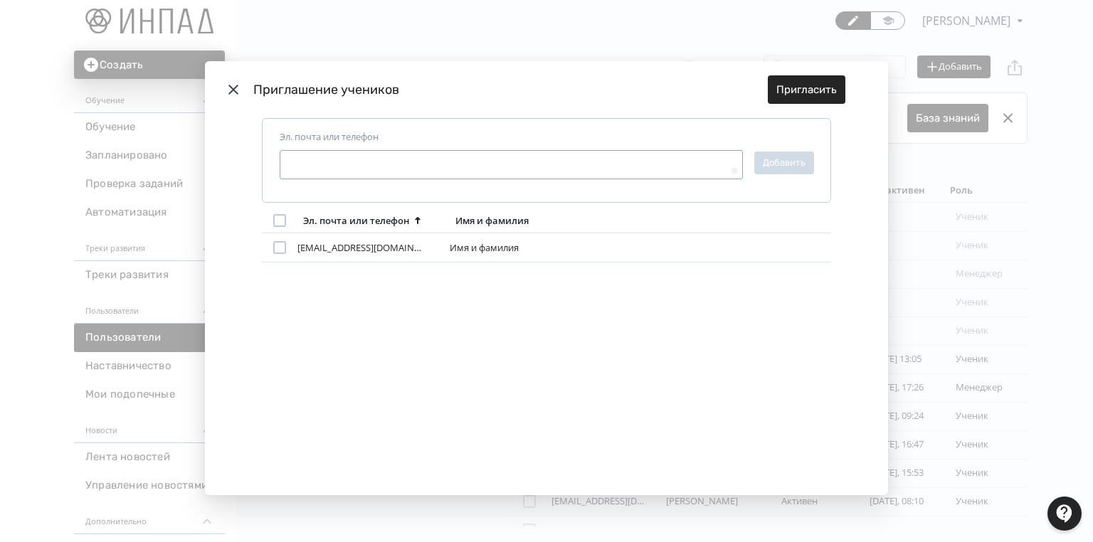
paste textarea "**********"
type textarea "*"
type textarea "**********"
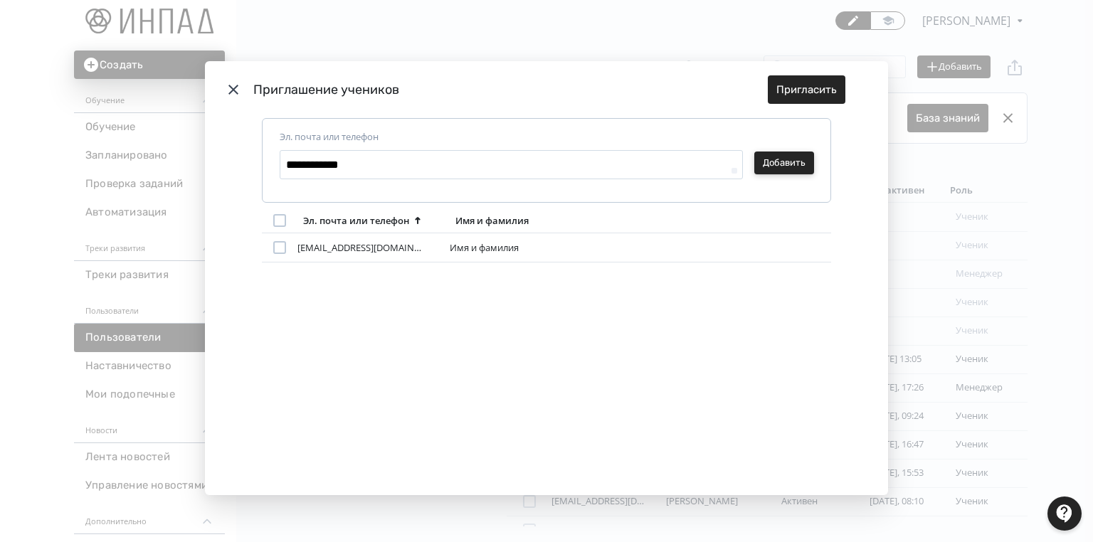
click at [794, 160] on button "Добавить" at bounding box center [784, 163] width 60 height 23
type textarea "*"
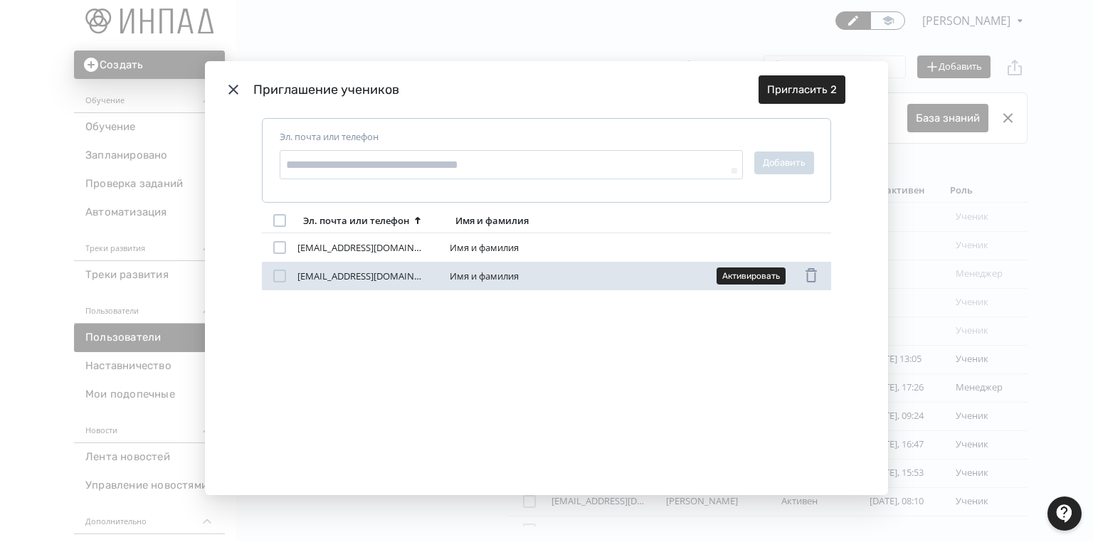
click at [281, 273] on div "Modal" at bounding box center [279, 276] width 13 height 13
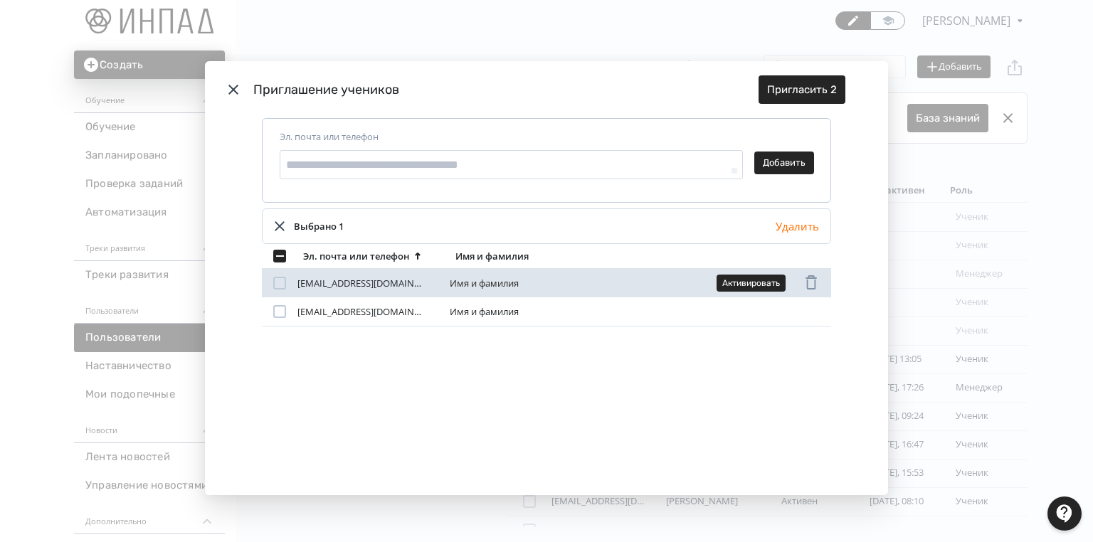
click at [277, 282] on div "Modal" at bounding box center [279, 283] width 13 height 13
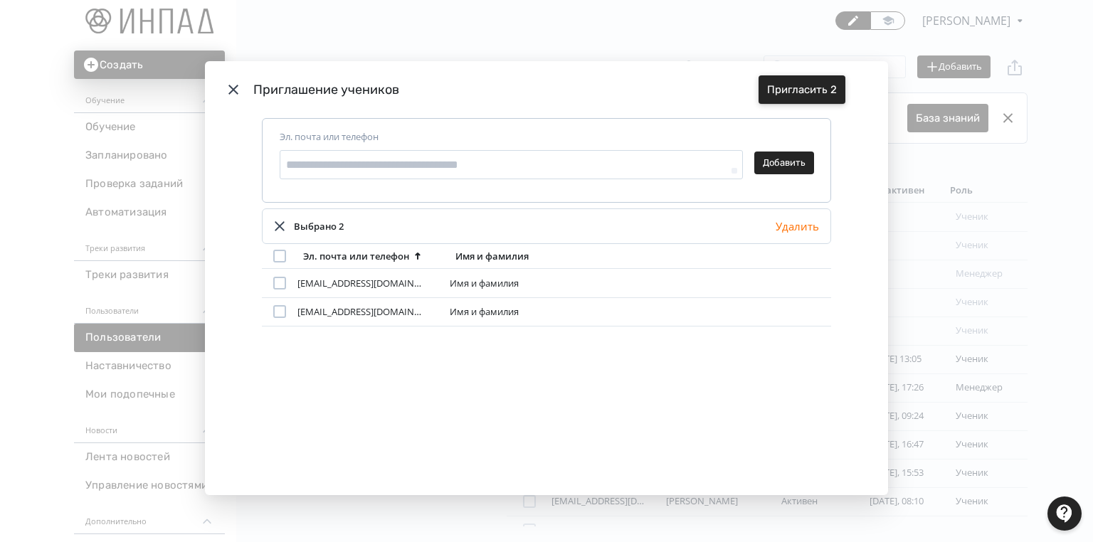
click at [797, 89] on button "Пригласить 2" at bounding box center [802, 89] width 87 height 28
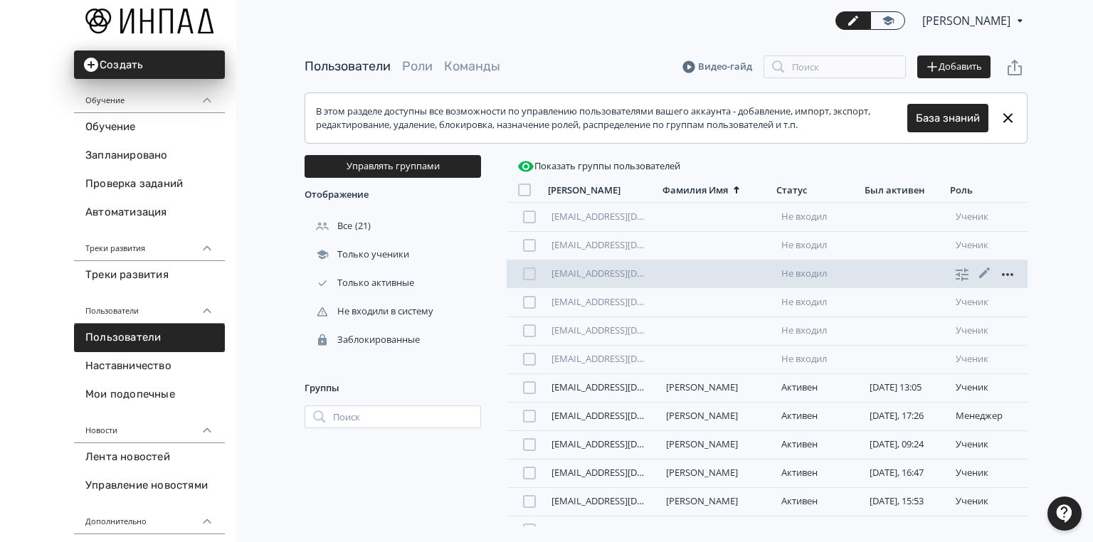
click at [999, 273] on icon at bounding box center [1007, 274] width 17 height 17
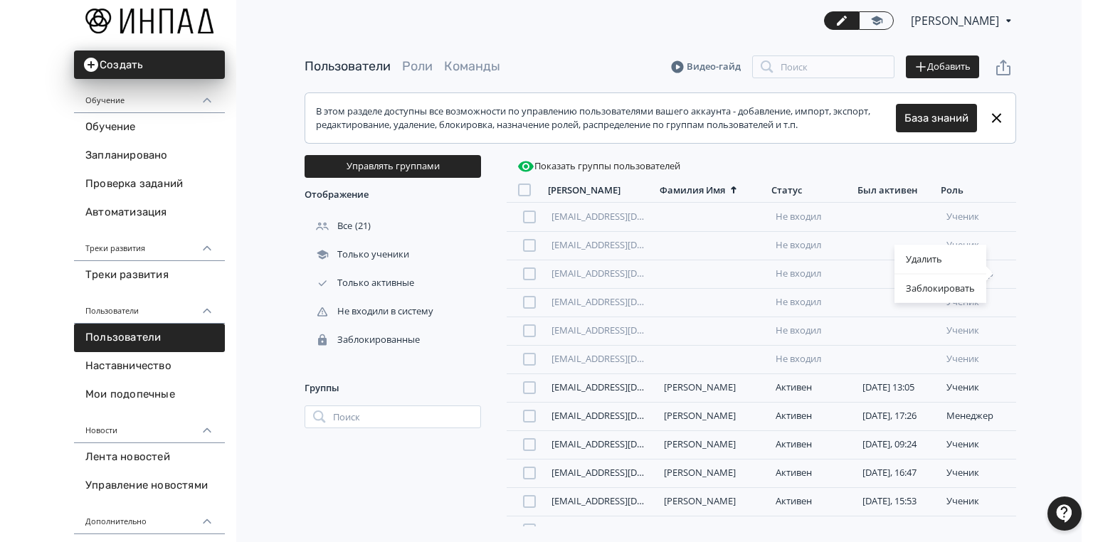
click at [790, 272] on div "Удалить Заблокировать" at bounding box center [546, 271] width 1093 height 542
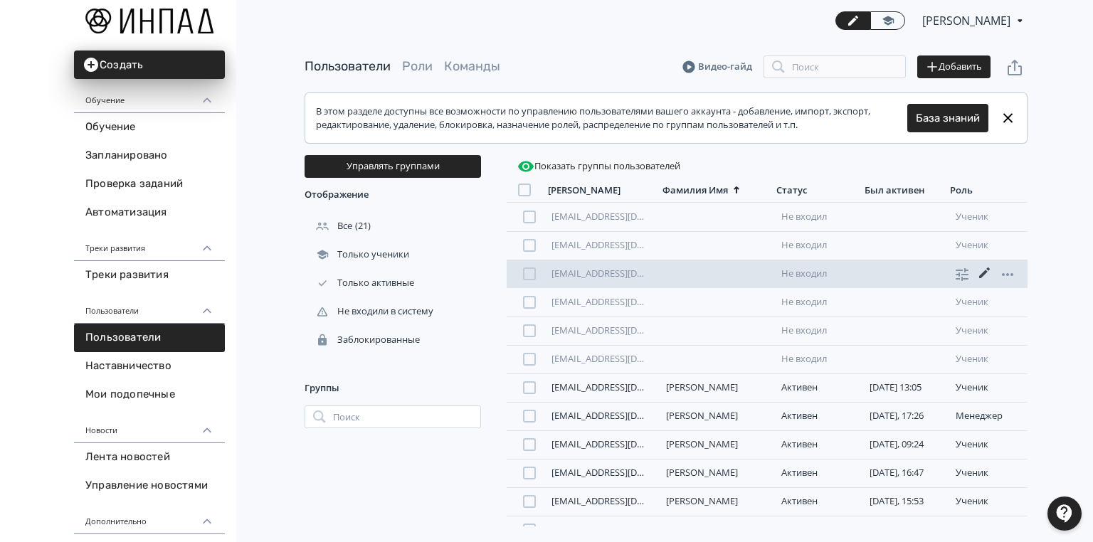
click at [976, 272] on icon at bounding box center [984, 273] width 17 height 17
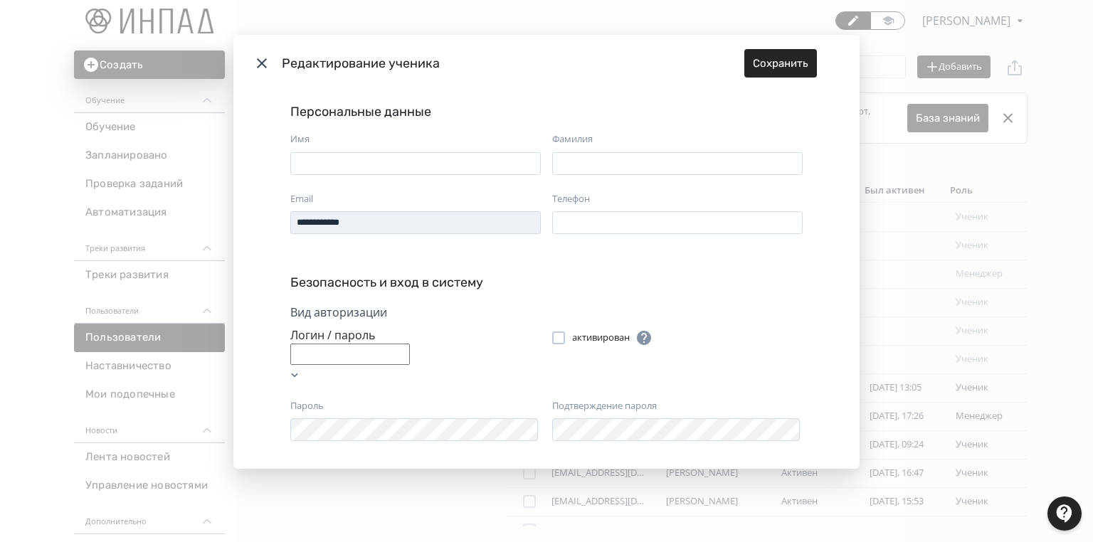
click at [262, 63] on icon "Modal" at bounding box center [261, 63] width 17 height 17
